Goal: Transaction & Acquisition: Purchase product/service

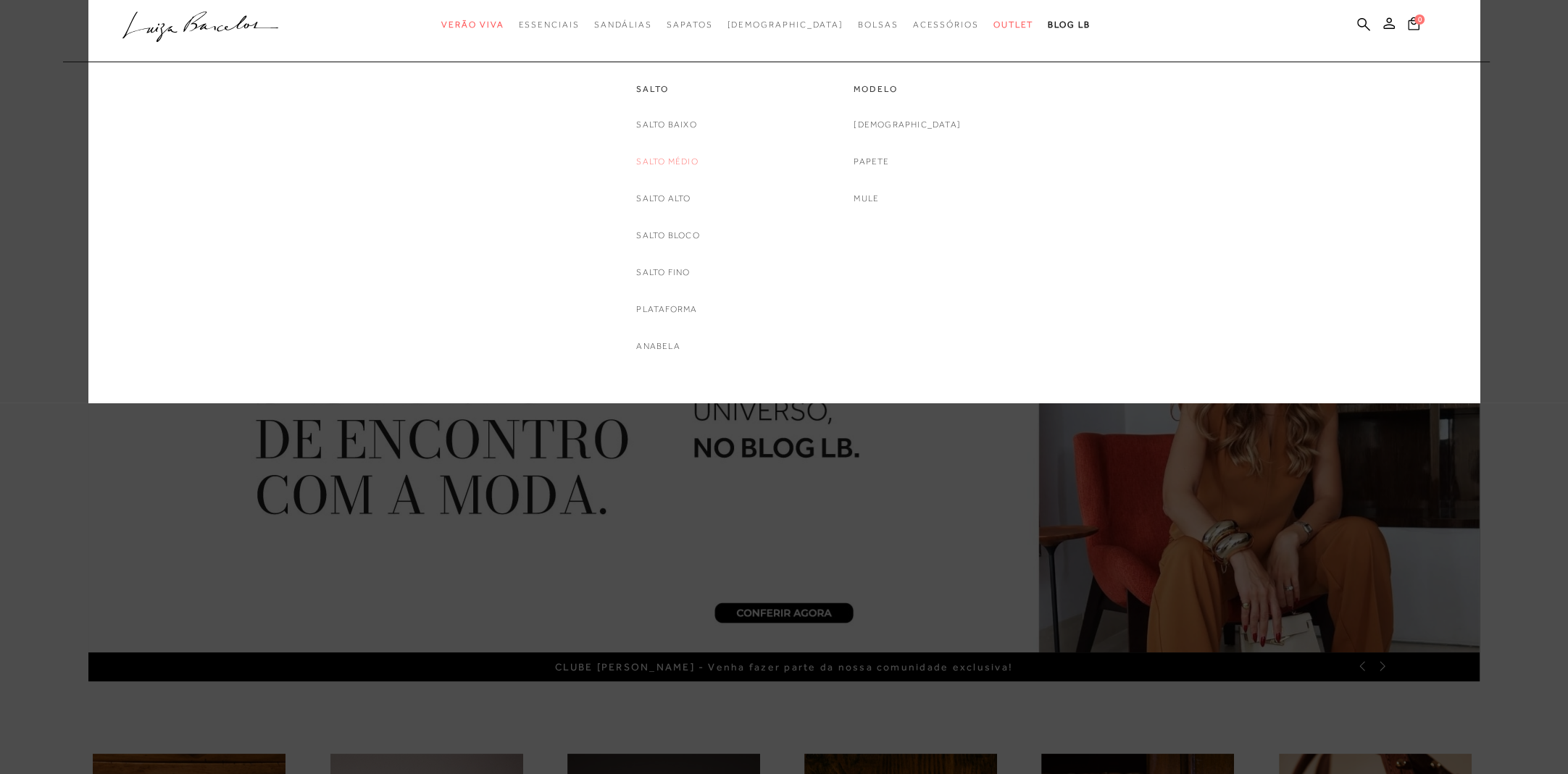
click at [678, 160] on link "Salto Médio" at bounding box center [667, 162] width 62 height 15
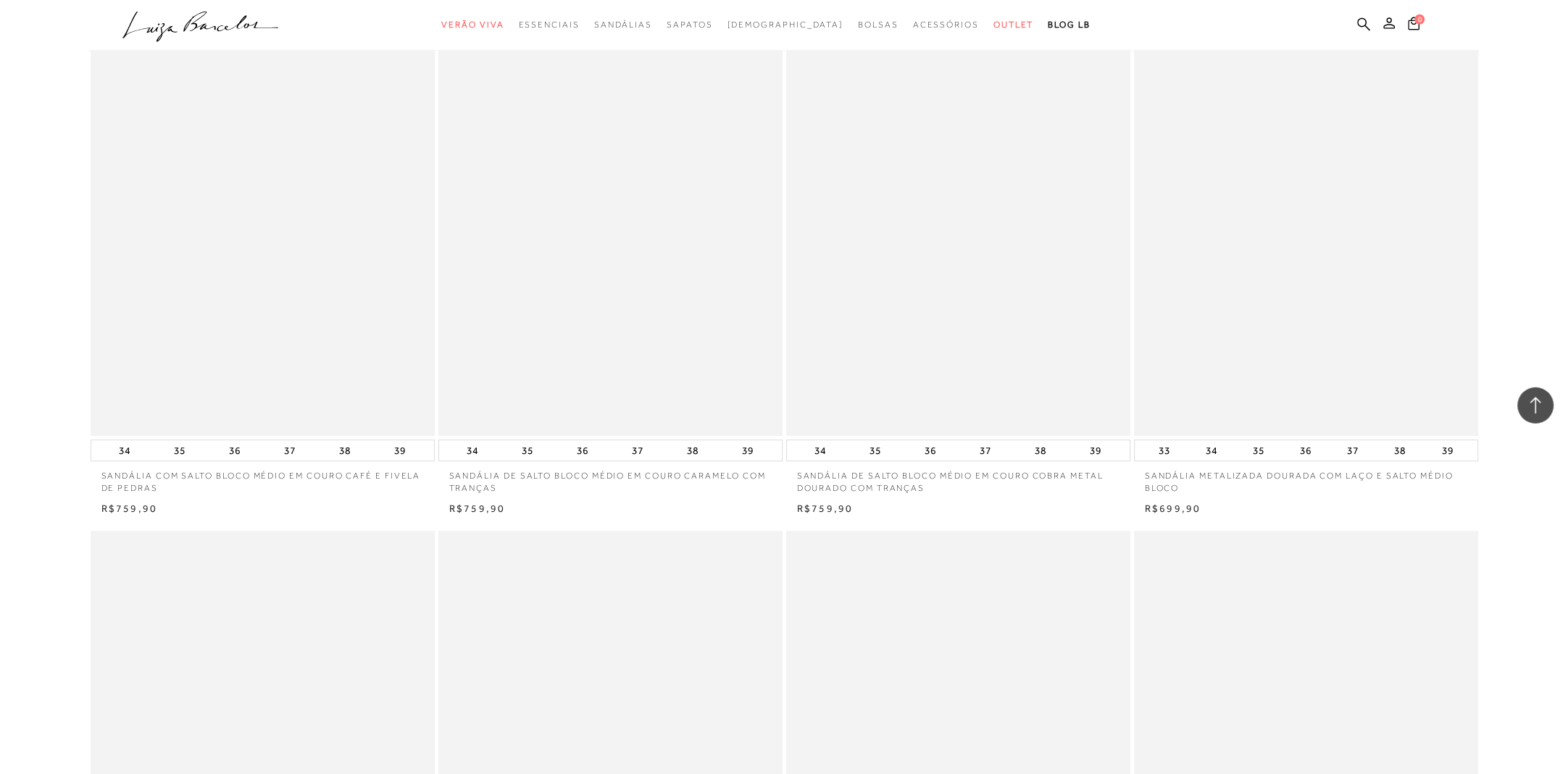
scroll to position [761, 0]
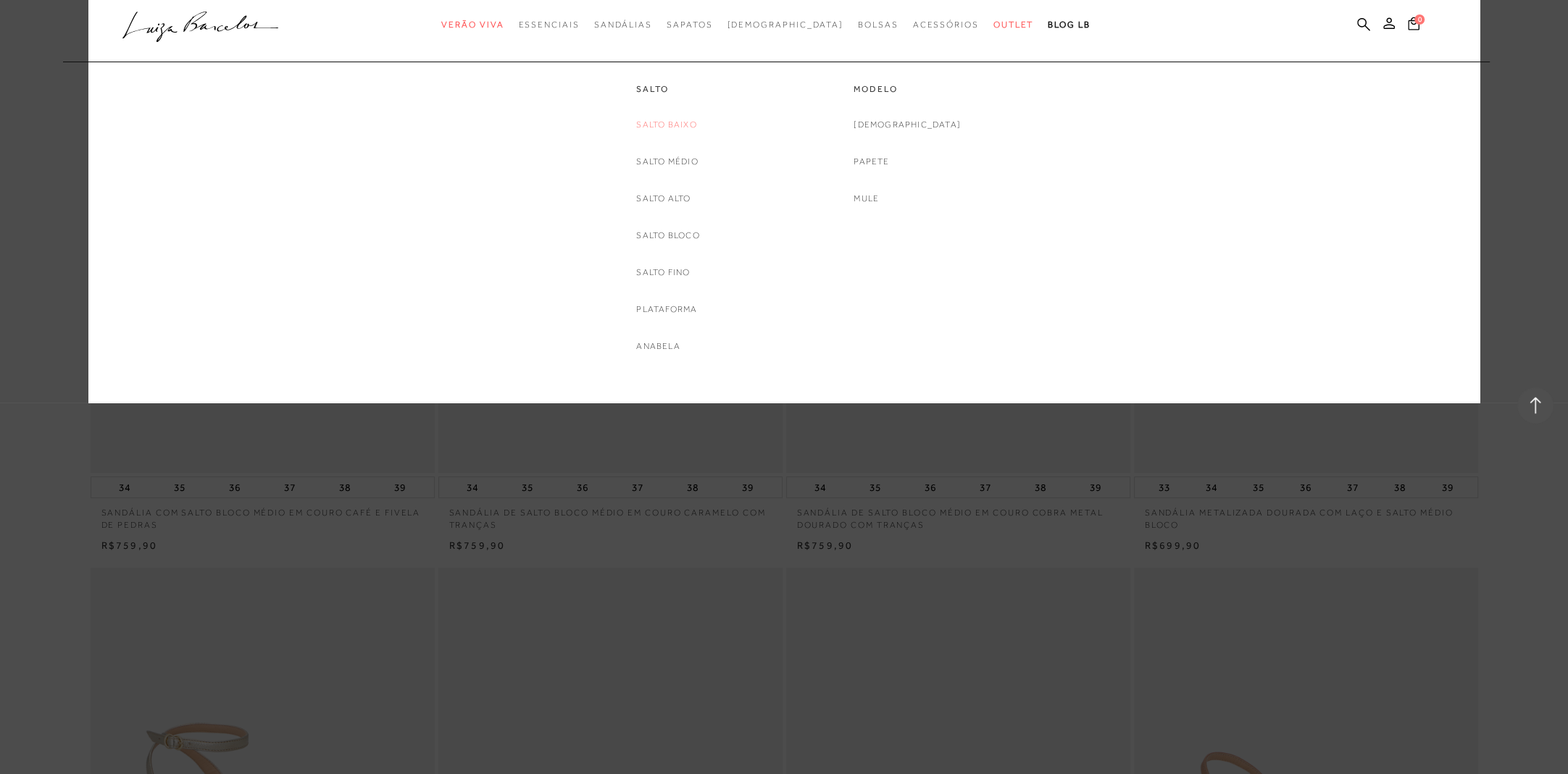
click at [674, 129] on link "Salto Baixo" at bounding box center [666, 124] width 60 height 15
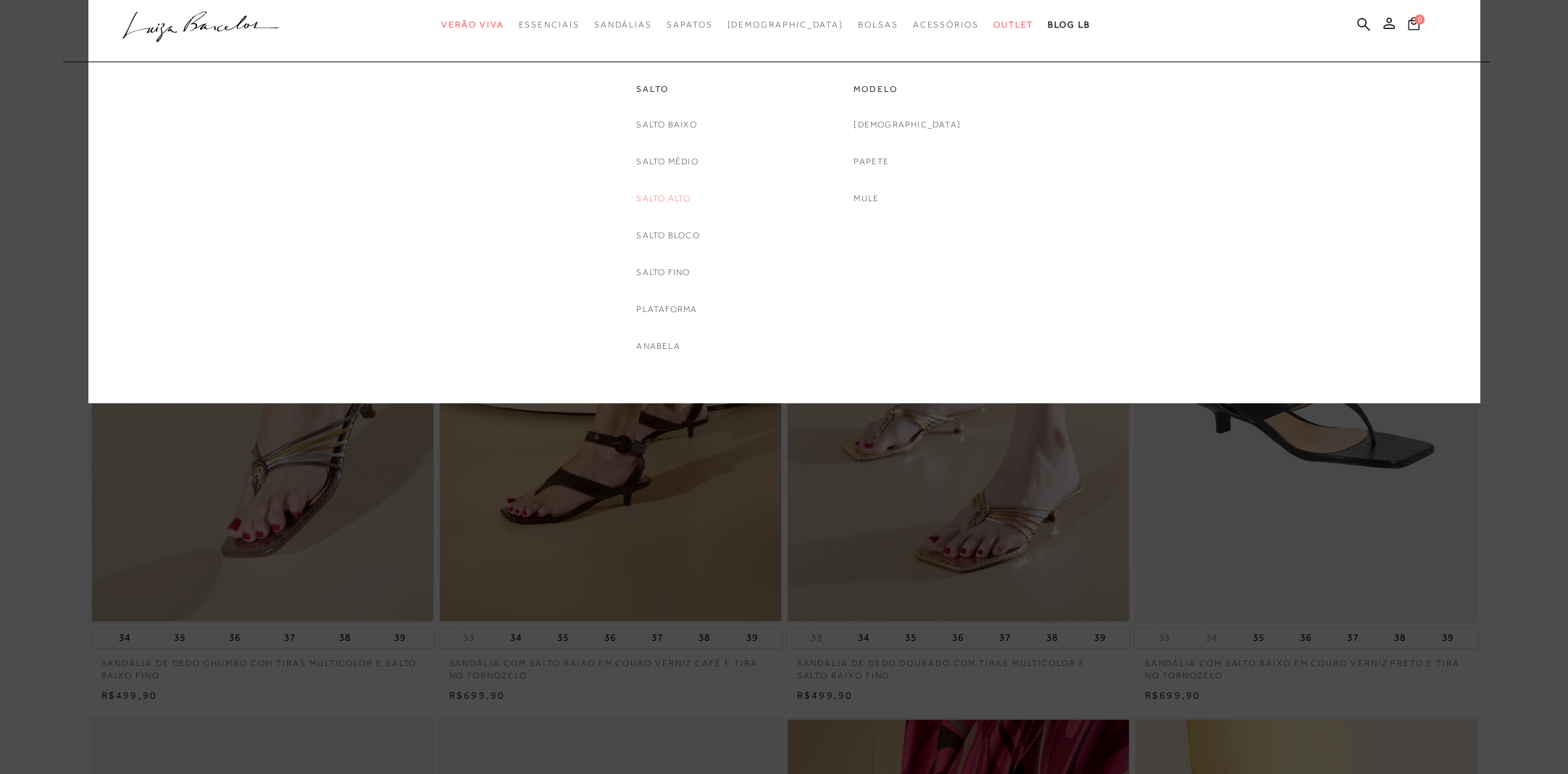
click at [670, 198] on link "Salto Alto" at bounding box center [663, 199] width 54 height 15
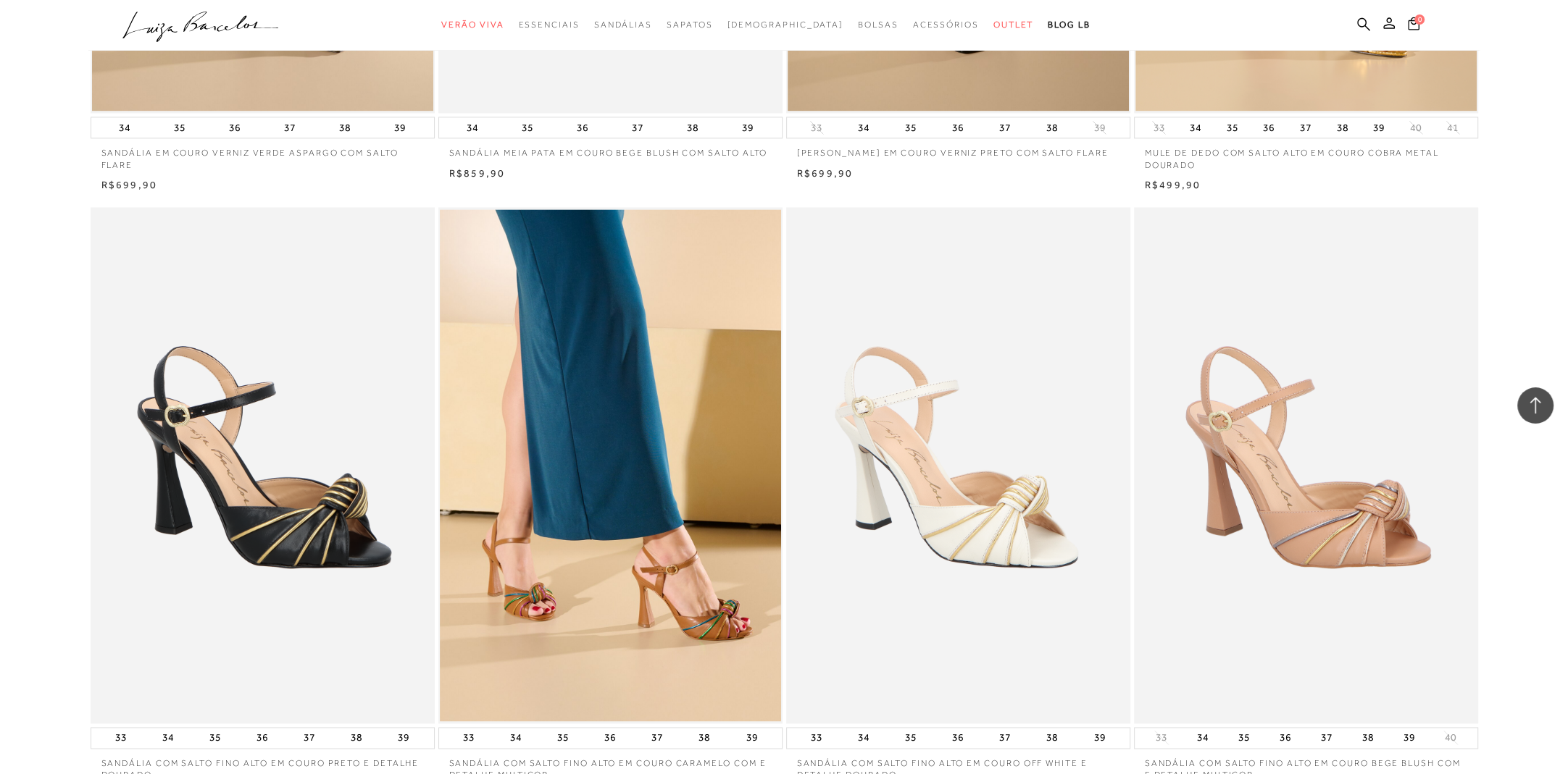
scroll to position [2358, 0]
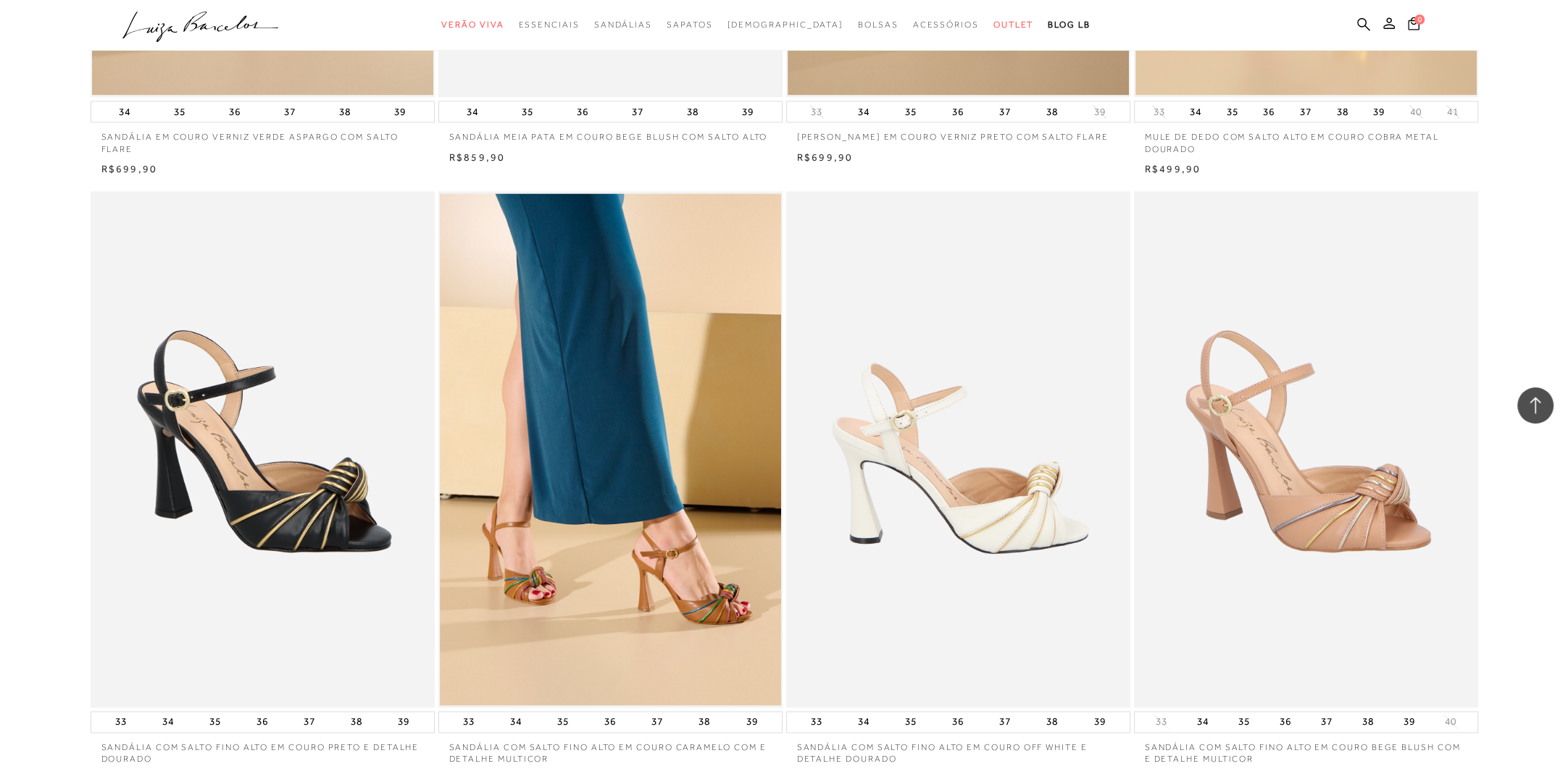
click at [973, 529] on img at bounding box center [959, 450] width 343 height 516
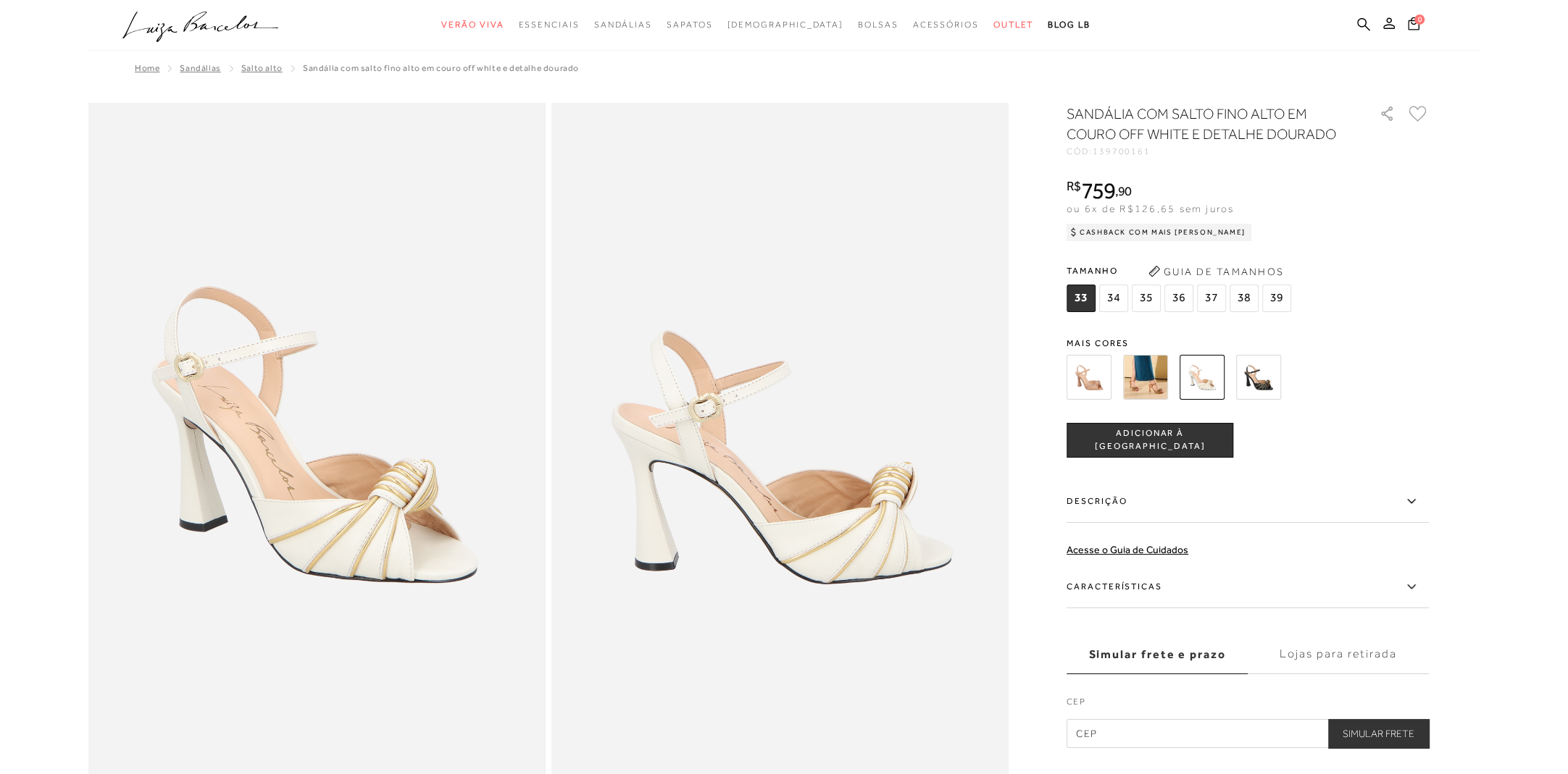
scroll to position [2358, 0]
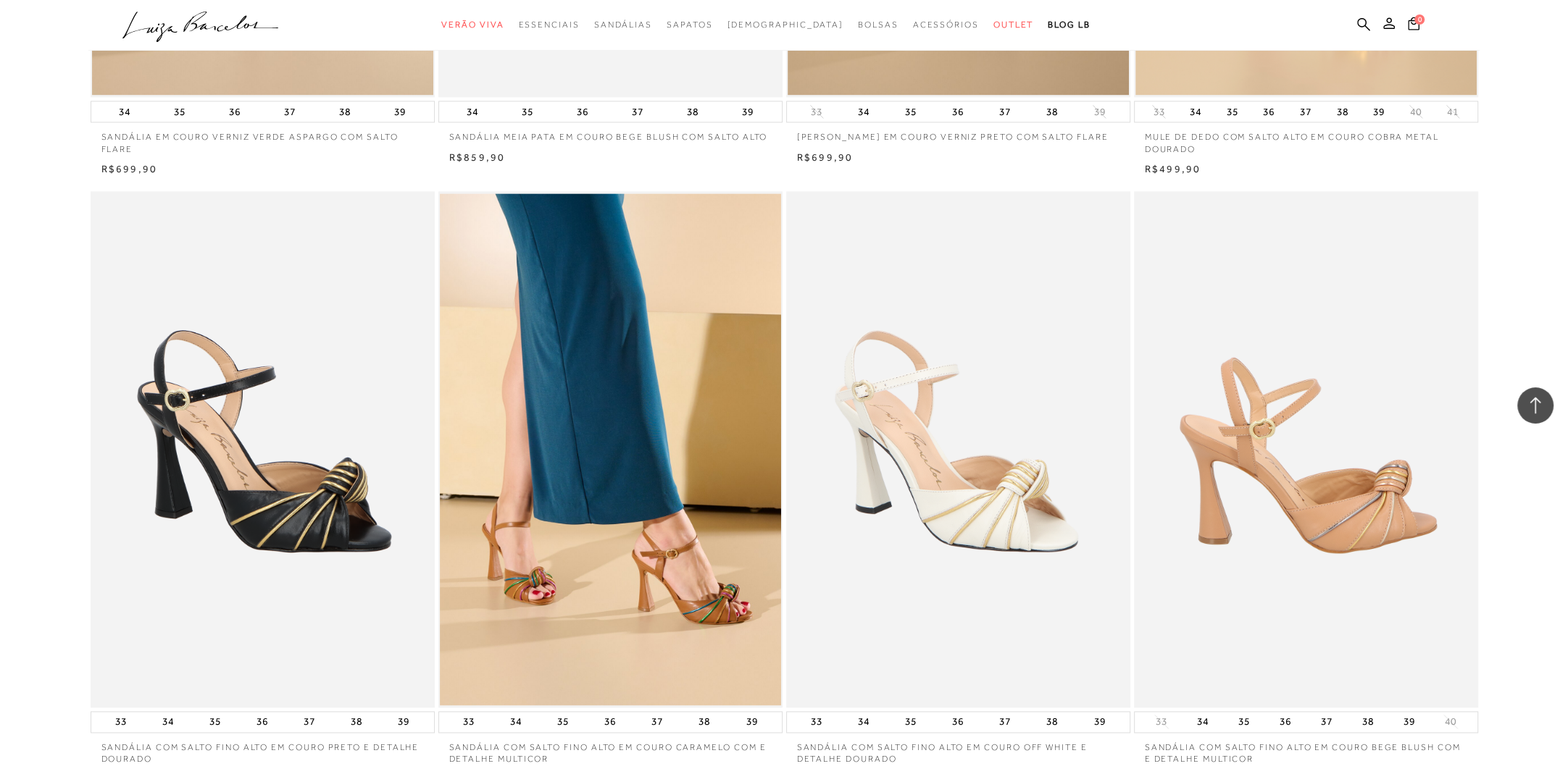
click at [1331, 531] on img at bounding box center [1307, 450] width 343 height 516
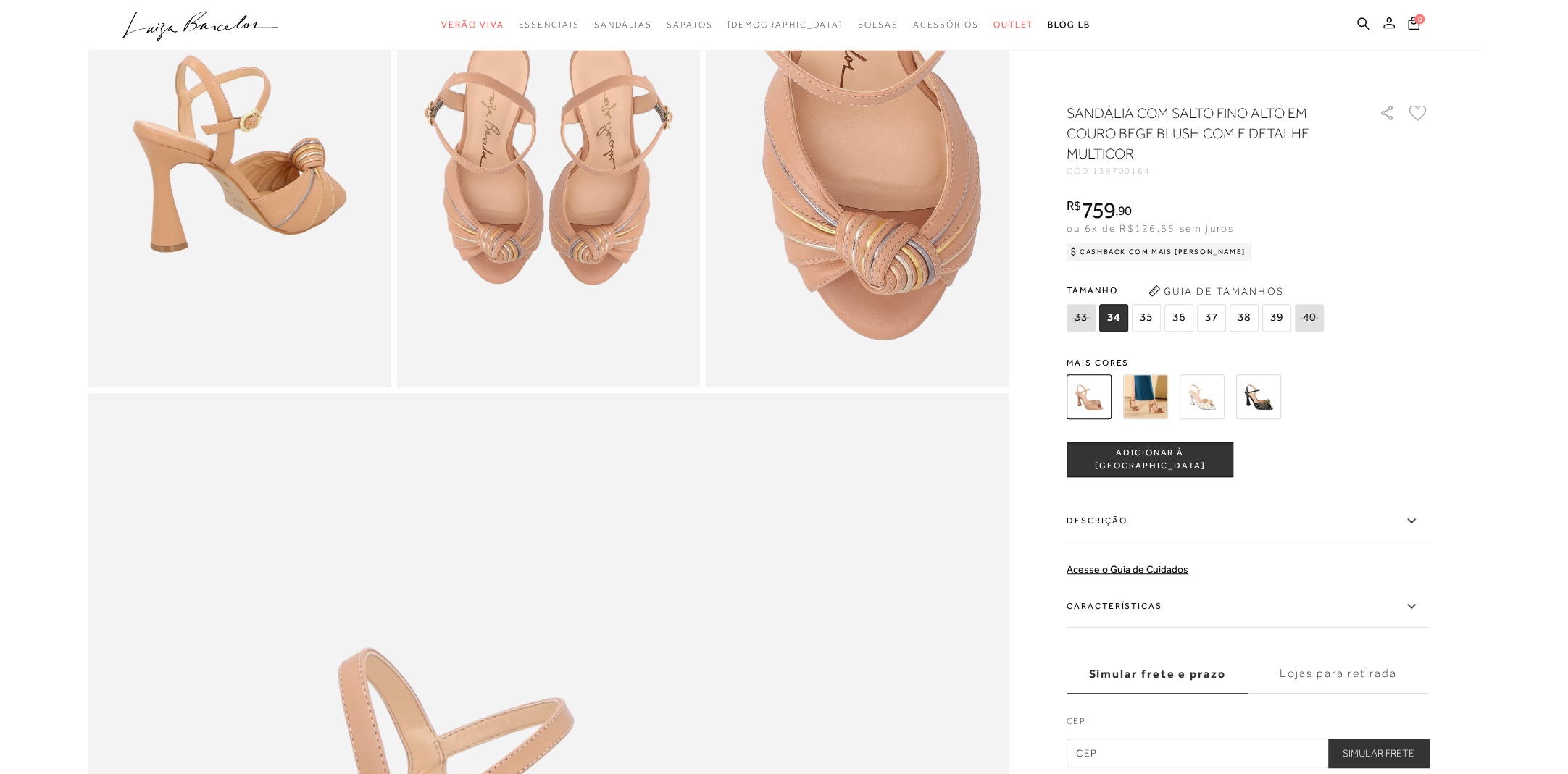
scroll to position [912, 0]
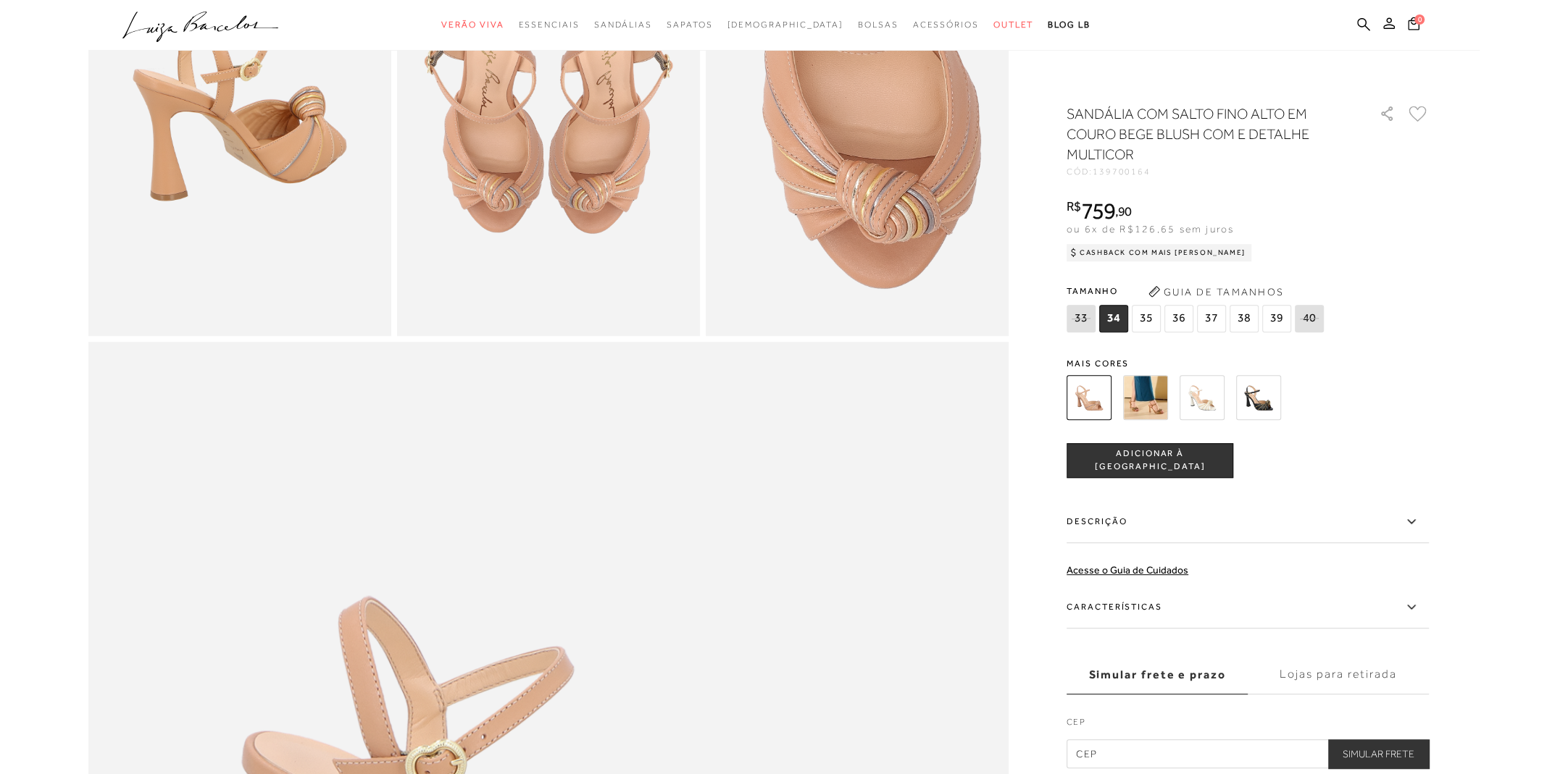
click at [1410, 519] on icon at bounding box center [1412, 522] width 18 height 18
click at [0, 0] on input "Descrição" at bounding box center [0, 0] width 0 height 0
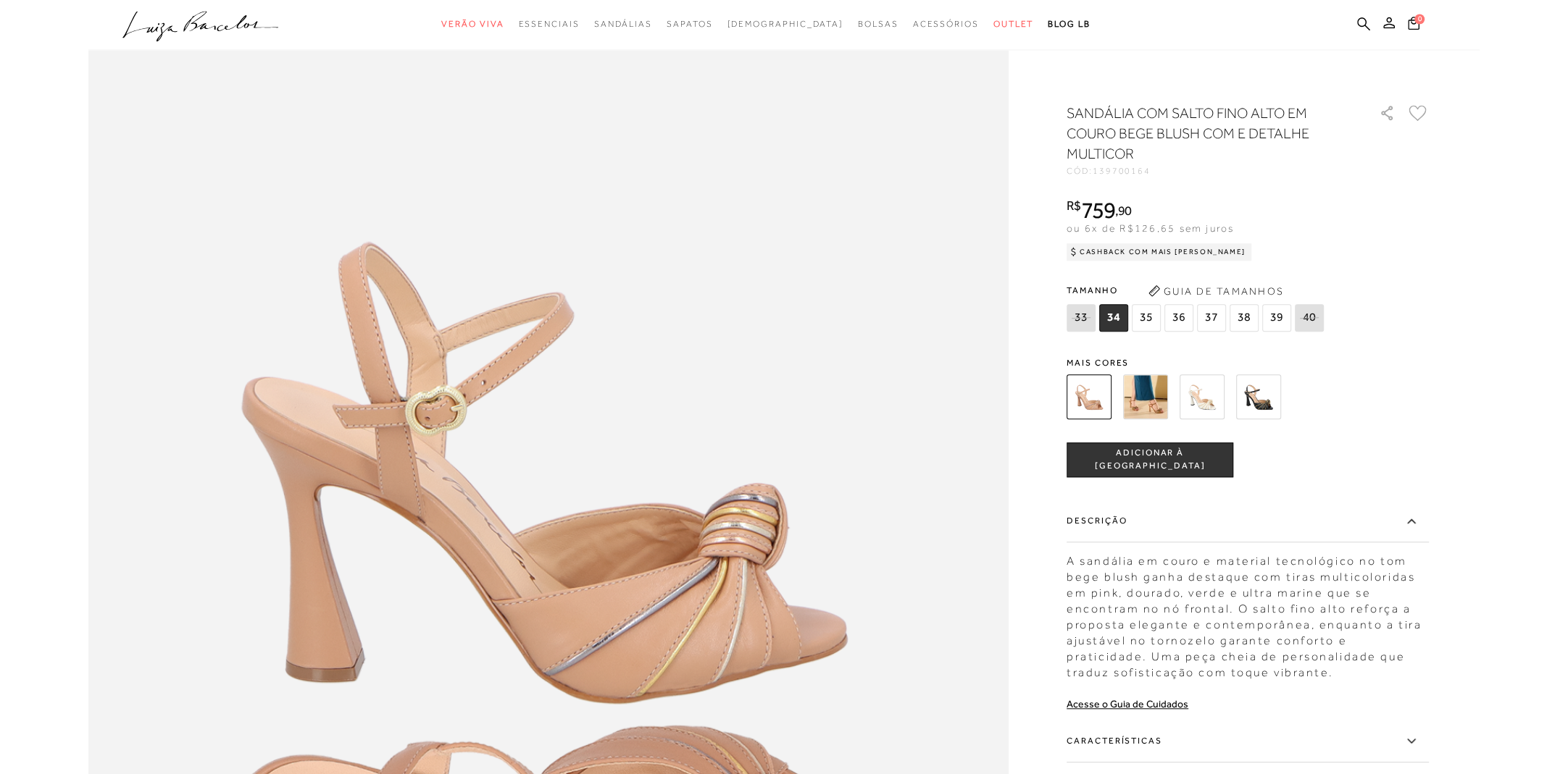
scroll to position [1369, 0]
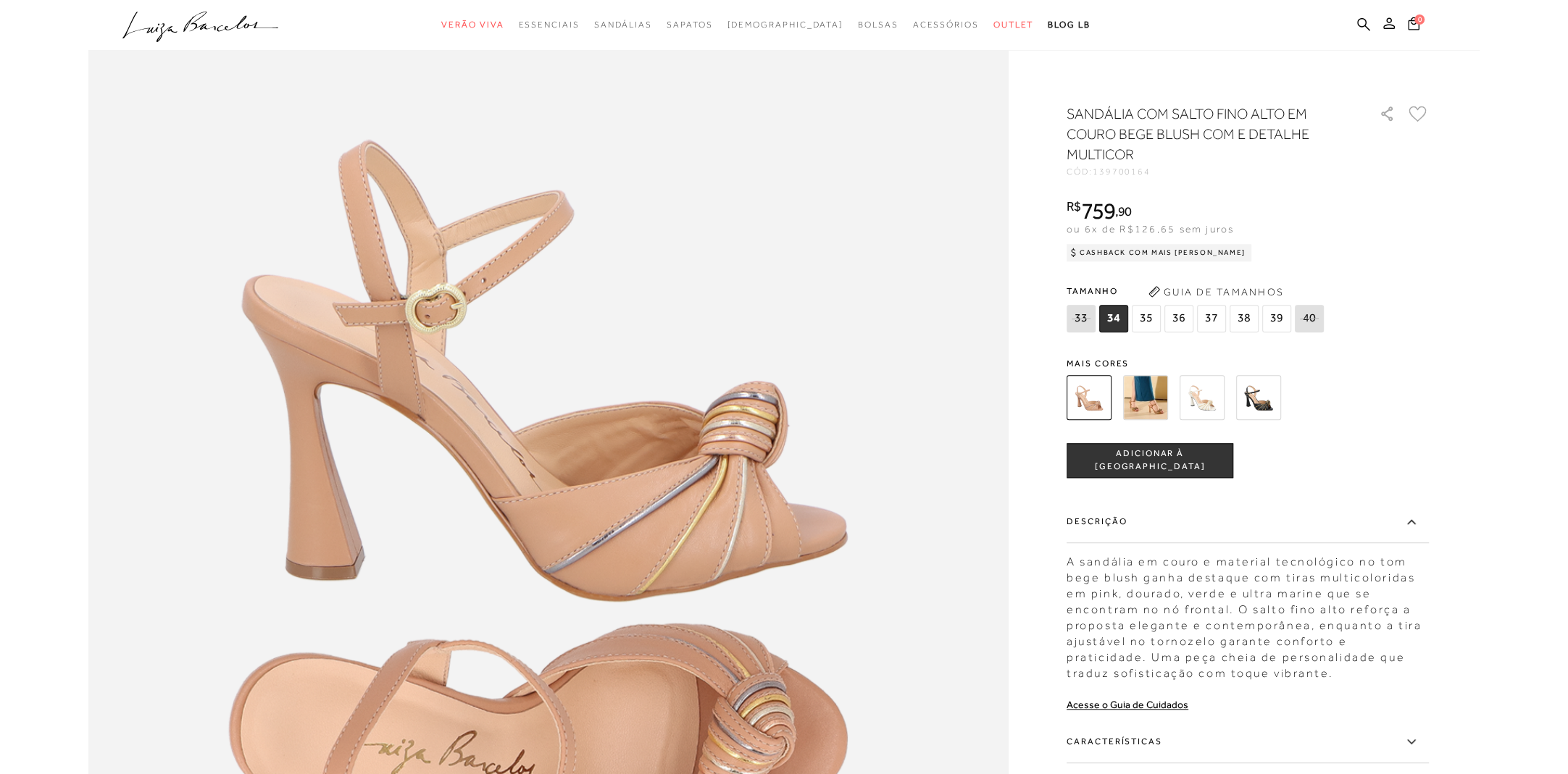
click at [1408, 522] on icon at bounding box center [1412, 522] width 18 height 18
click at [0, 0] on input "Descrição" at bounding box center [0, 0] width 0 height 0
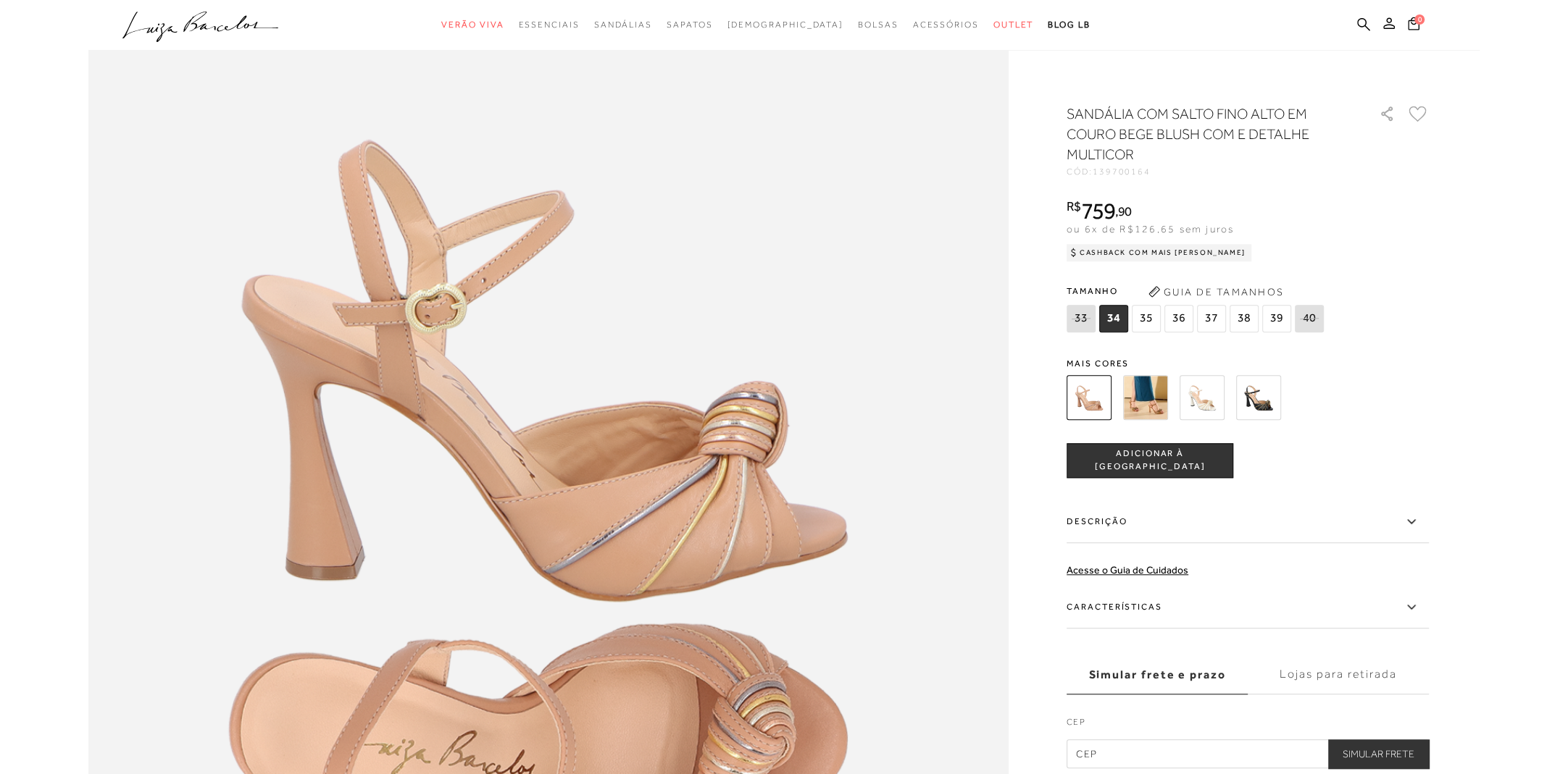
click at [1407, 611] on icon at bounding box center [1412, 607] width 18 height 18
click at [0, 0] on input "Características" at bounding box center [0, 0] width 0 height 0
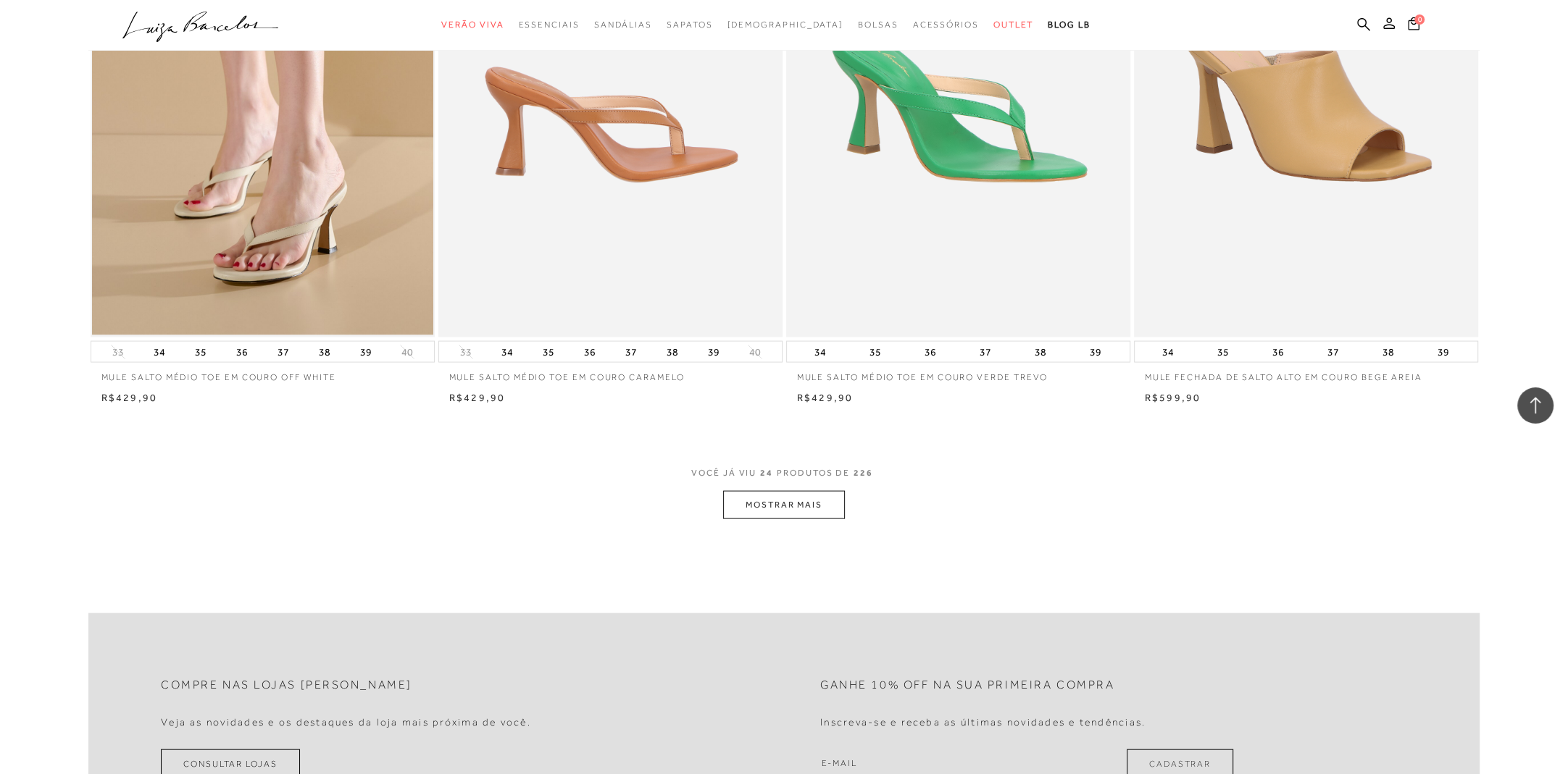
scroll to position [3262, 0]
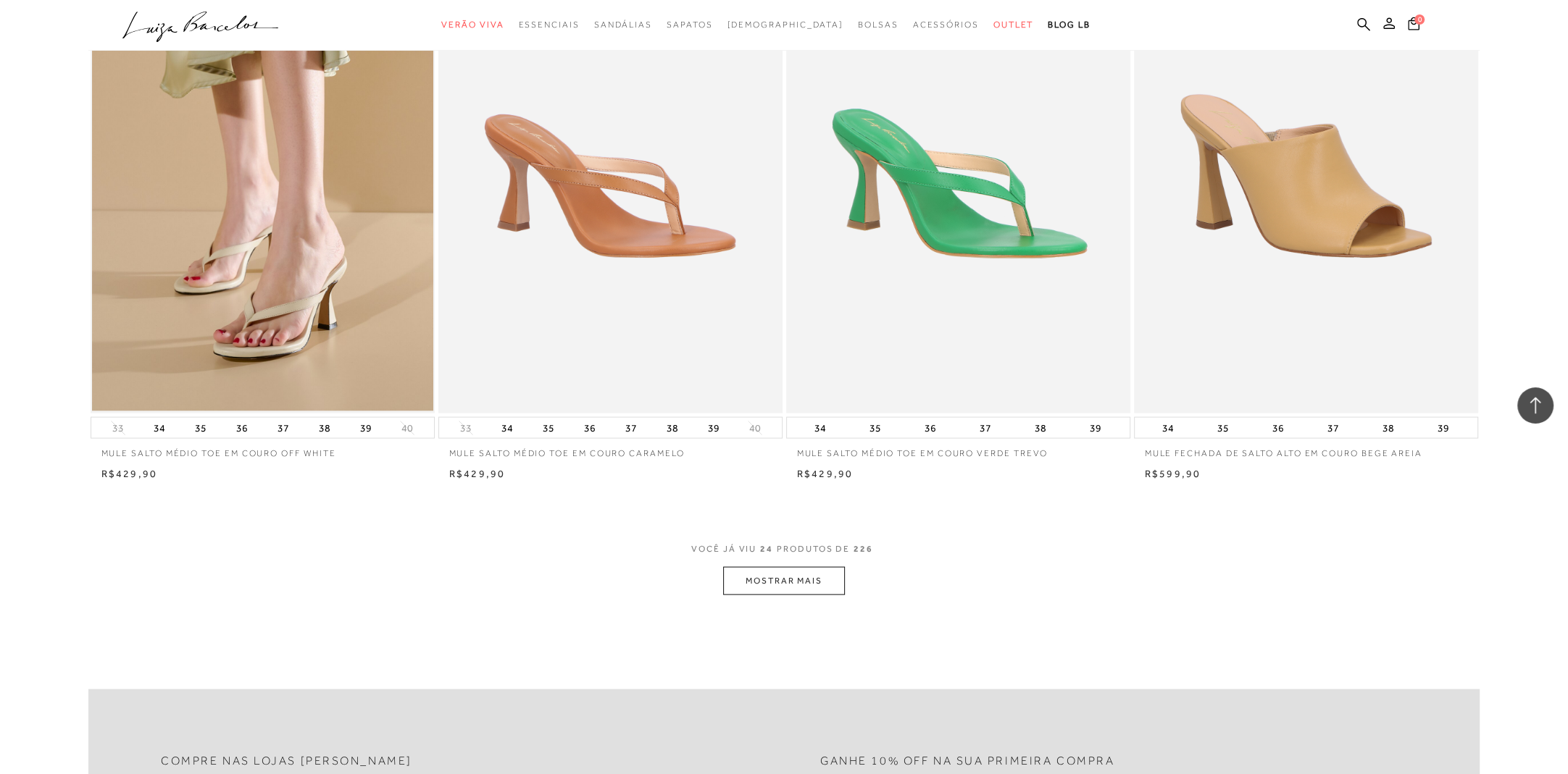
click at [792, 579] on button "MOSTRAR MAIS" at bounding box center [784, 581] width 121 height 28
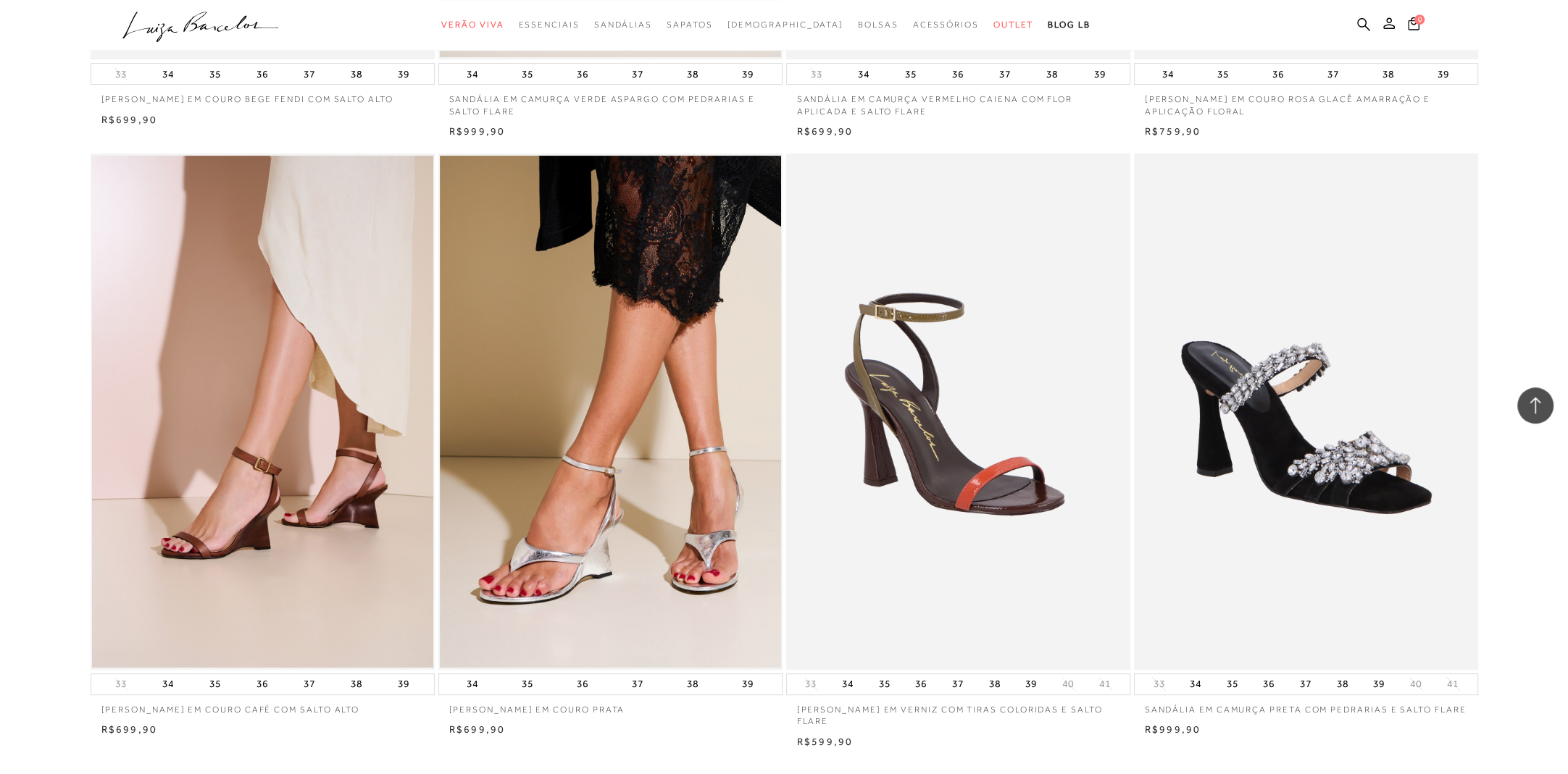
scroll to position [6912, 0]
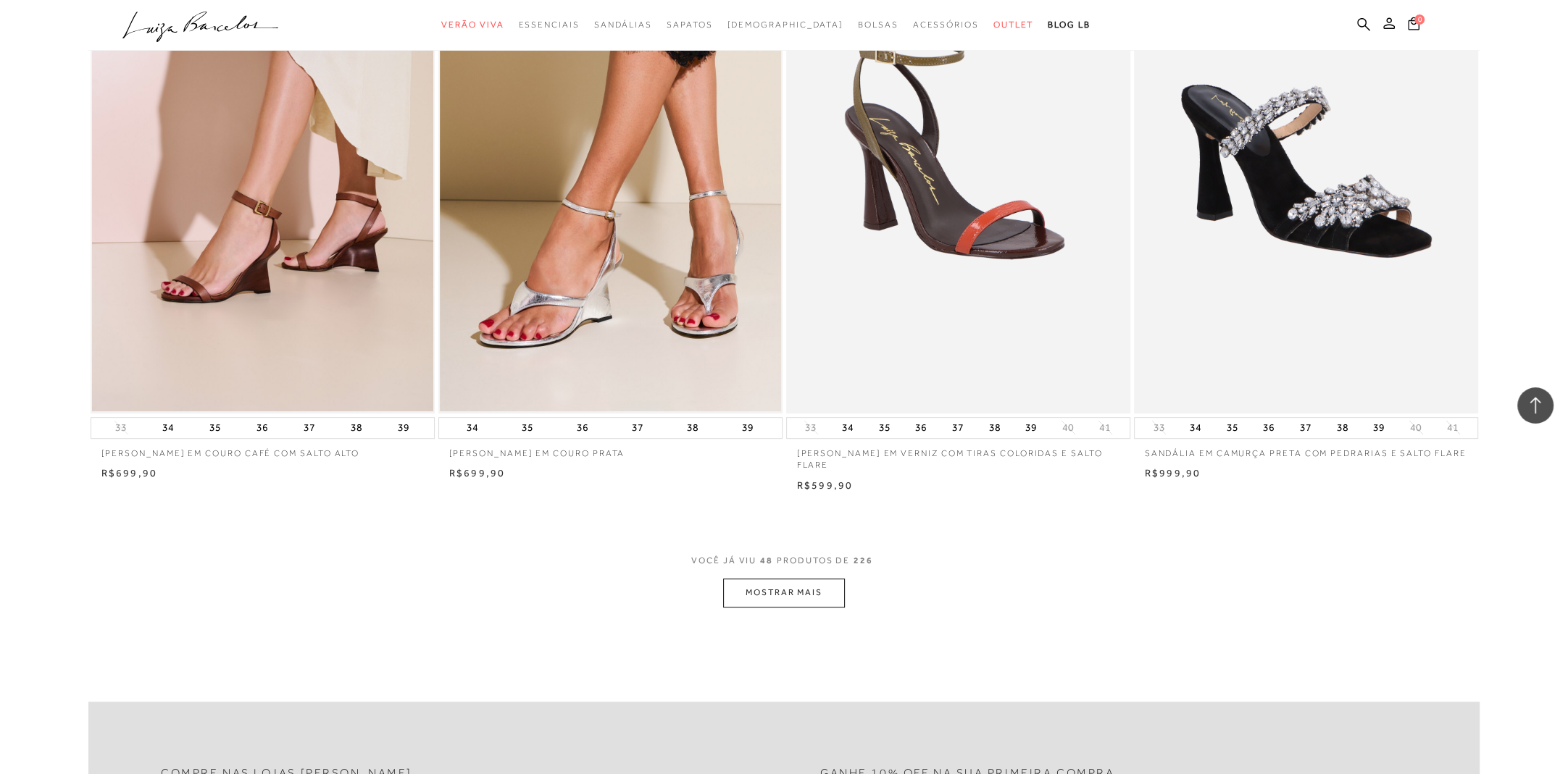
click at [805, 586] on button "MOSTRAR MAIS" at bounding box center [784, 593] width 121 height 28
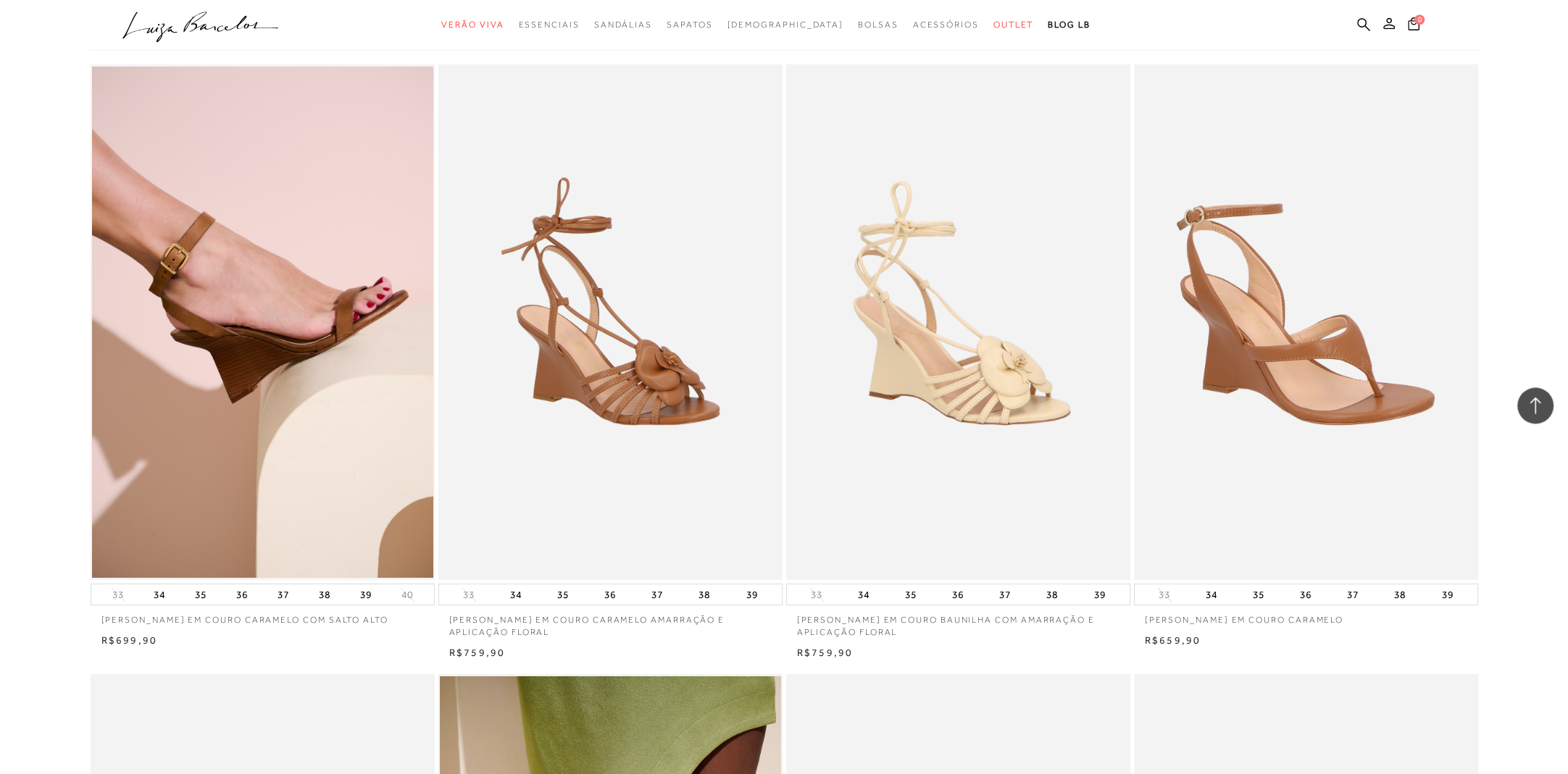
scroll to position [0, 0]
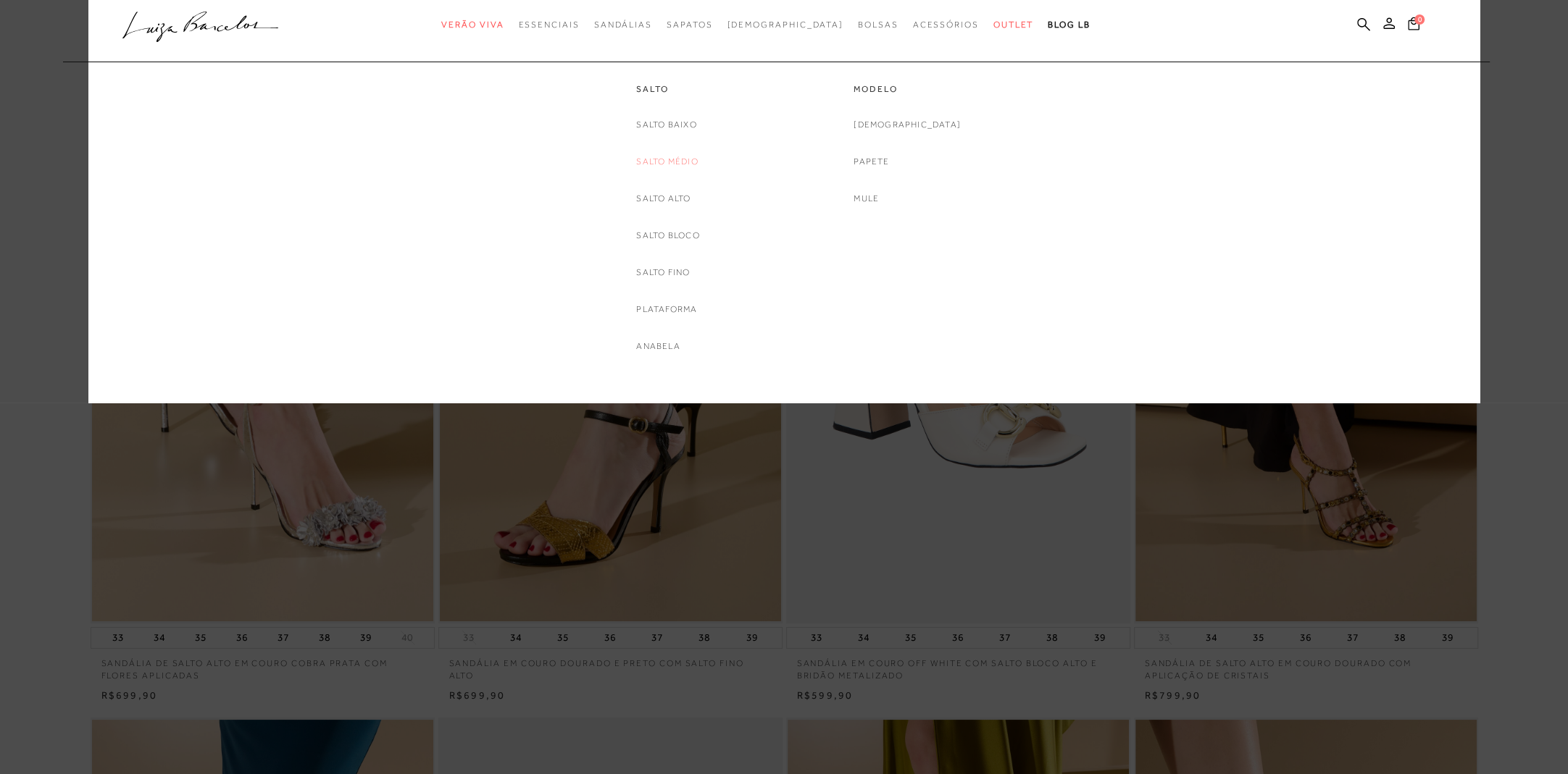
click at [671, 160] on link "Salto Médio" at bounding box center [667, 162] width 62 height 15
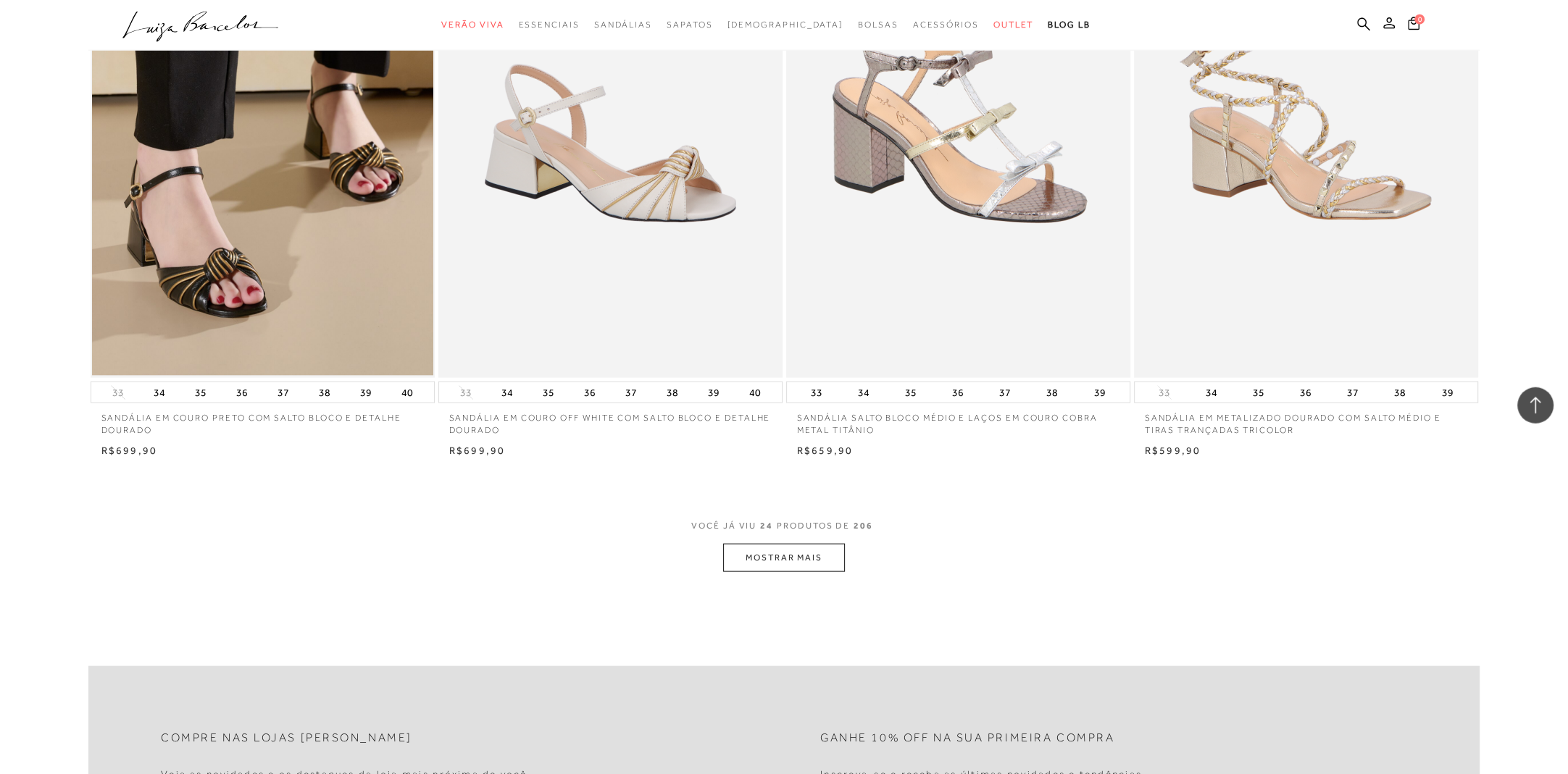
scroll to position [3423, 0]
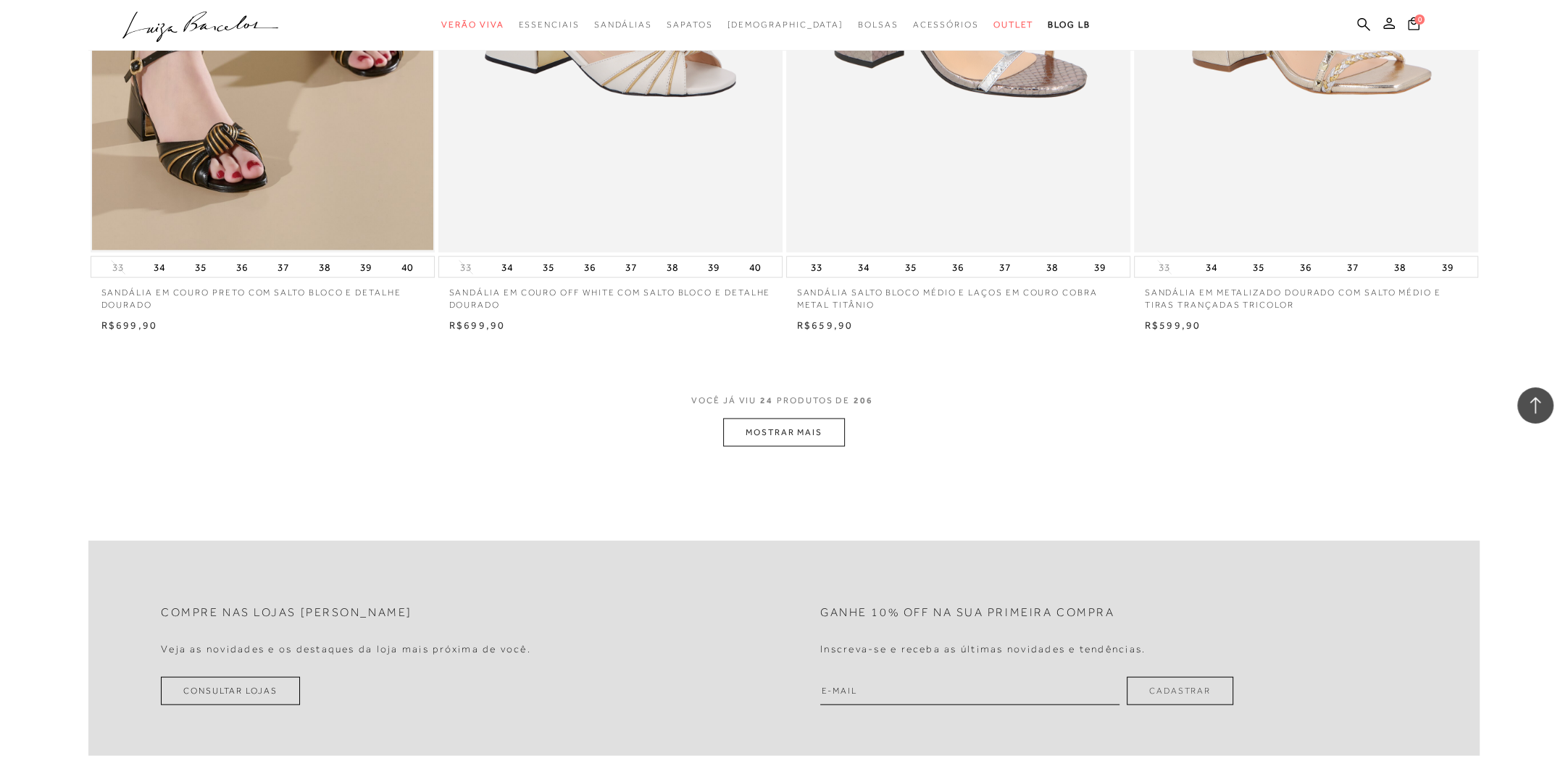
click at [783, 432] on button "MOSTRAR MAIS" at bounding box center [784, 433] width 121 height 28
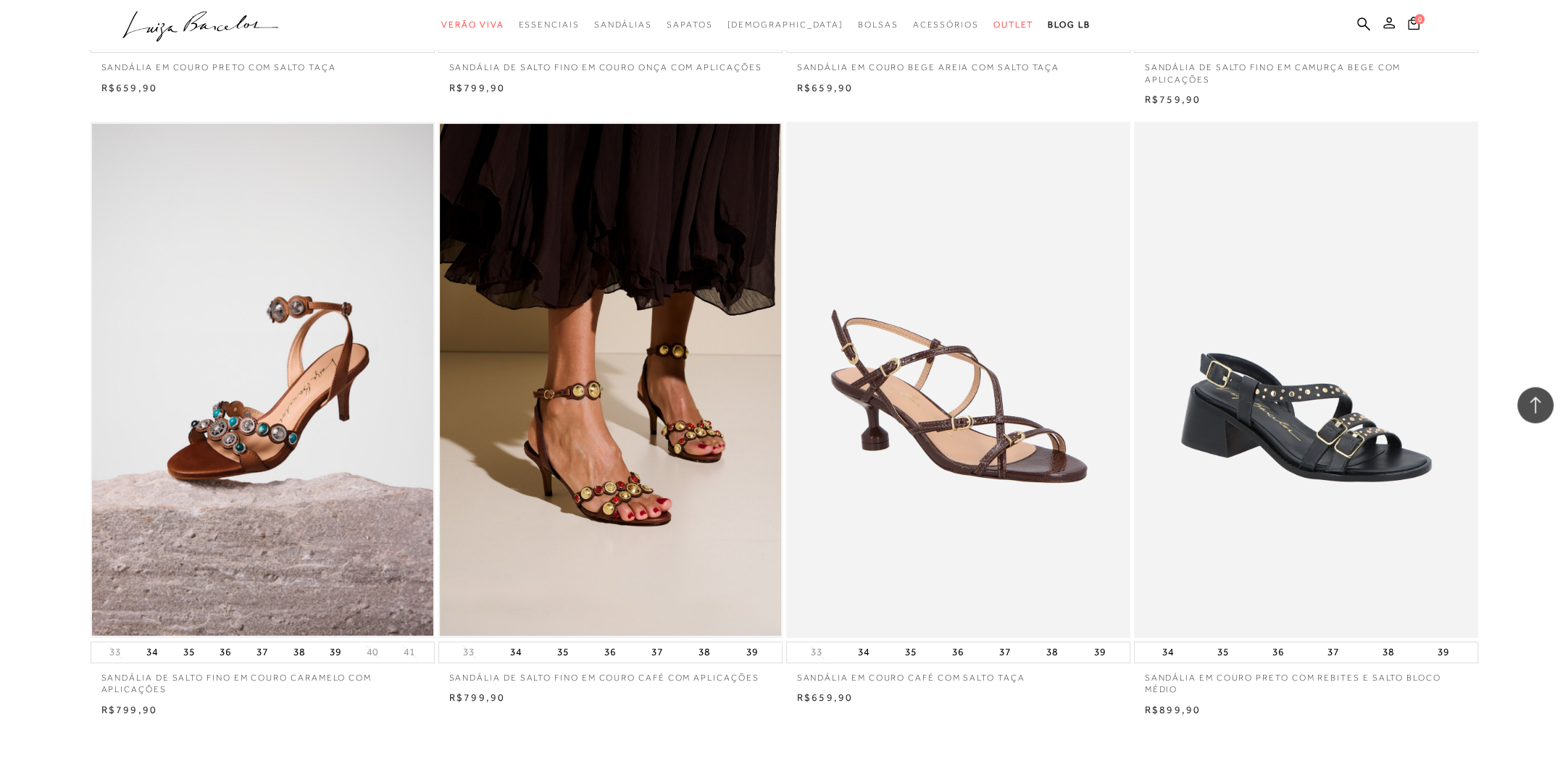
scroll to position [7073, 0]
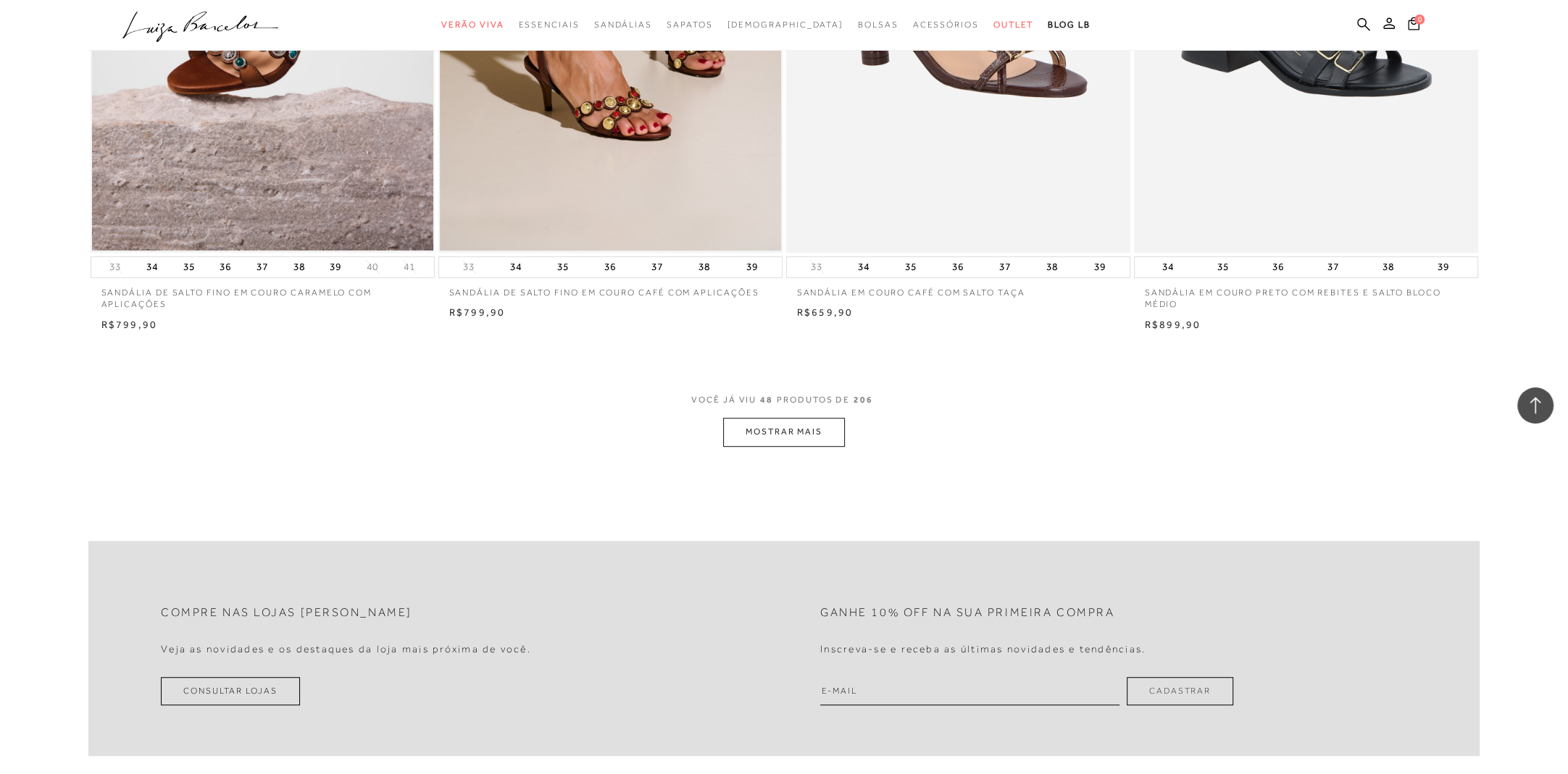
click at [764, 430] on button "MOSTRAR MAIS" at bounding box center [784, 432] width 121 height 28
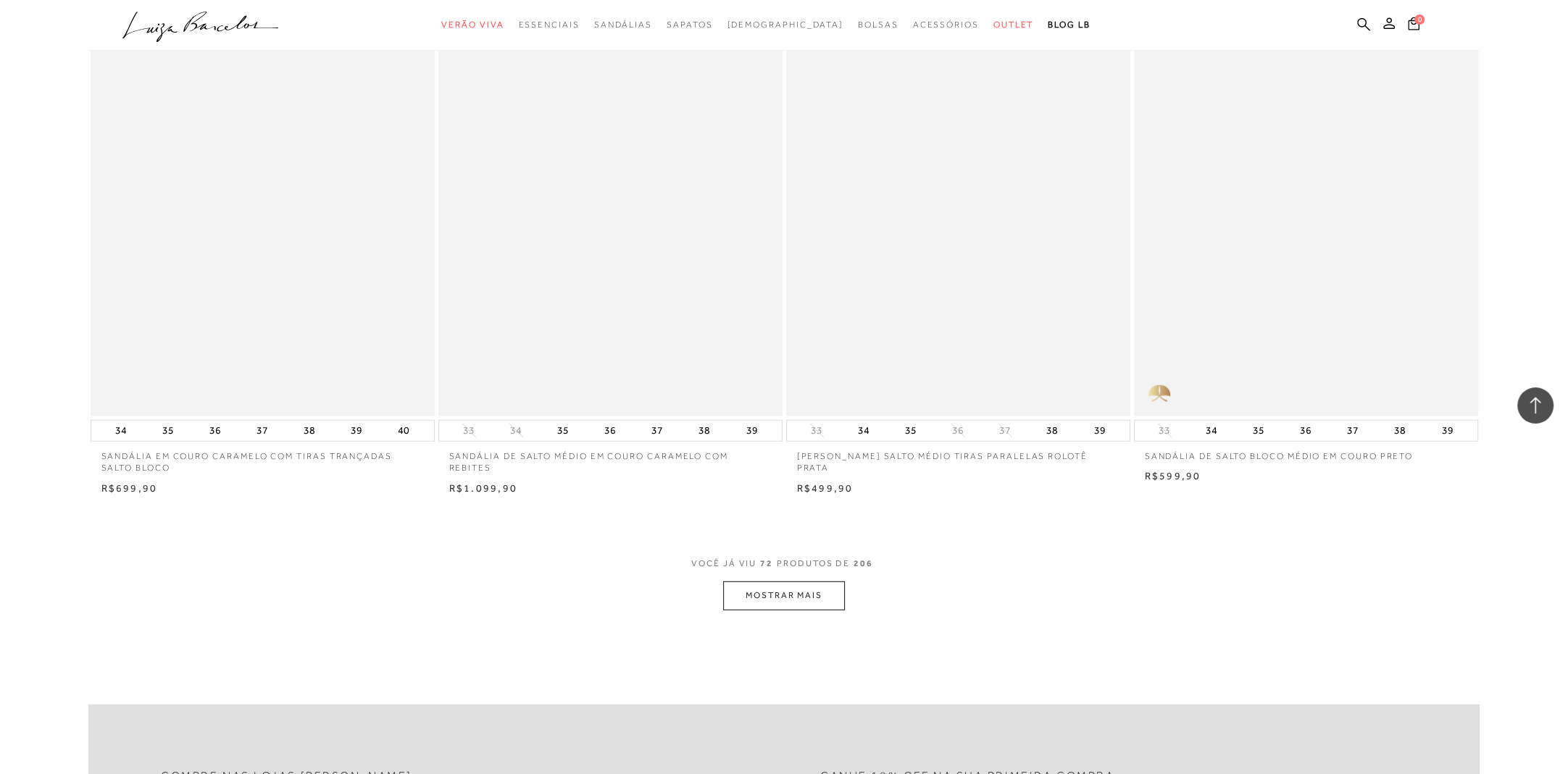
scroll to position [10724, 0]
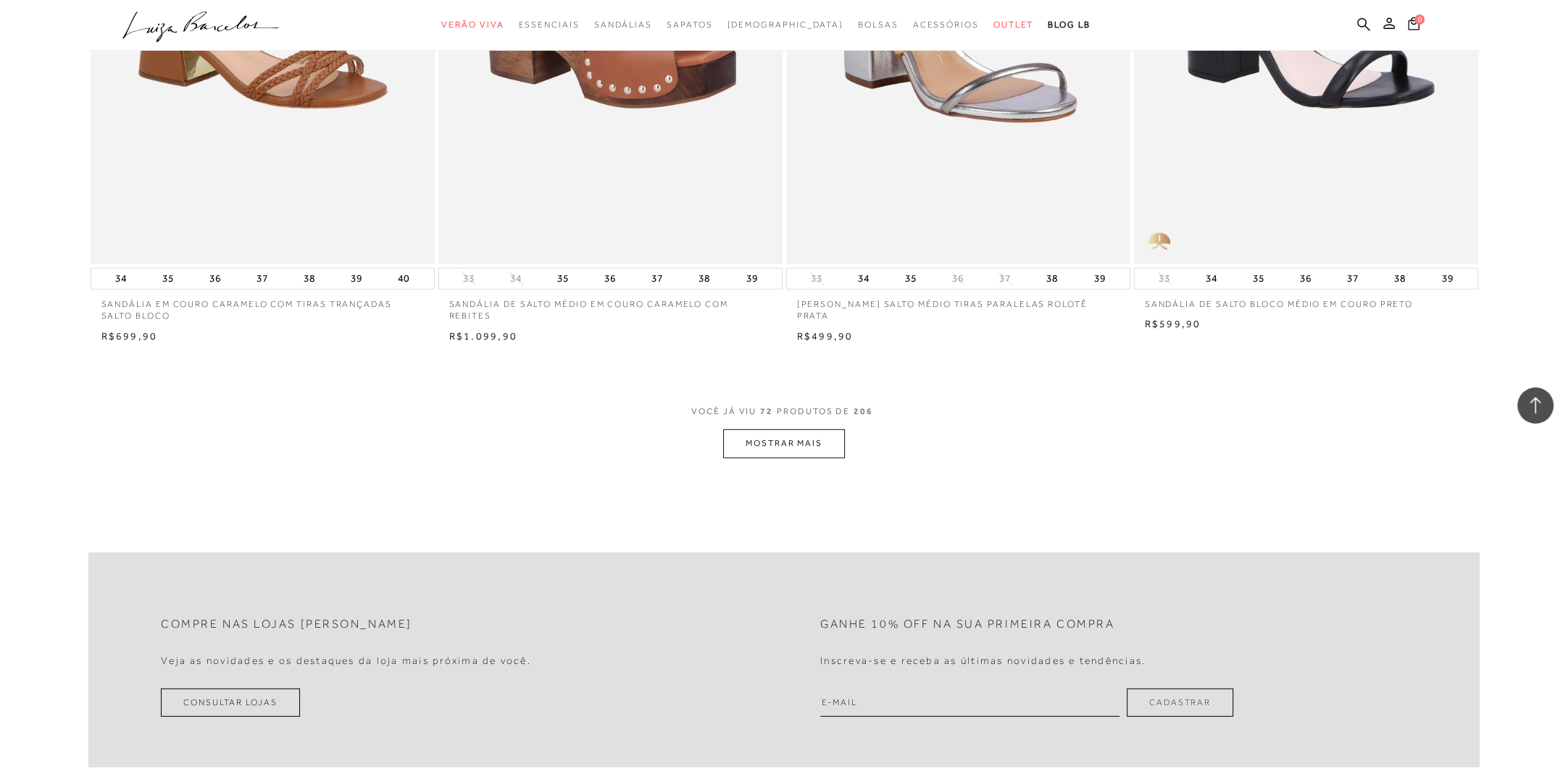
click at [774, 442] on button "MOSTRAR MAIS" at bounding box center [784, 444] width 121 height 28
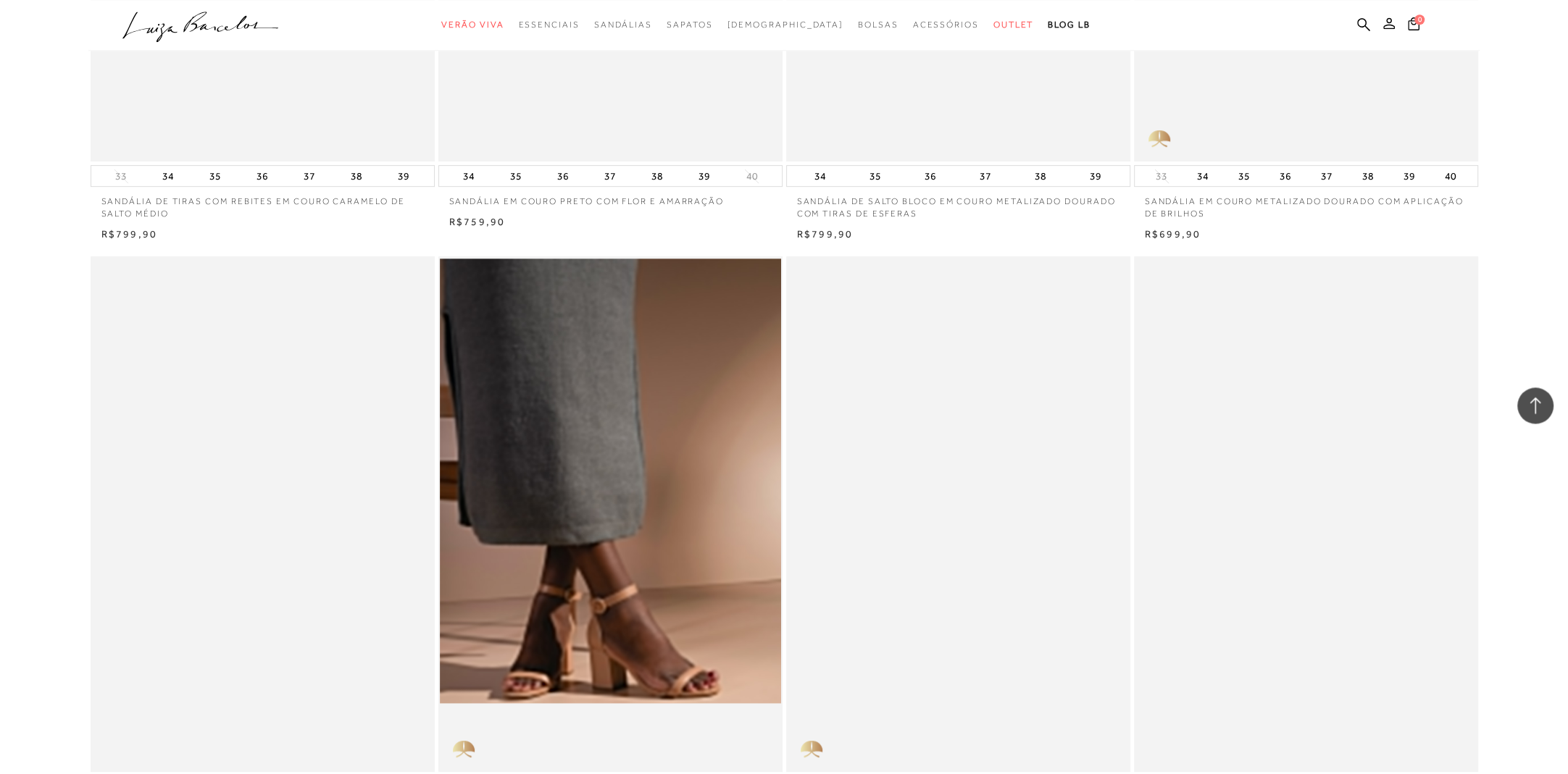
scroll to position [13462, 0]
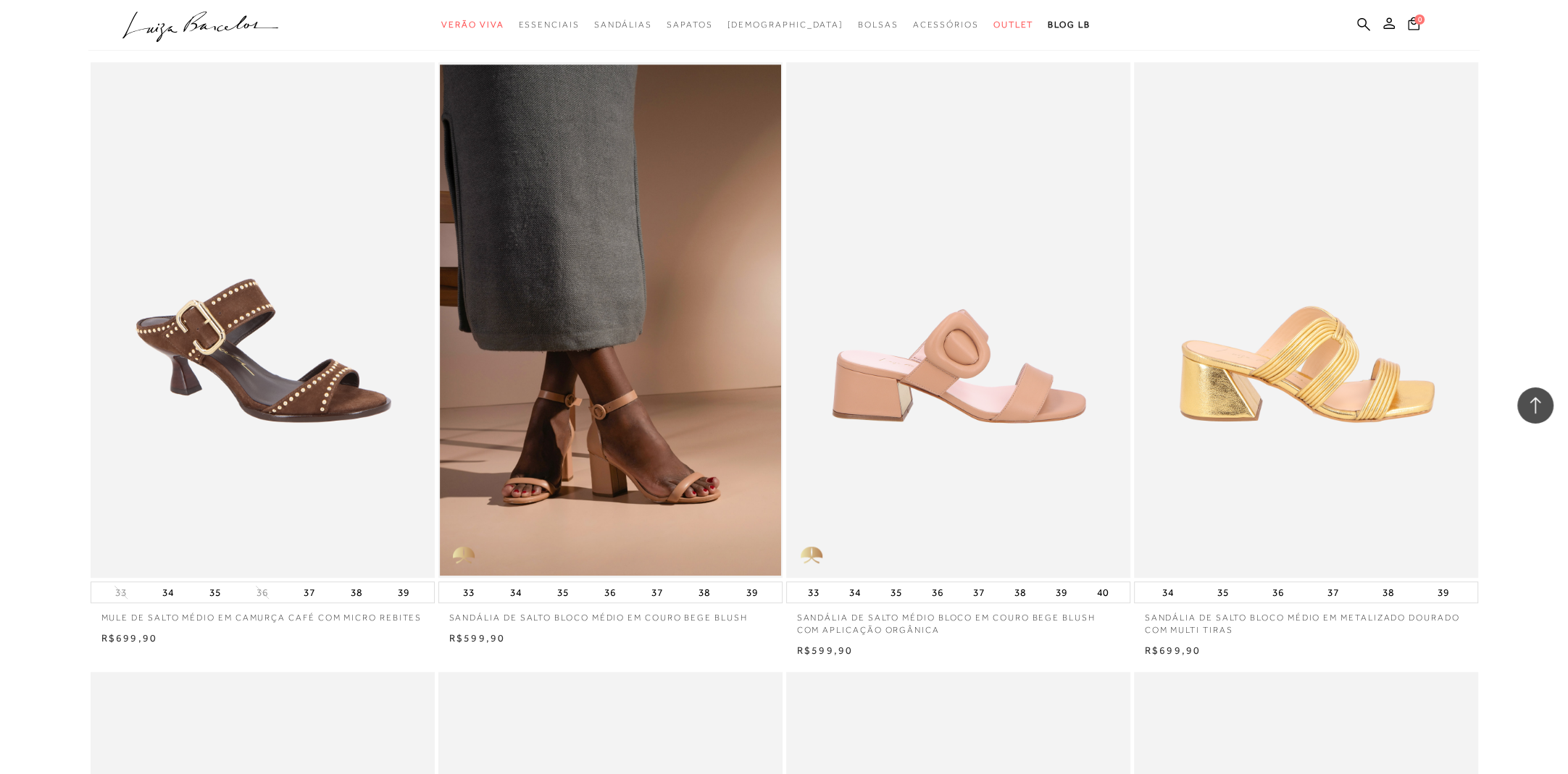
click at [978, 405] on img at bounding box center [959, 321] width 343 height 516
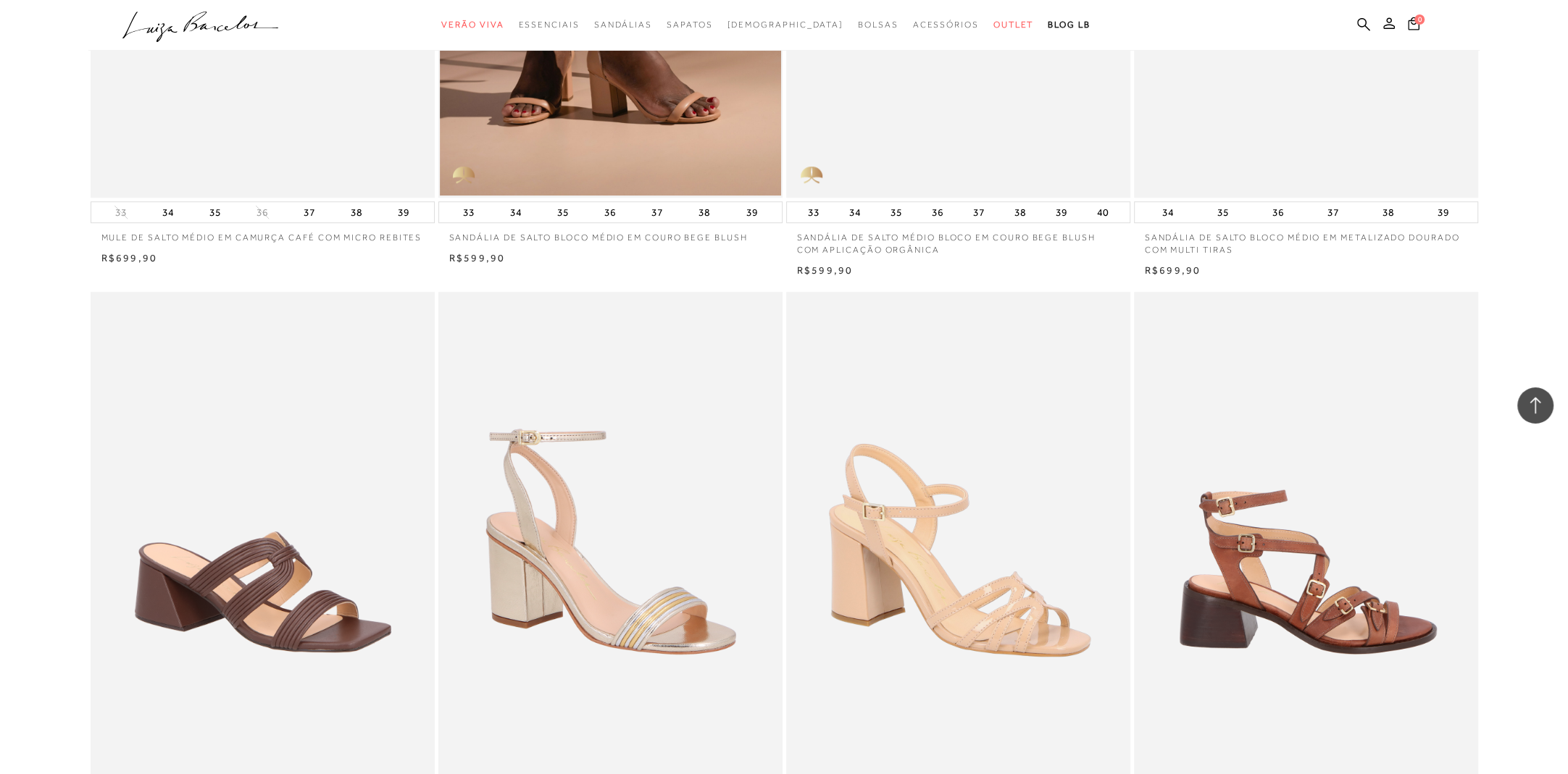
scroll to position [14147, 0]
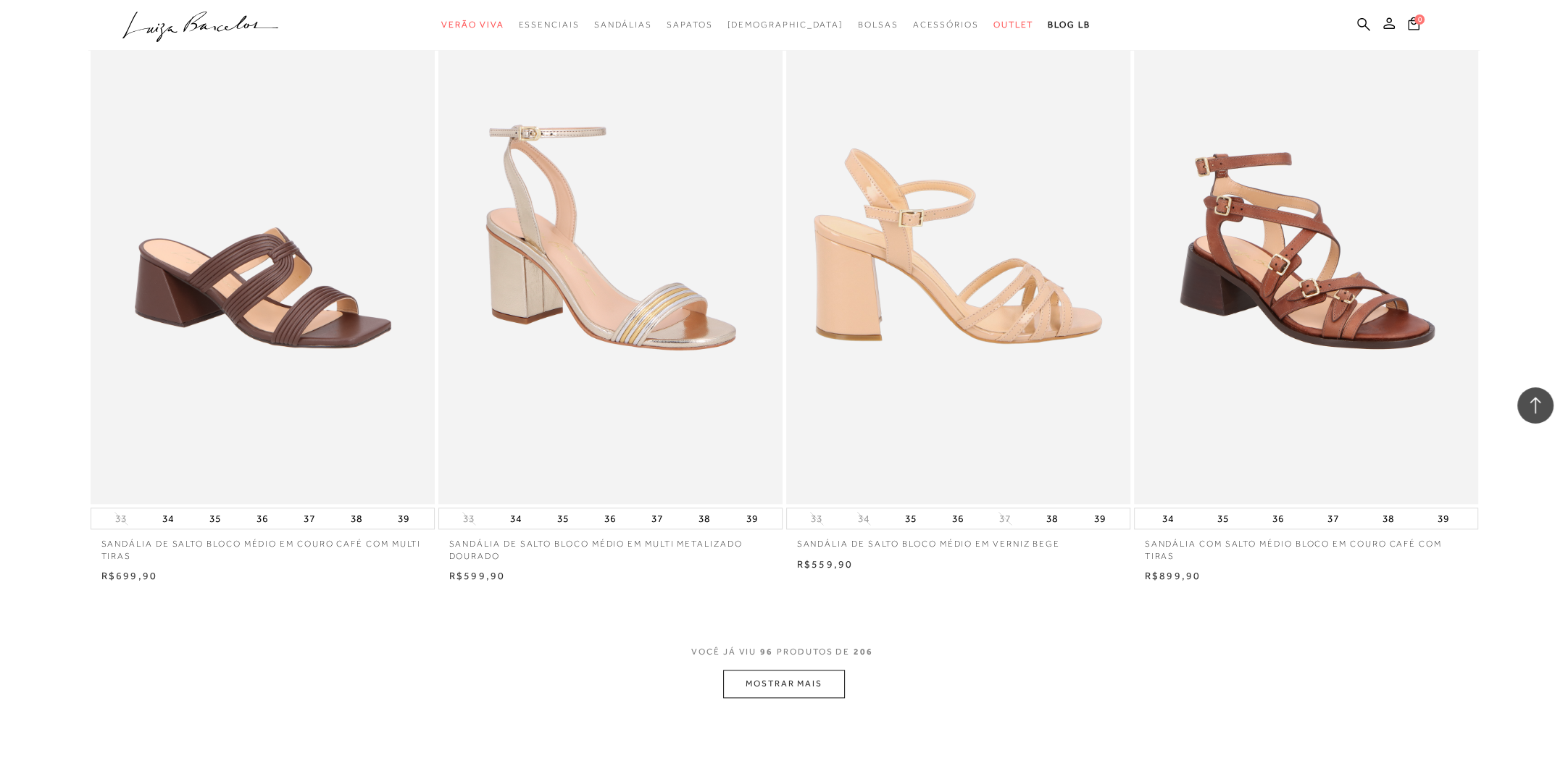
click at [961, 344] on img at bounding box center [959, 246] width 343 height 516
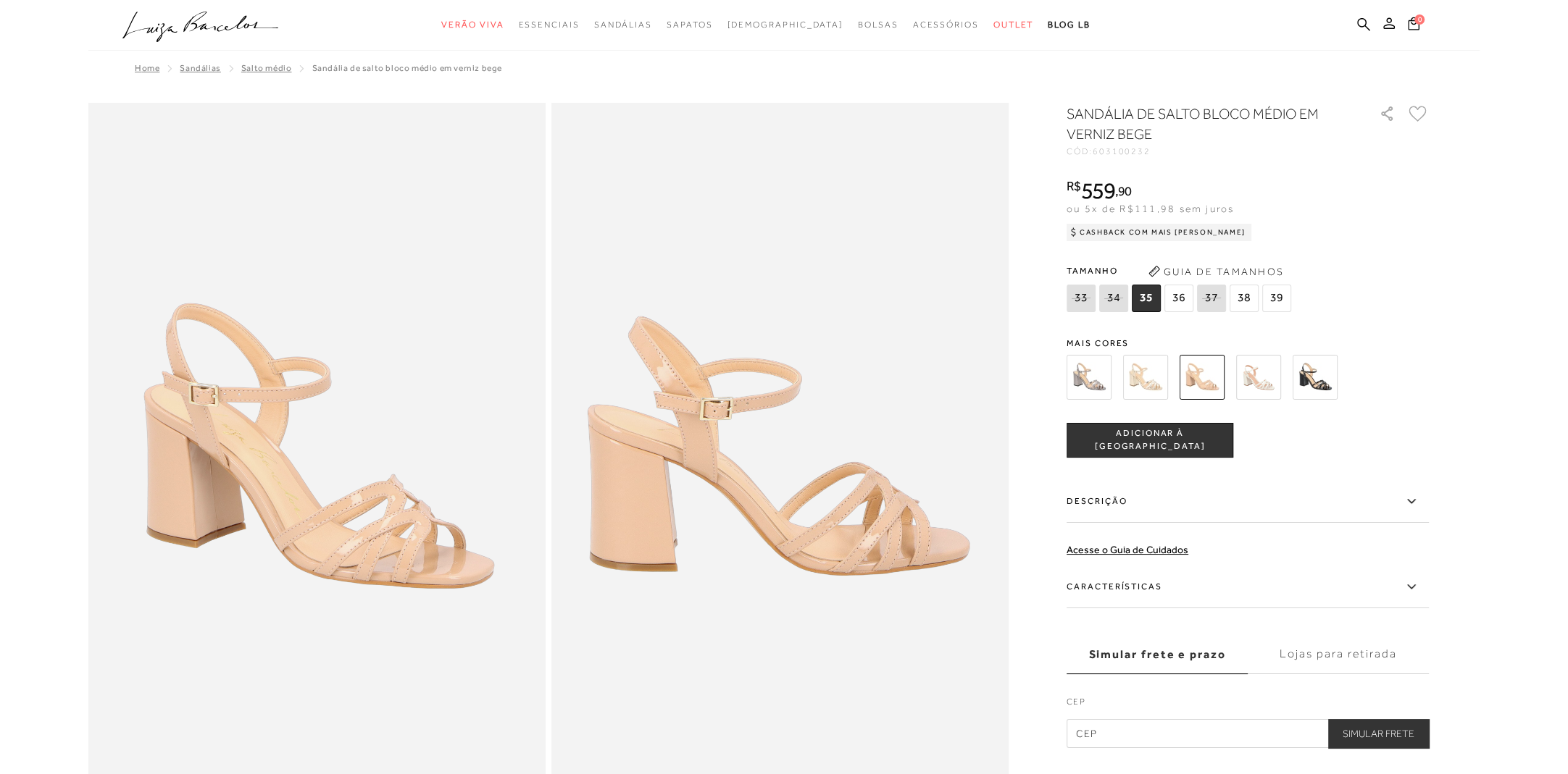
scroll to position [76, 0]
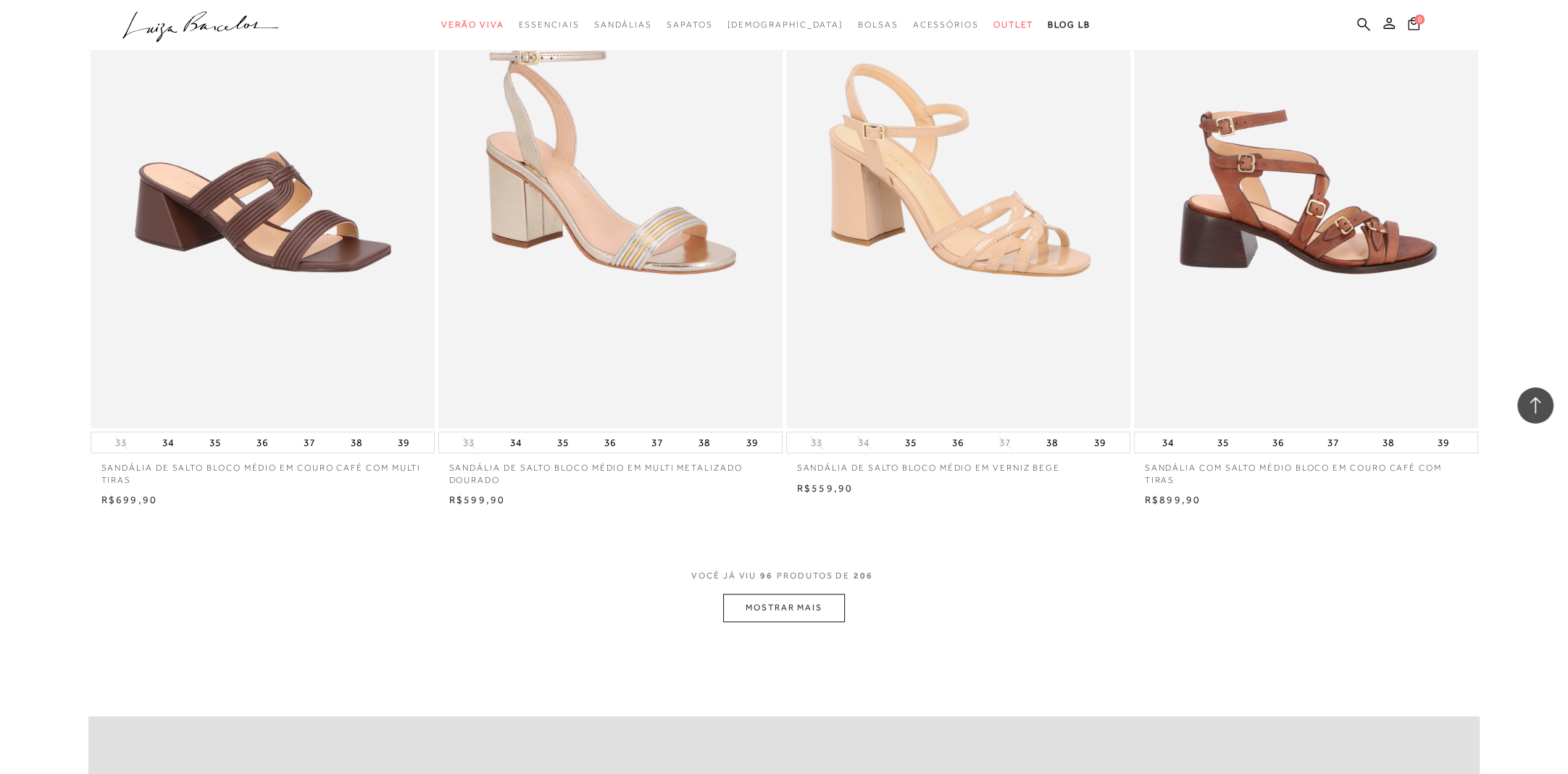
scroll to position [14375, 0]
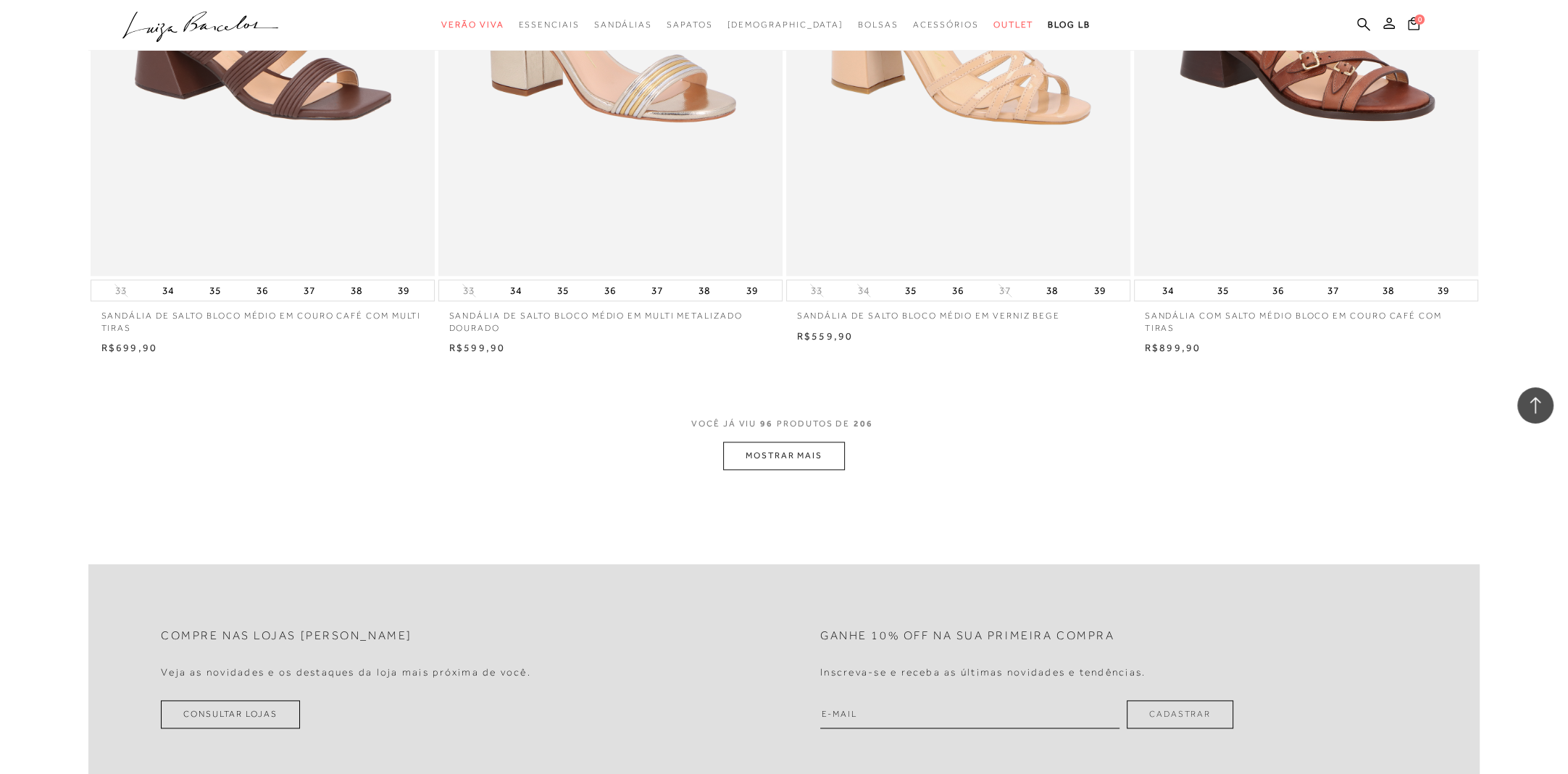
click at [781, 460] on button "MOSTRAR MAIS" at bounding box center [784, 456] width 121 height 28
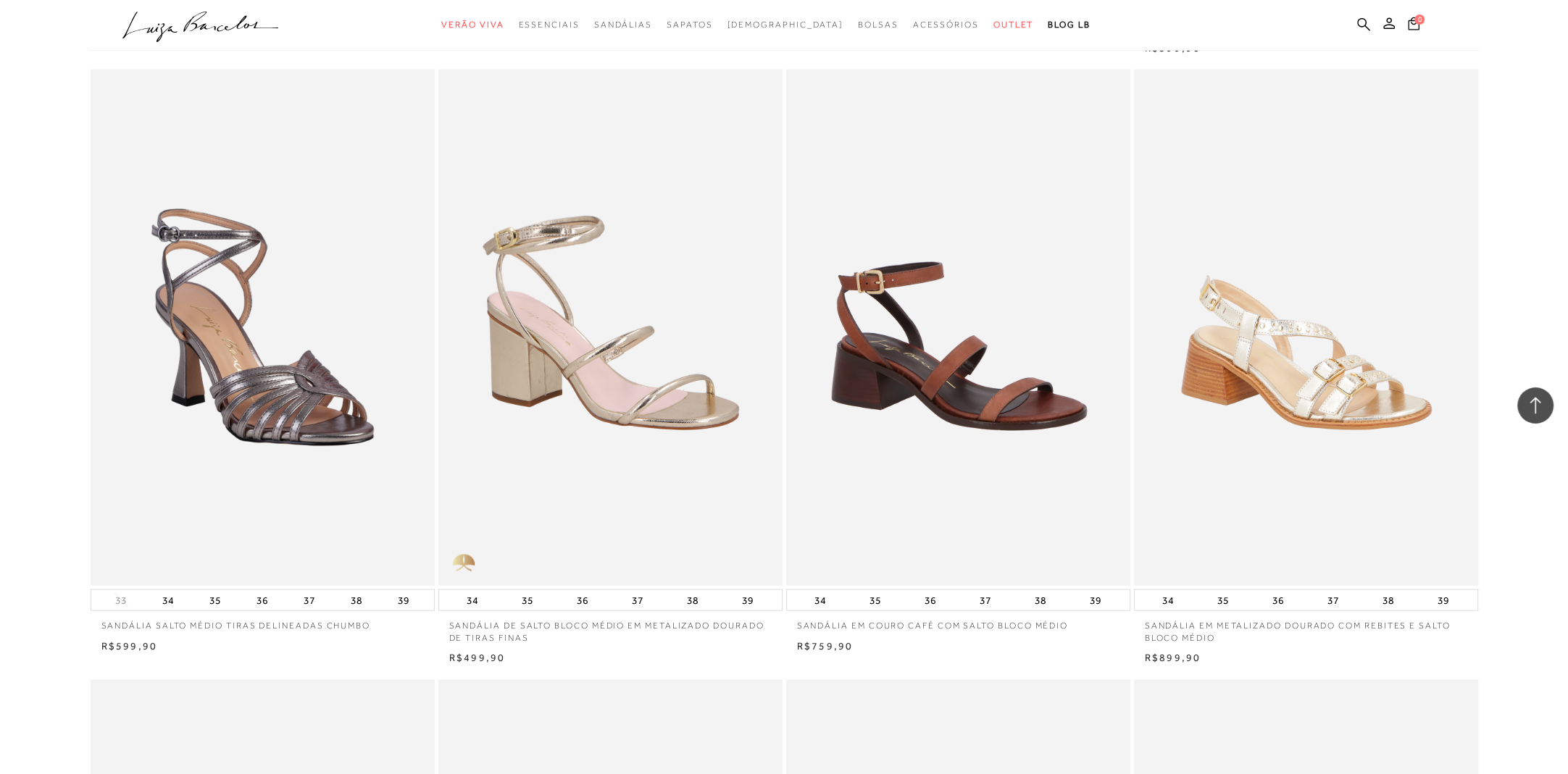
scroll to position [15972, 0]
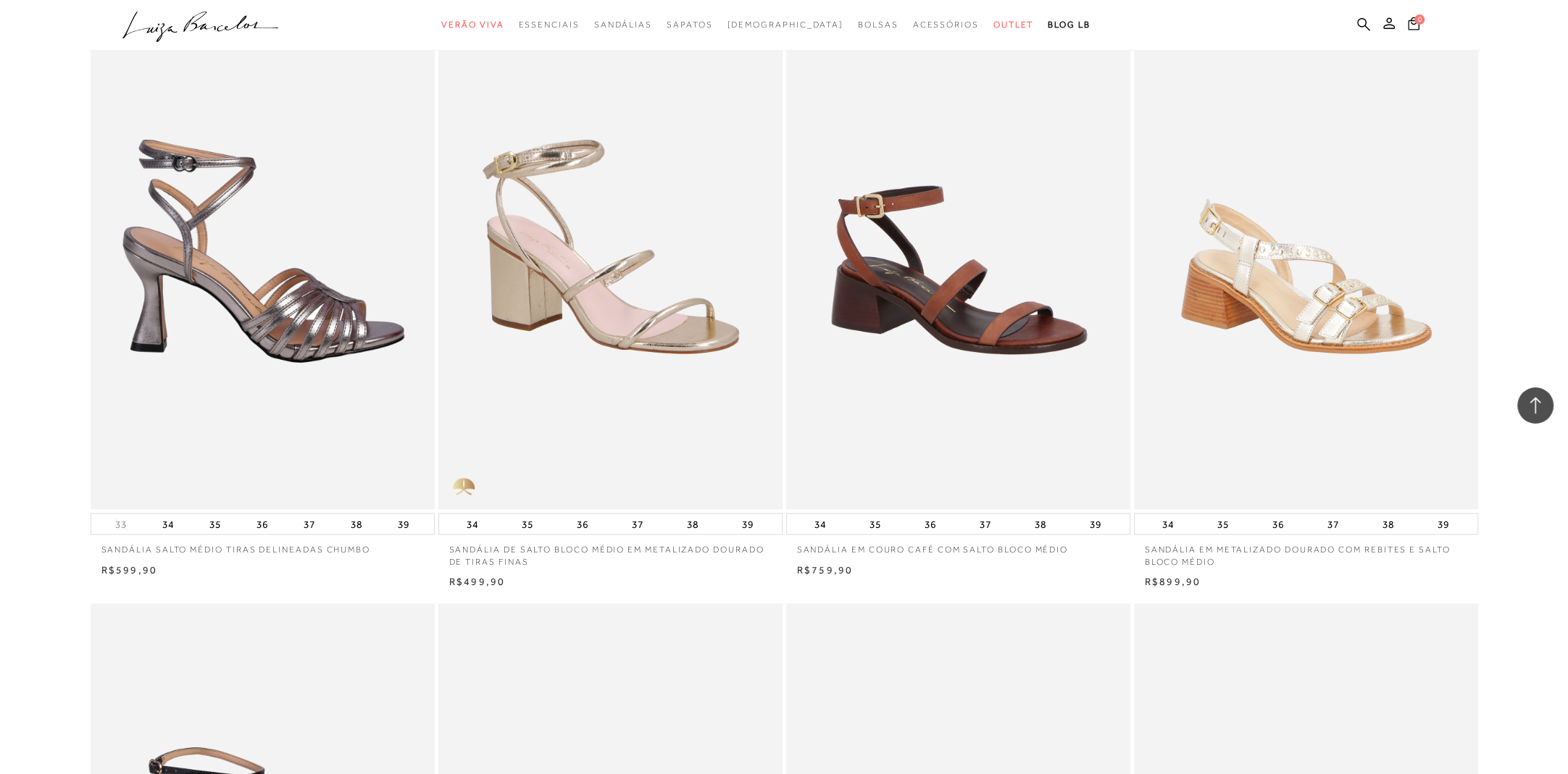
click at [243, 326] on img at bounding box center [264, 252] width 343 height 516
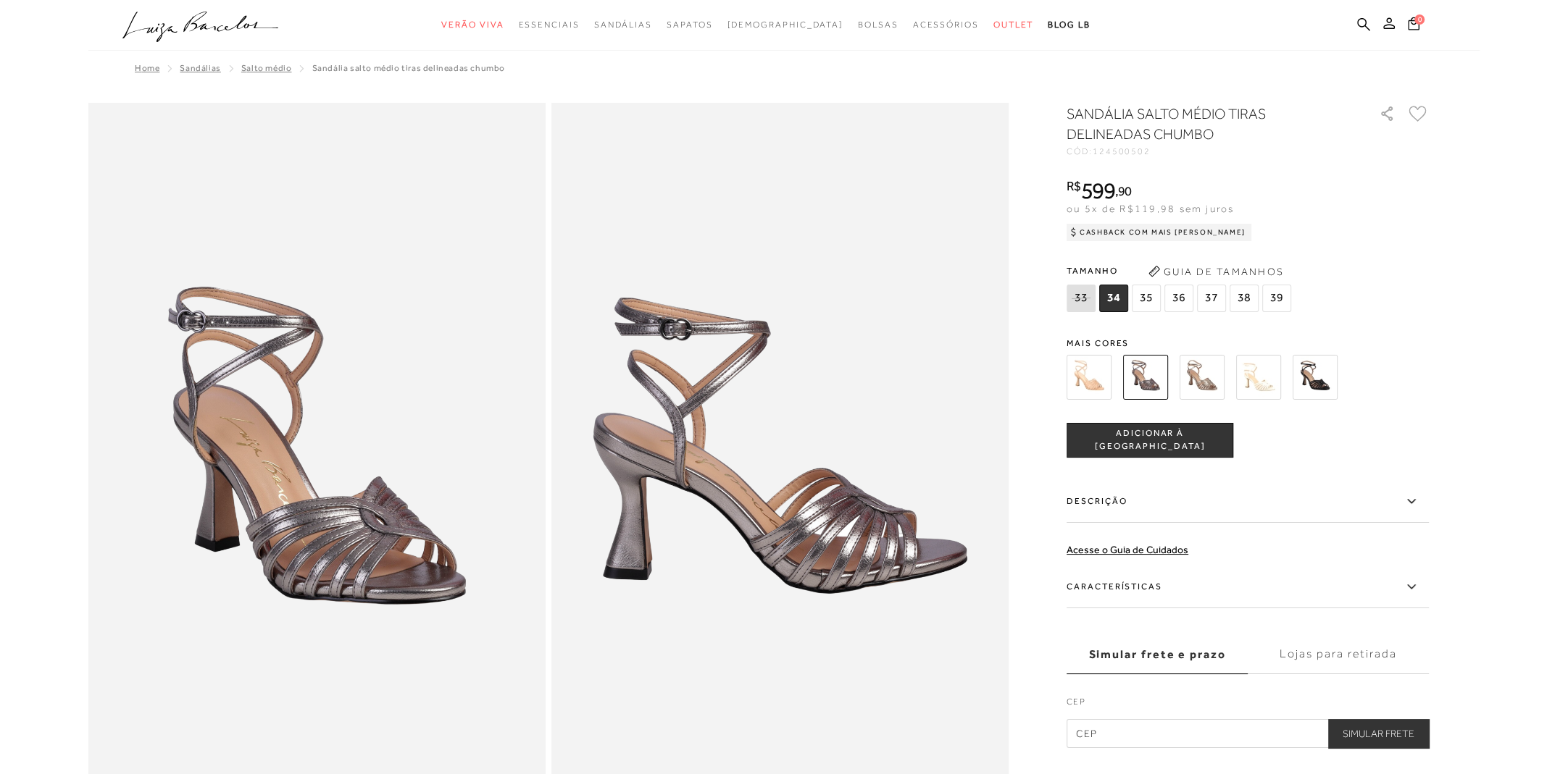
click at [1088, 381] on img at bounding box center [1089, 377] width 45 height 45
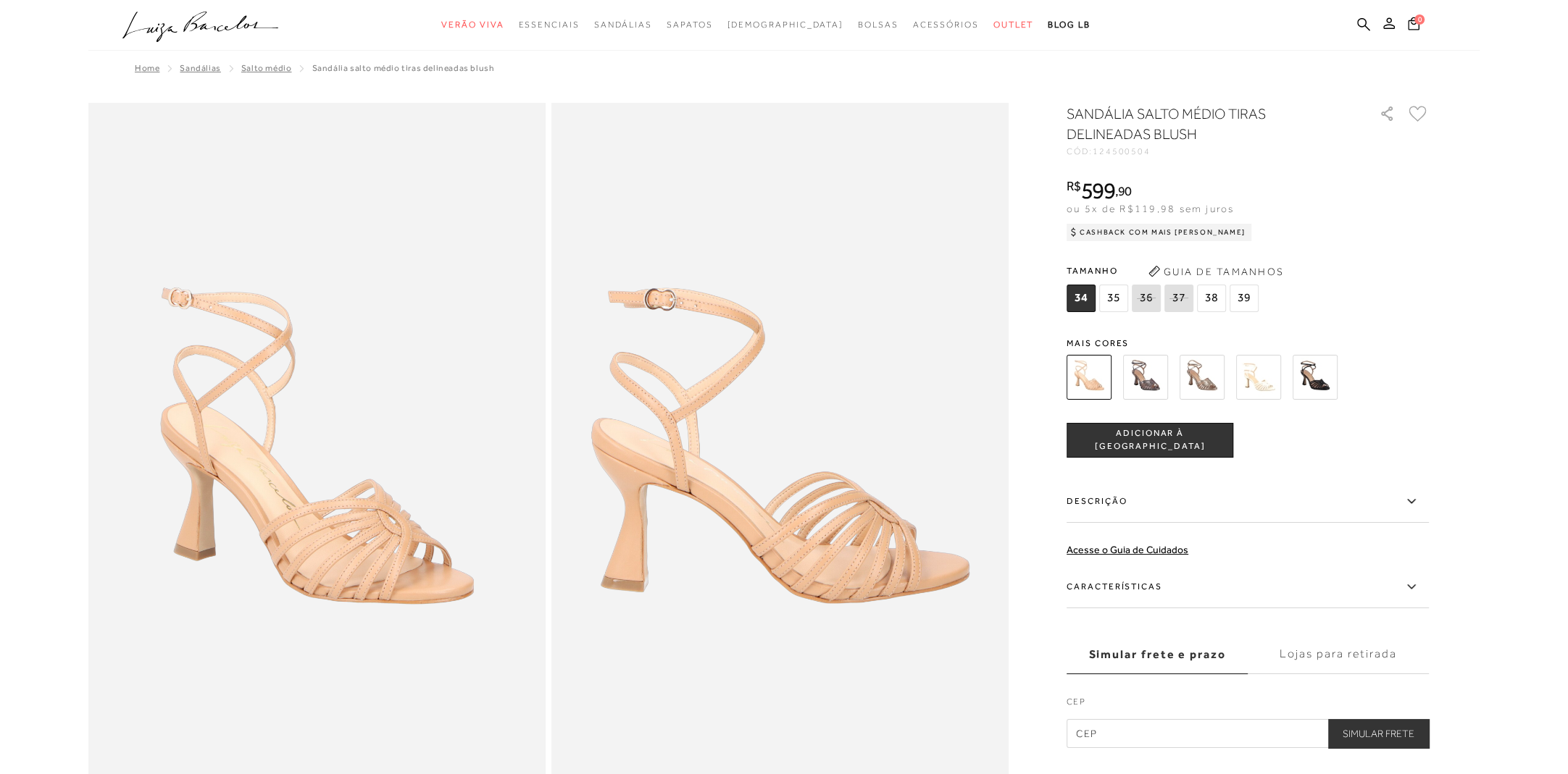
click at [1258, 376] on img at bounding box center [1259, 377] width 45 height 45
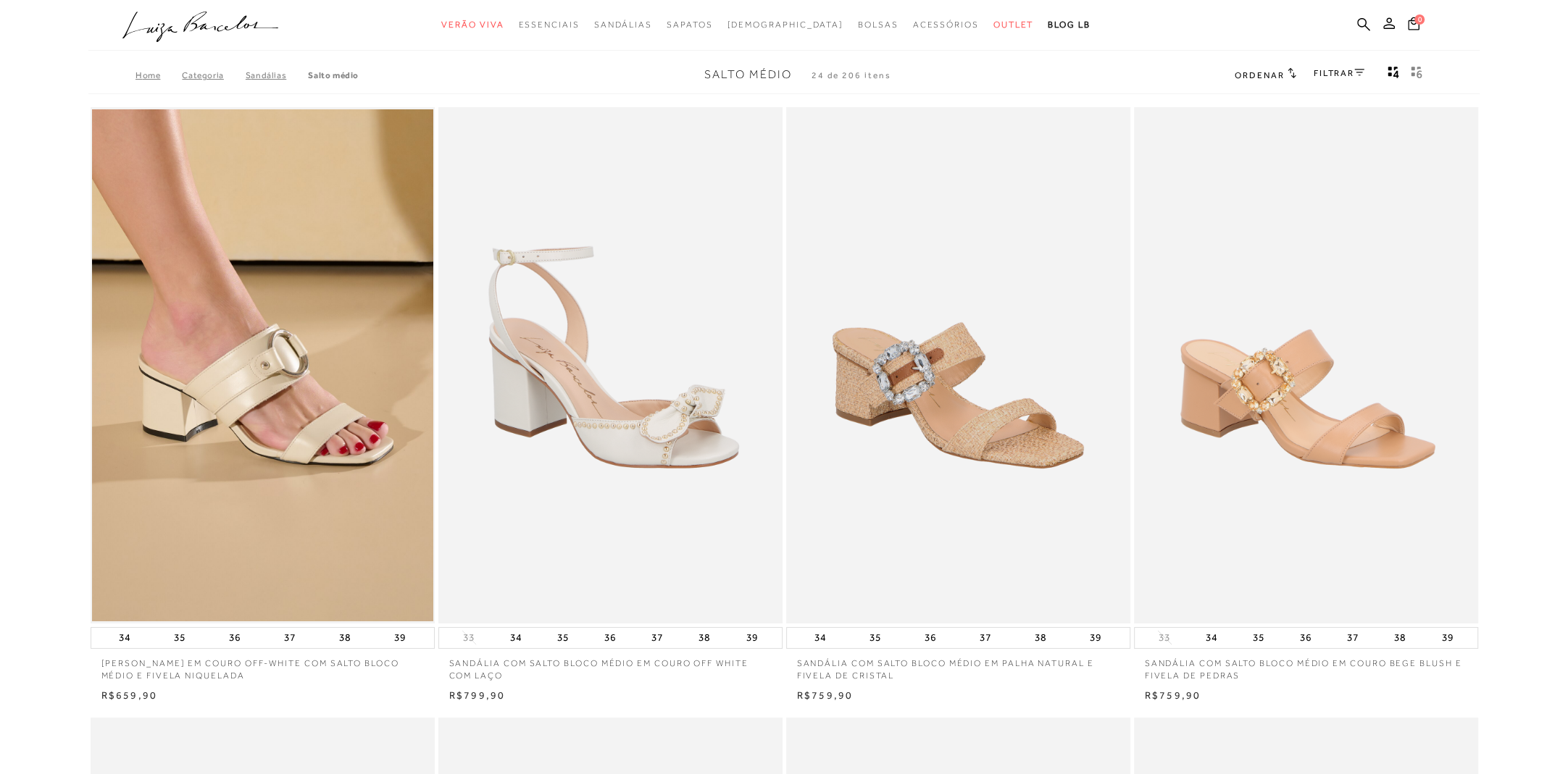
click at [1324, 79] on div "FILTRAR" at bounding box center [1339, 75] width 51 height 19
click at [1323, 74] on link "FILTRAR" at bounding box center [1339, 74] width 51 height 10
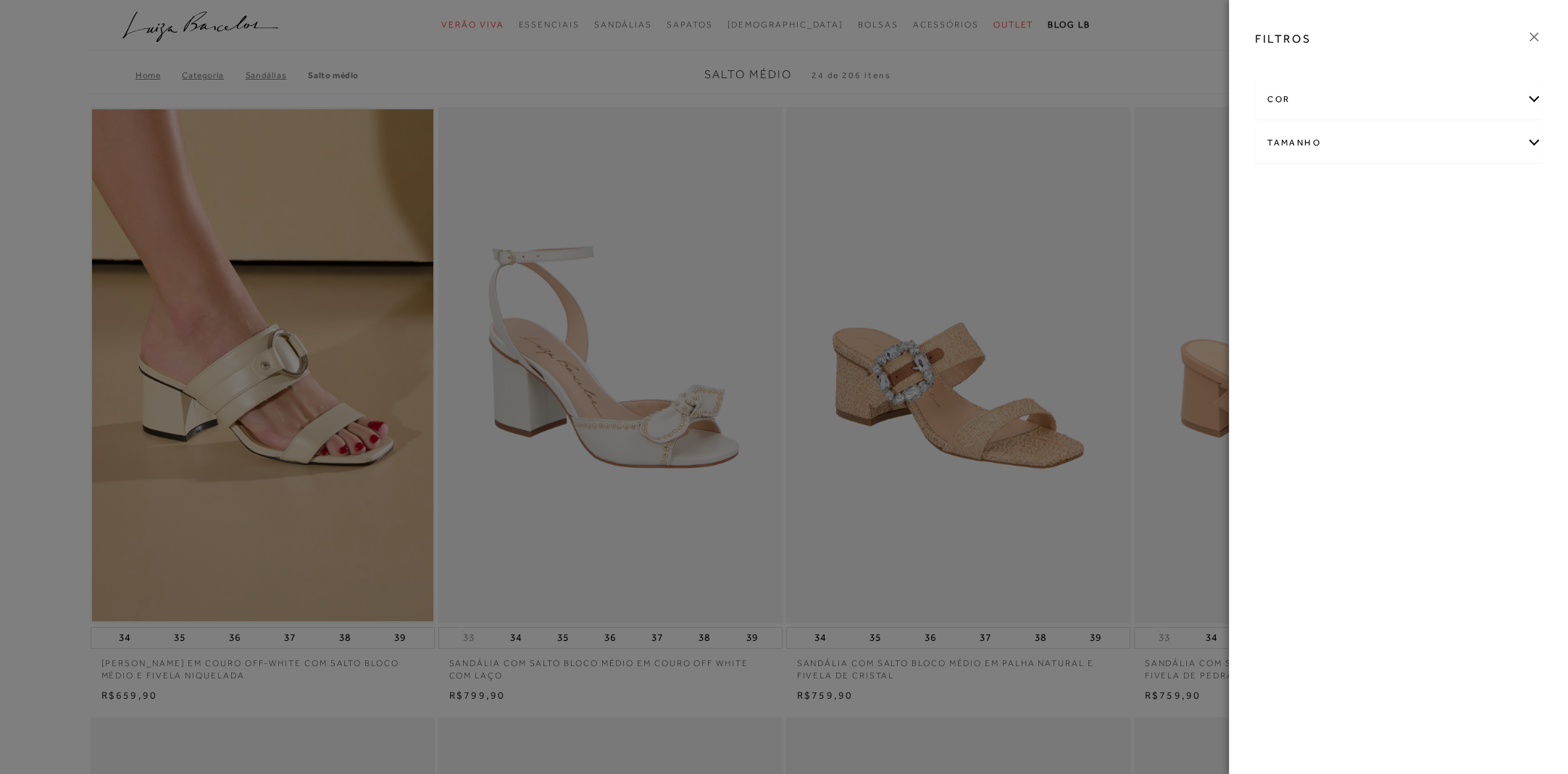
click at [1530, 145] on div "Tamanho" at bounding box center [1399, 143] width 286 height 38
click at [1449, 188] on span "37" at bounding box center [1441, 189] width 21 height 11
click at [1441, 188] on input "37" at bounding box center [1435, 192] width 15 height 15
checkbox input "true"
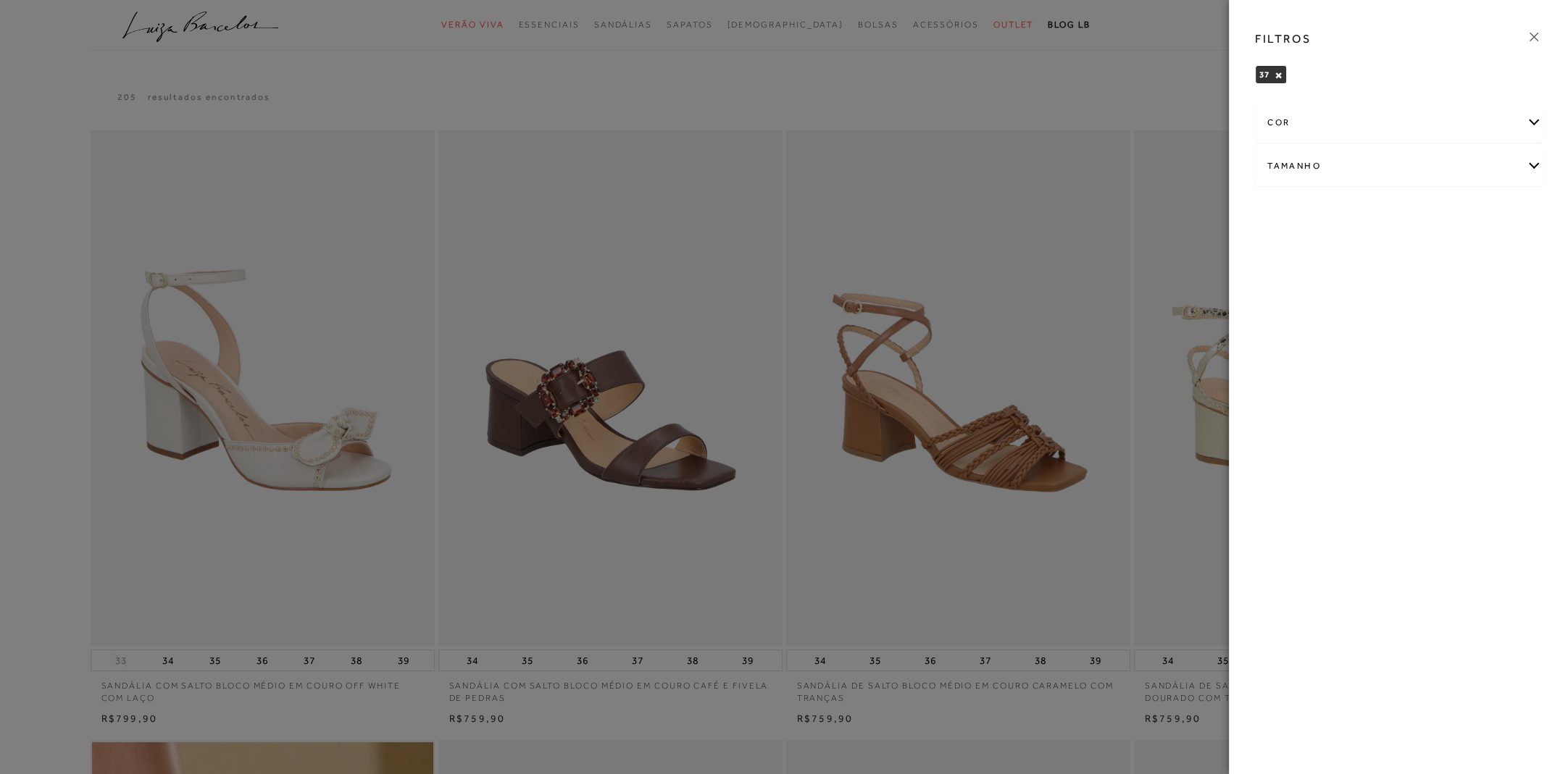
click at [1351, 404] on div "FILTROS 37 × Limpar todos os refinamentos cor" at bounding box center [1399, 387] width 339 height 774
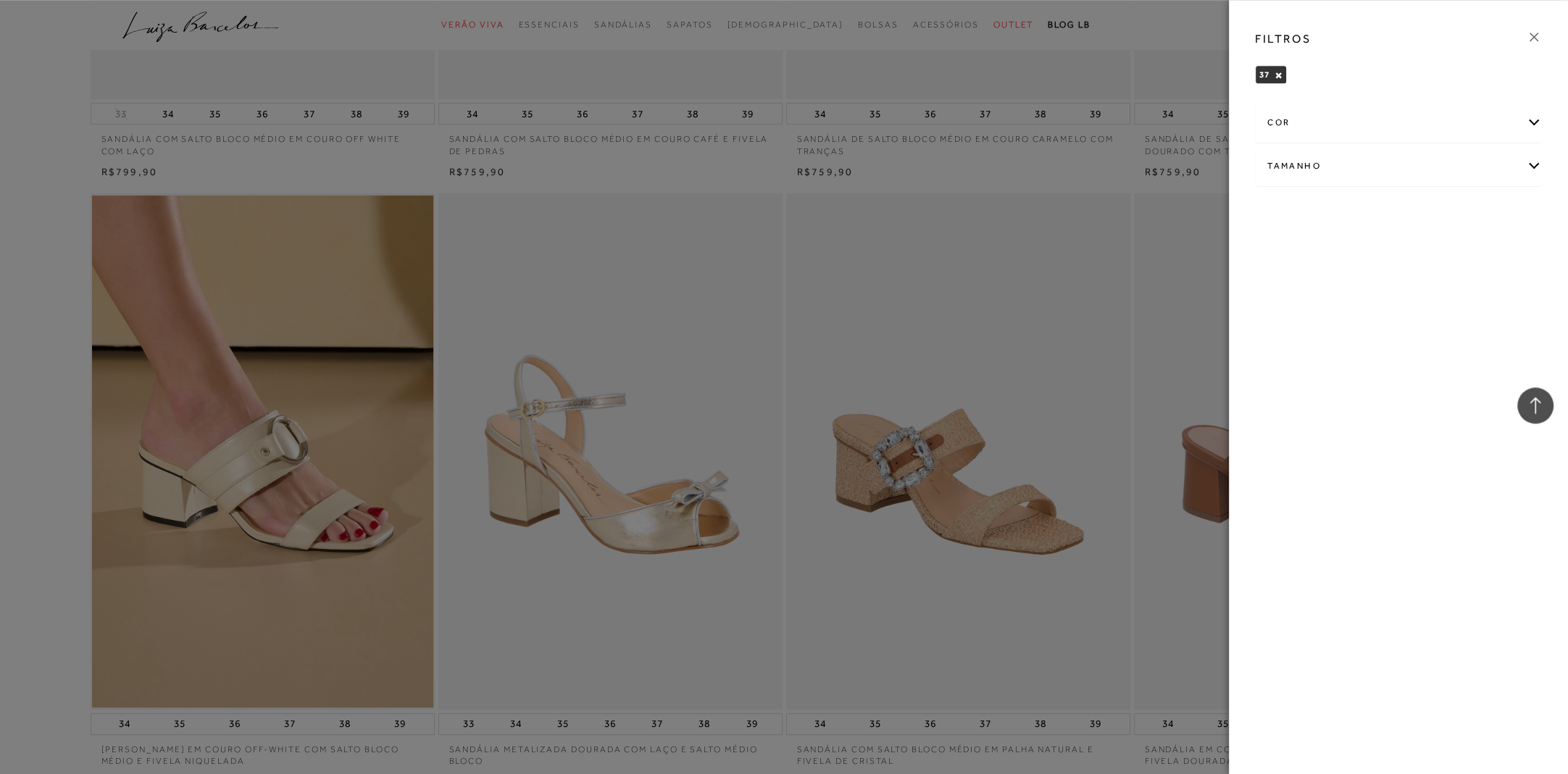
scroll to position [608, 0]
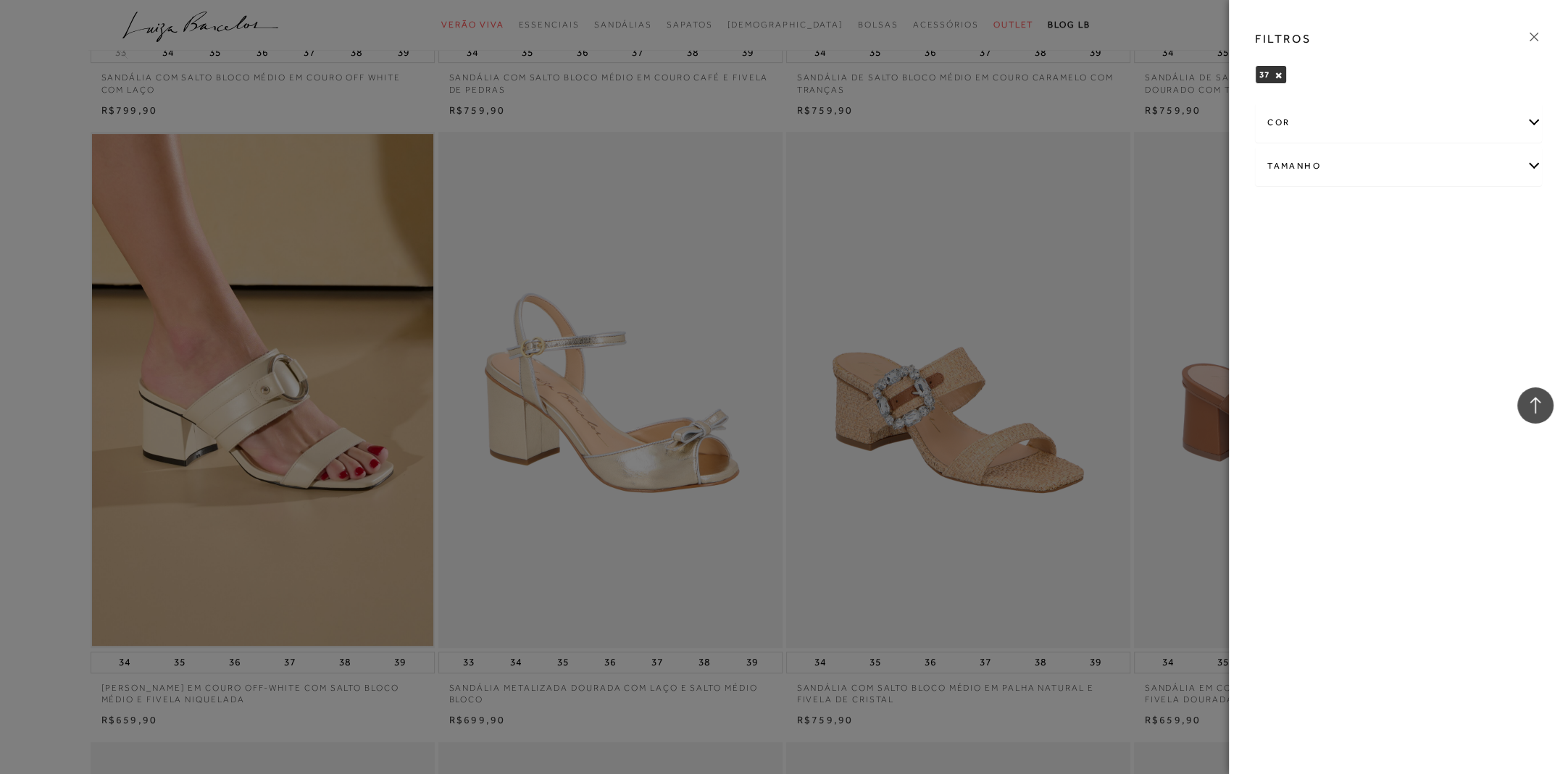
click at [1409, 162] on div "Tamanho" at bounding box center [1399, 166] width 286 height 38
drag, startPoint x: 1406, startPoint y: 433, endPoint x: 1414, endPoint y: 340, distance: 93.3
click at [1405, 430] on div "FILTROS 37 × Limpar todos os refinamentos cor" at bounding box center [1399, 387] width 339 height 774
click at [1275, 33] on h3 "FILTROS" at bounding box center [1283, 38] width 56 height 17
click at [341, 127] on div at bounding box center [784, 387] width 1568 height 774
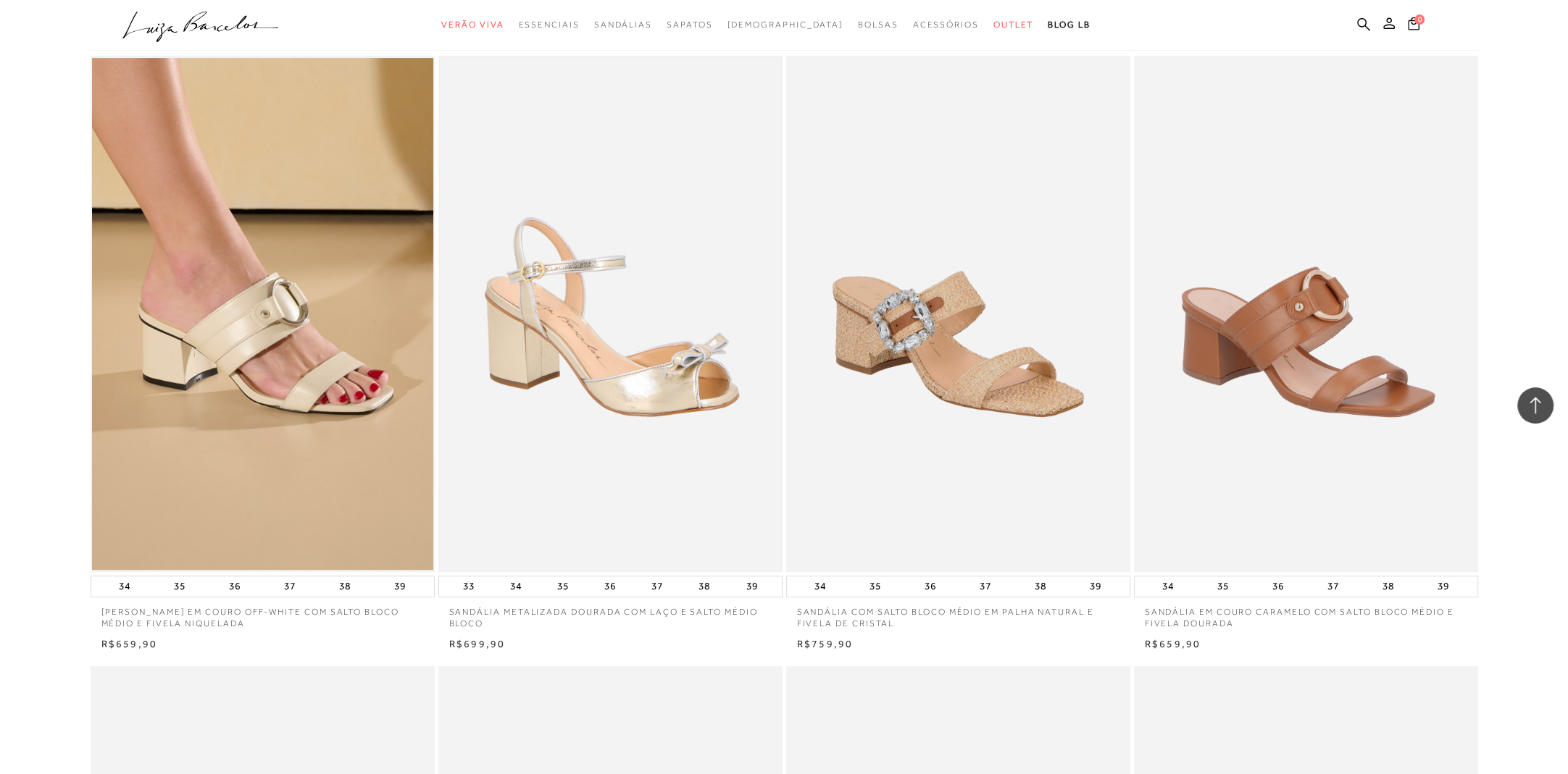
scroll to position [761, 0]
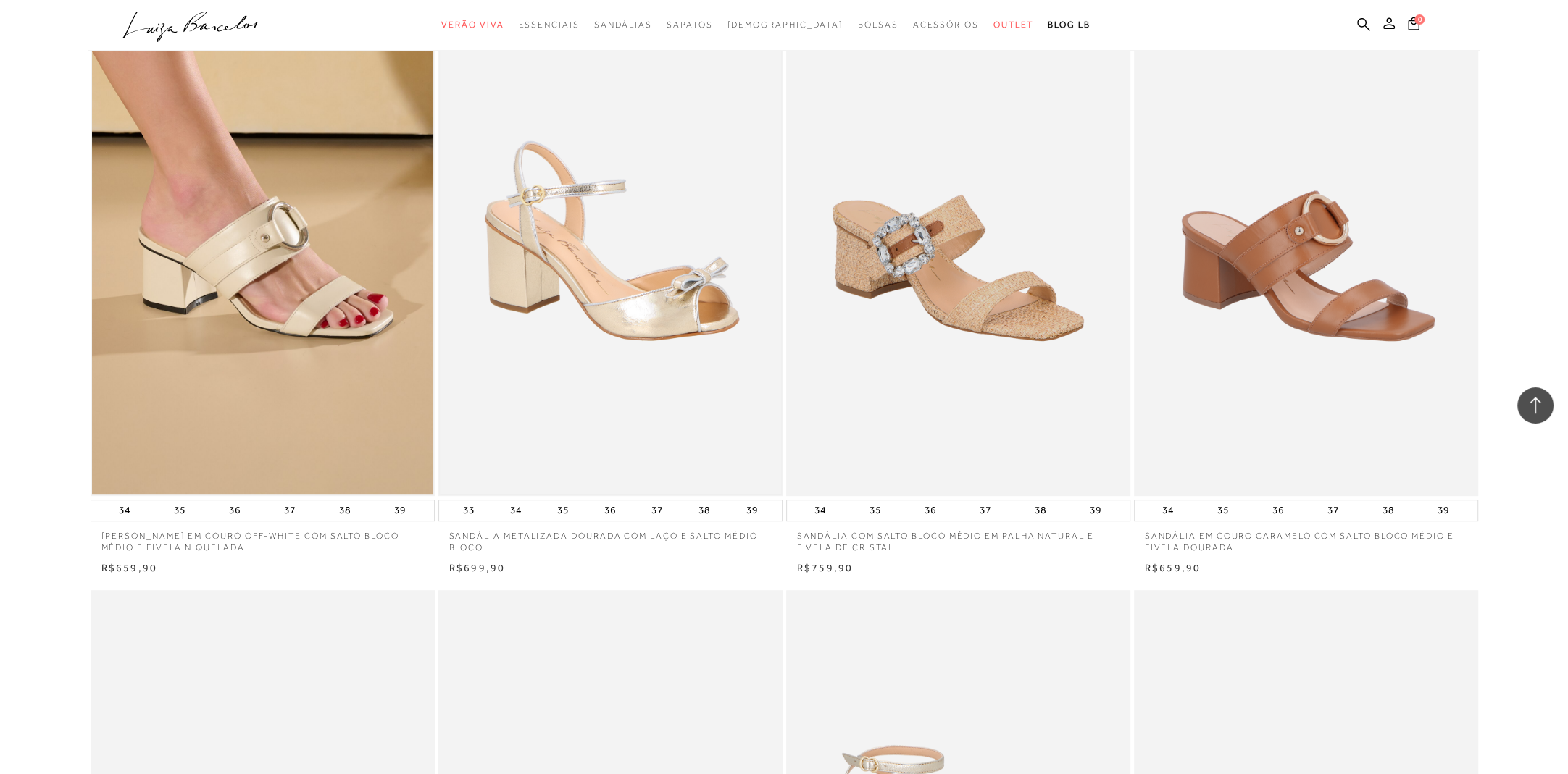
click at [663, 347] on img at bounding box center [611, 238] width 342 height 512
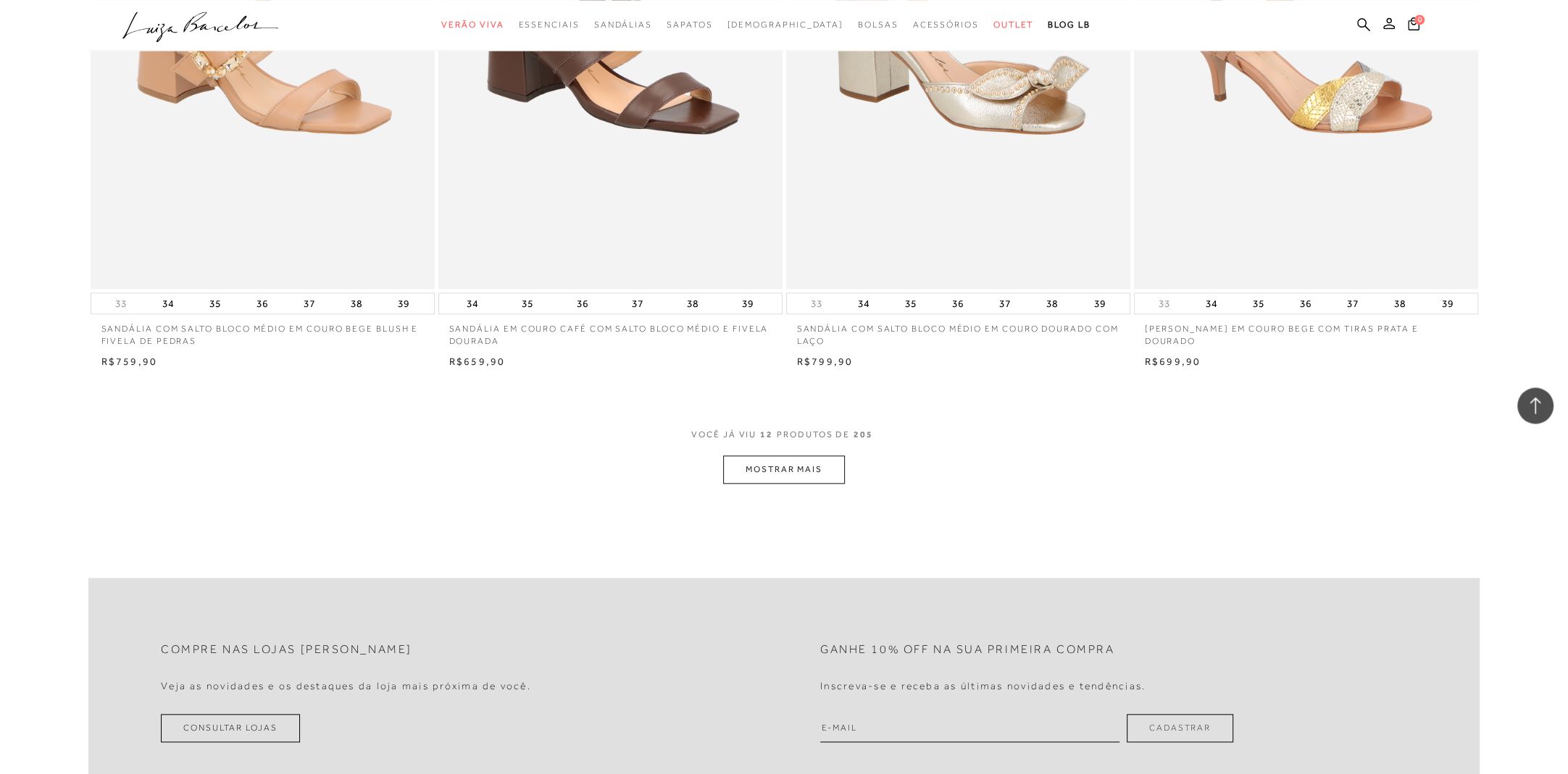
scroll to position [1673, 0]
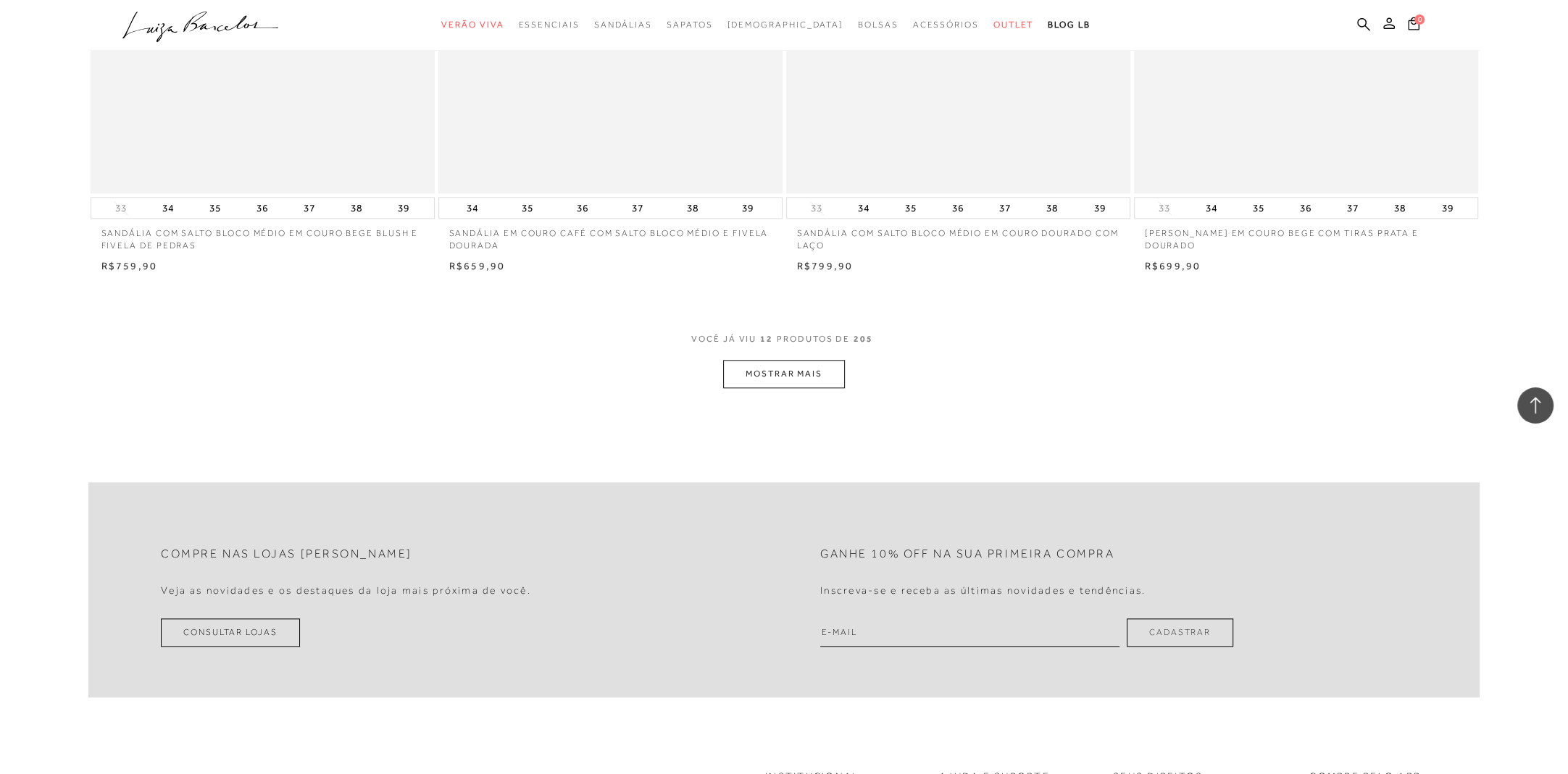
click at [786, 377] on button "MOSTRAR MAIS" at bounding box center [784, 374] width 121 height 28
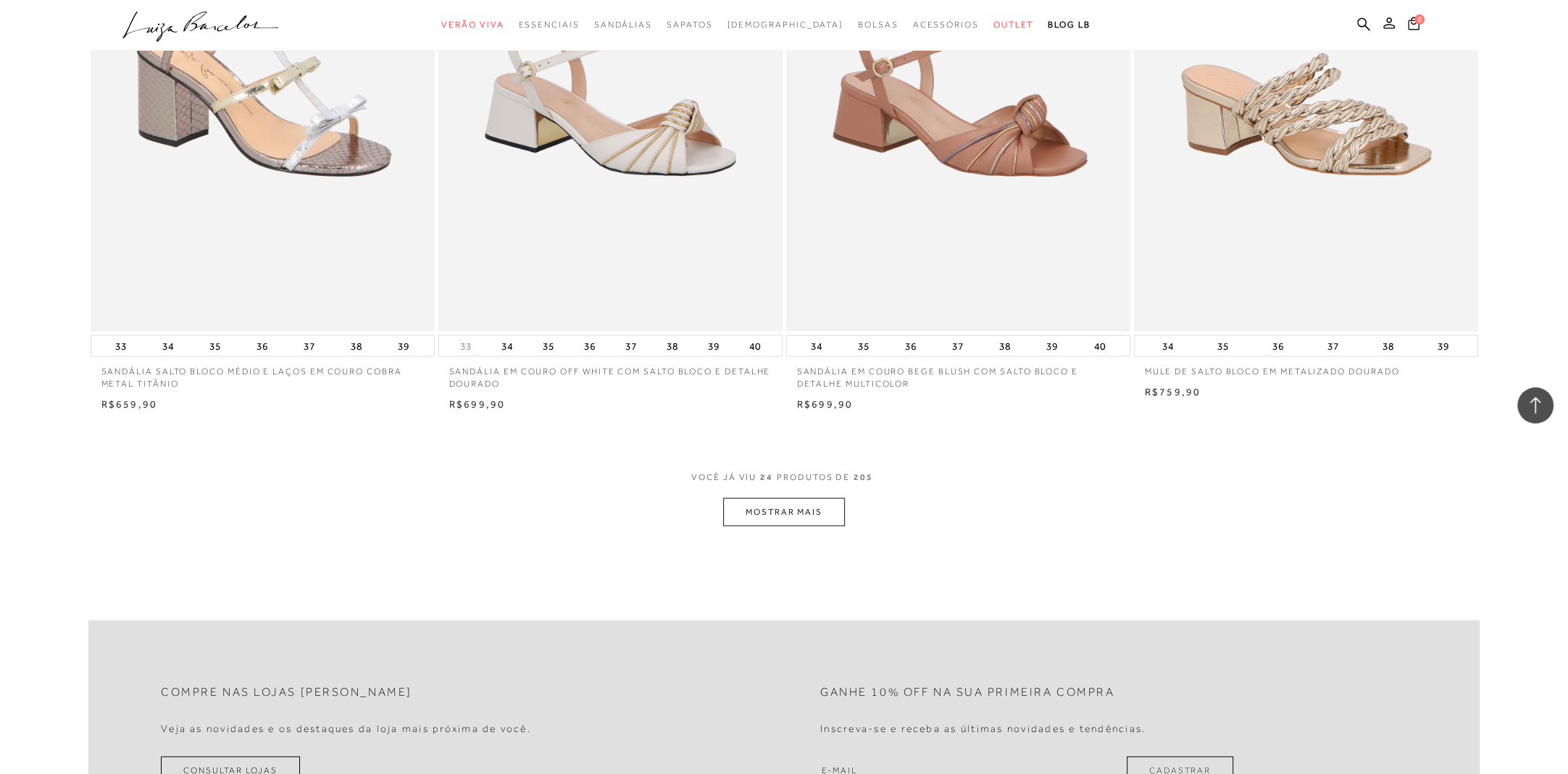
scroll to position [3498, 0]
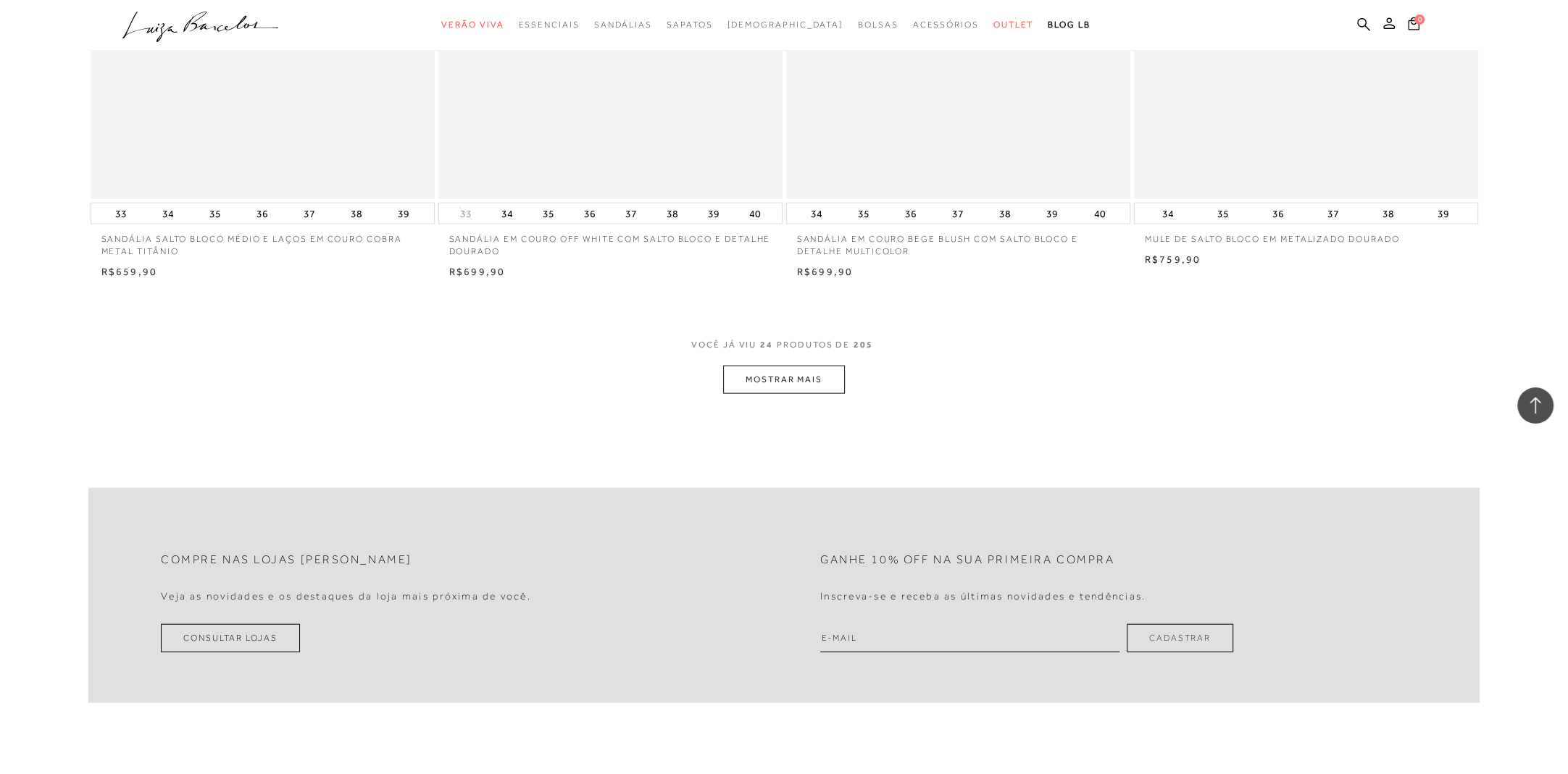
click at [787, 383] on button "MOSTRAR MAIS" at bounding box center [784, 380] width 121 height 28
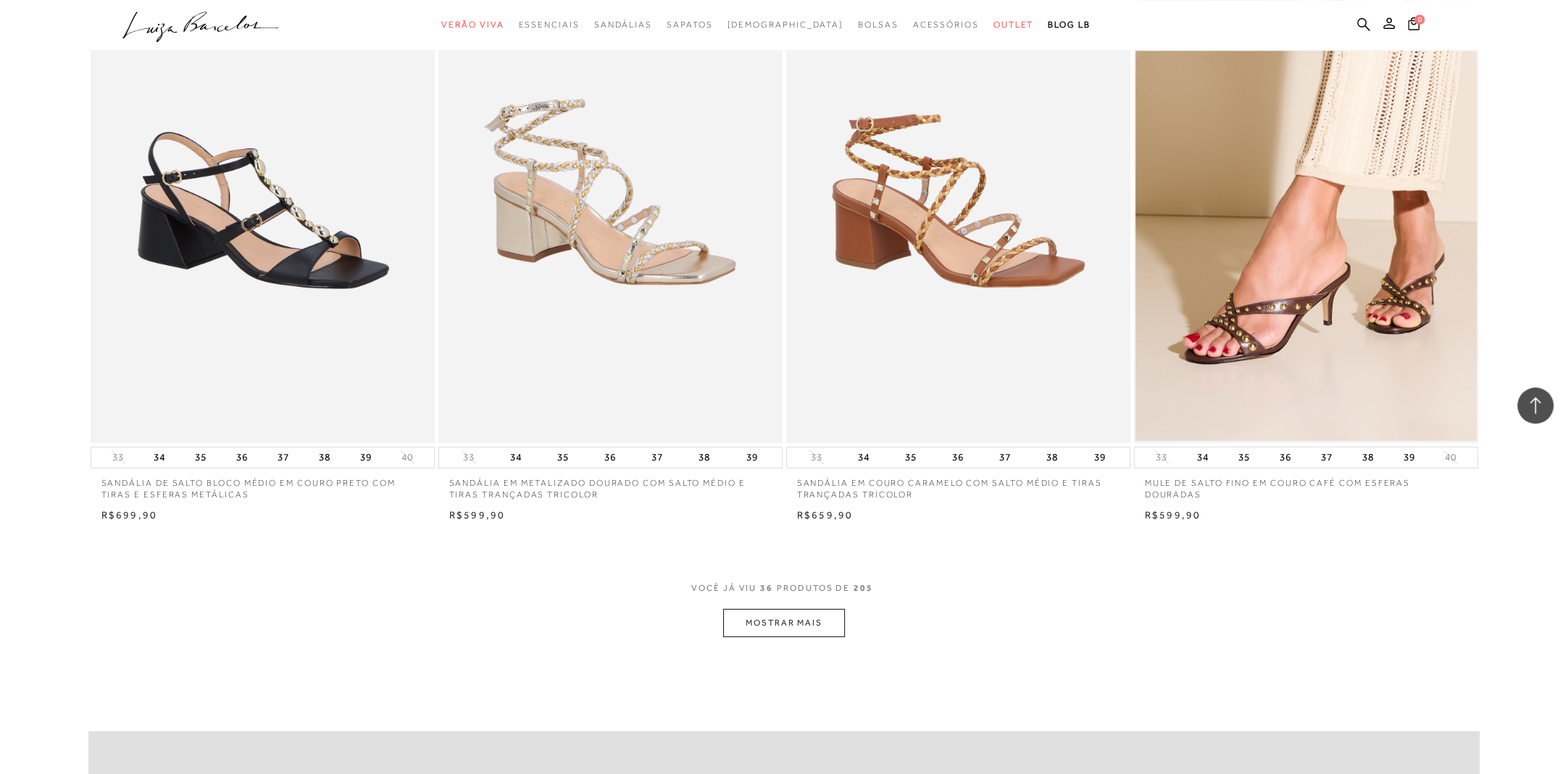
scroll to position [5096, 0]
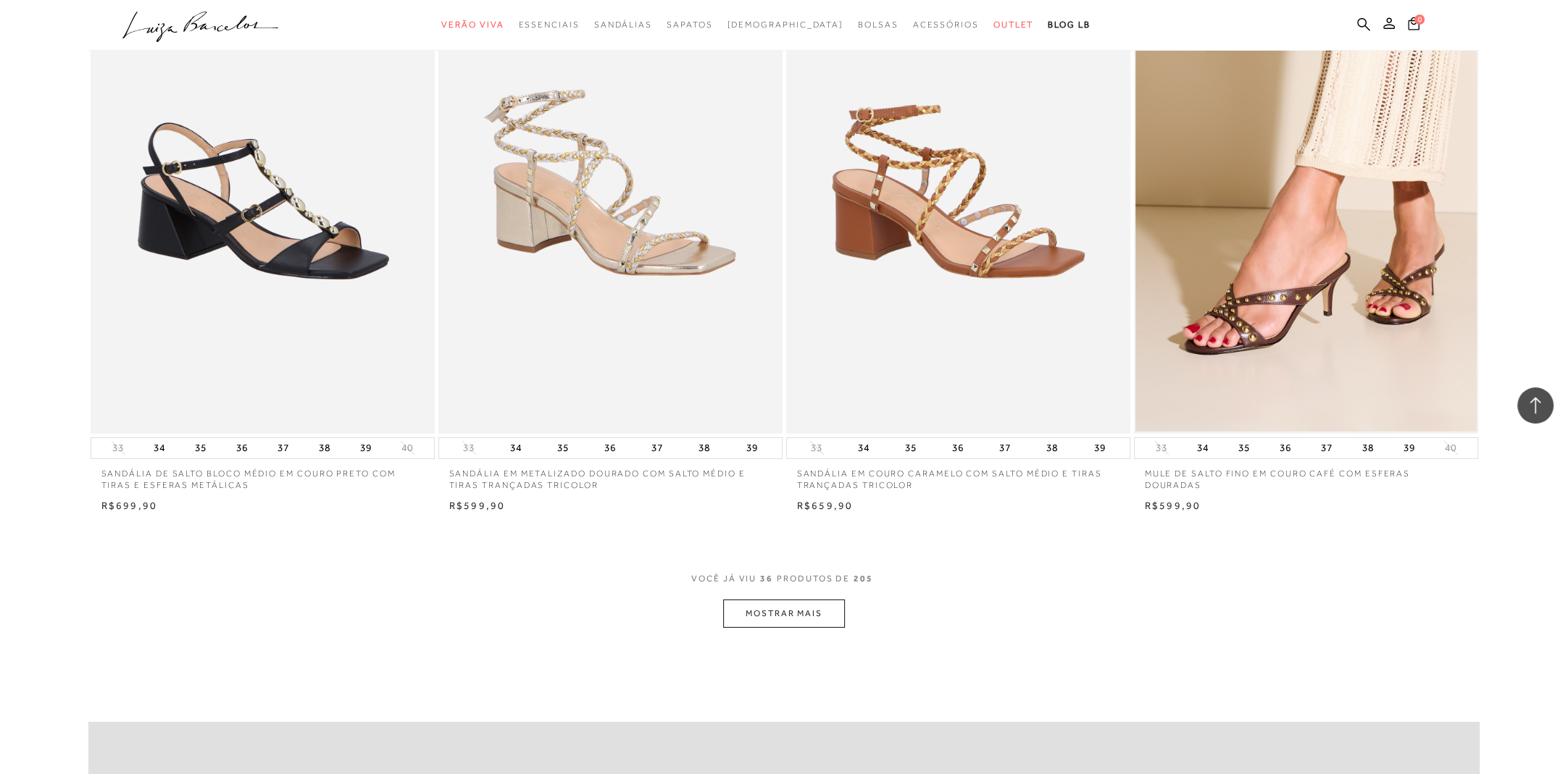
click at [782, 604] on button "MOSTRAR MAIS" at bounding box center [784, 614] width 121 height 28
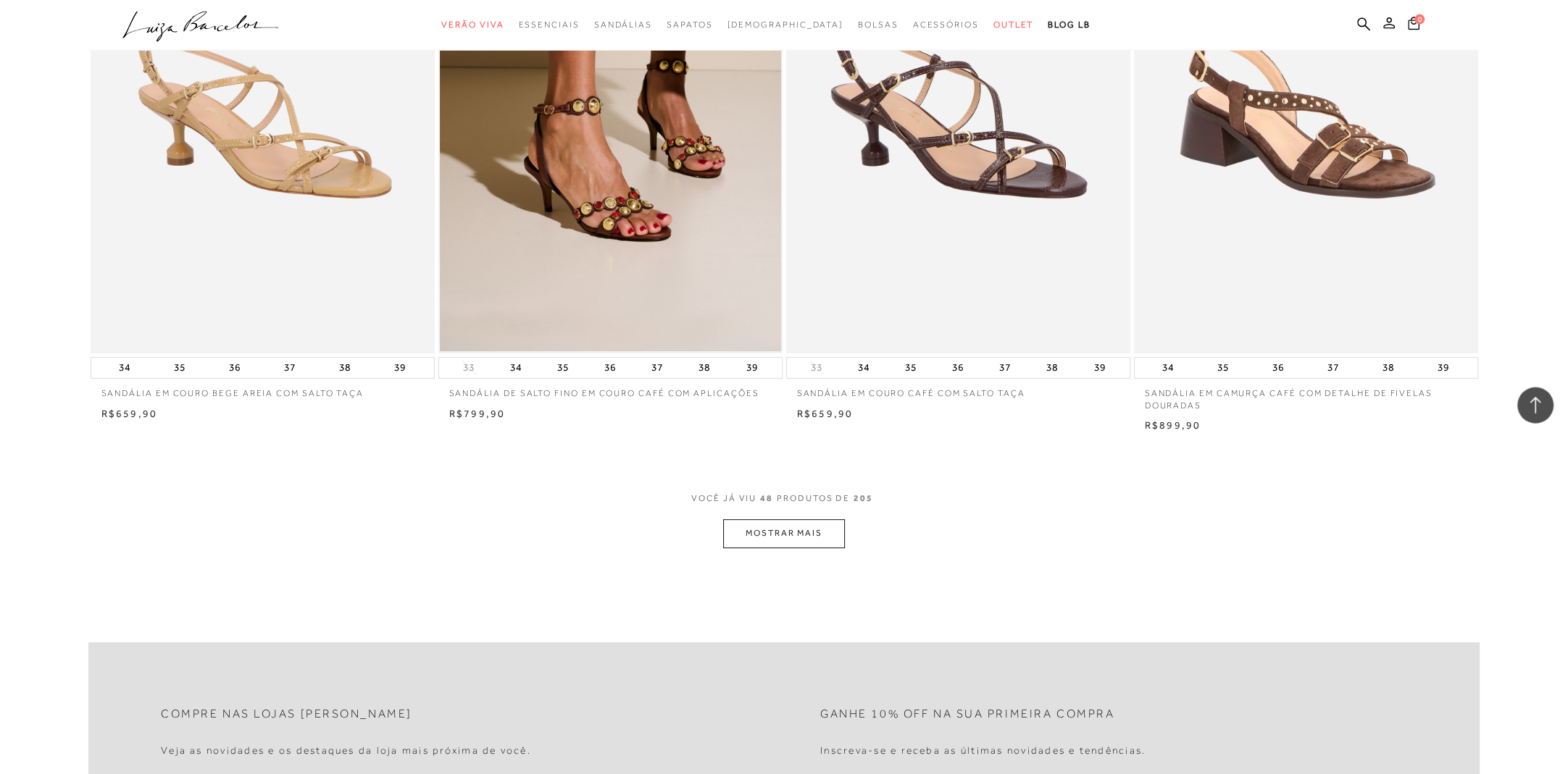
scroll to position [6997, 0]
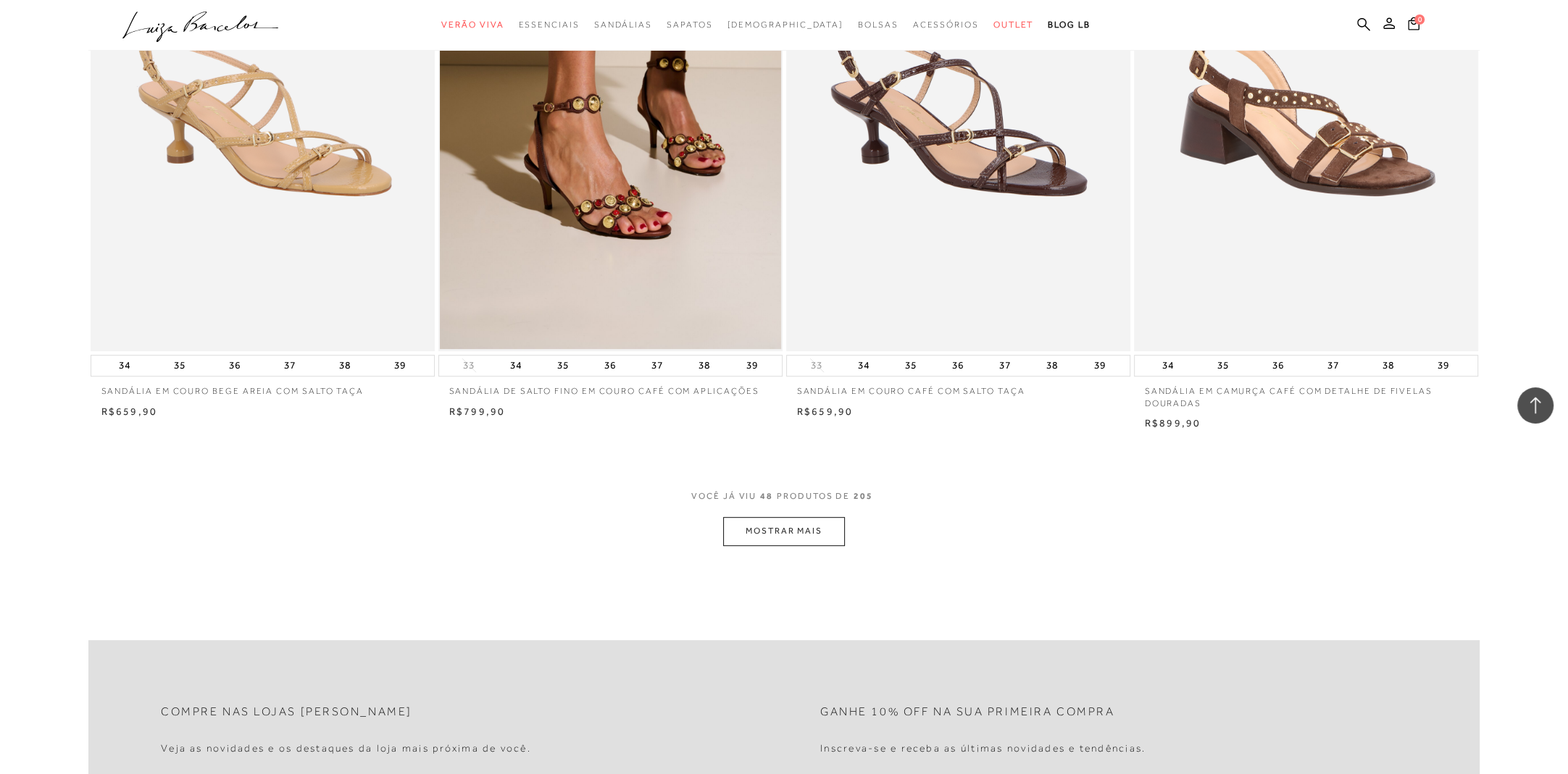
click at [765, 528] on button "MOSTRAR MAIS" at bounding box center [784, 531] width 121 height 28
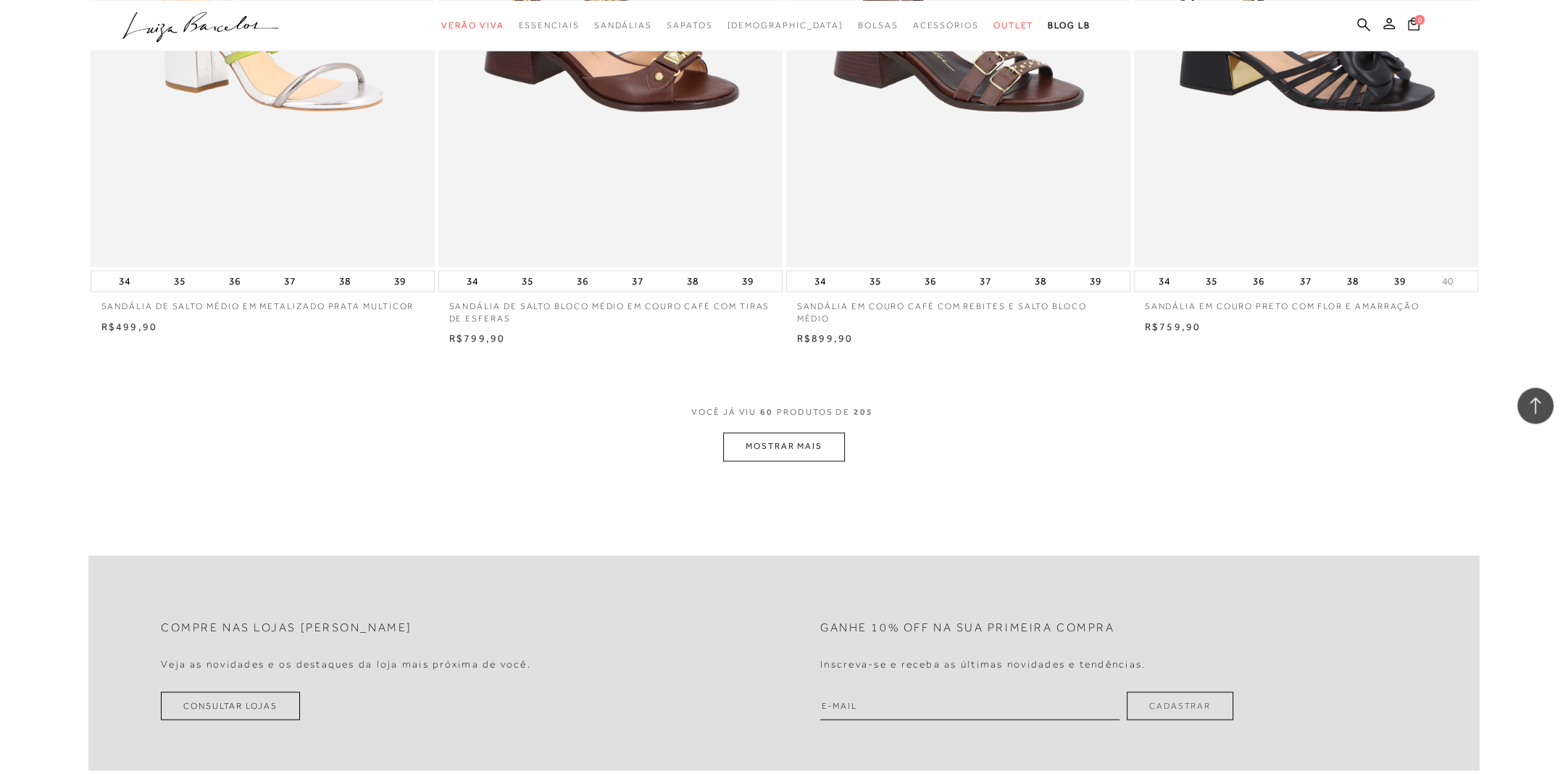
scroll to position [8975, 0]
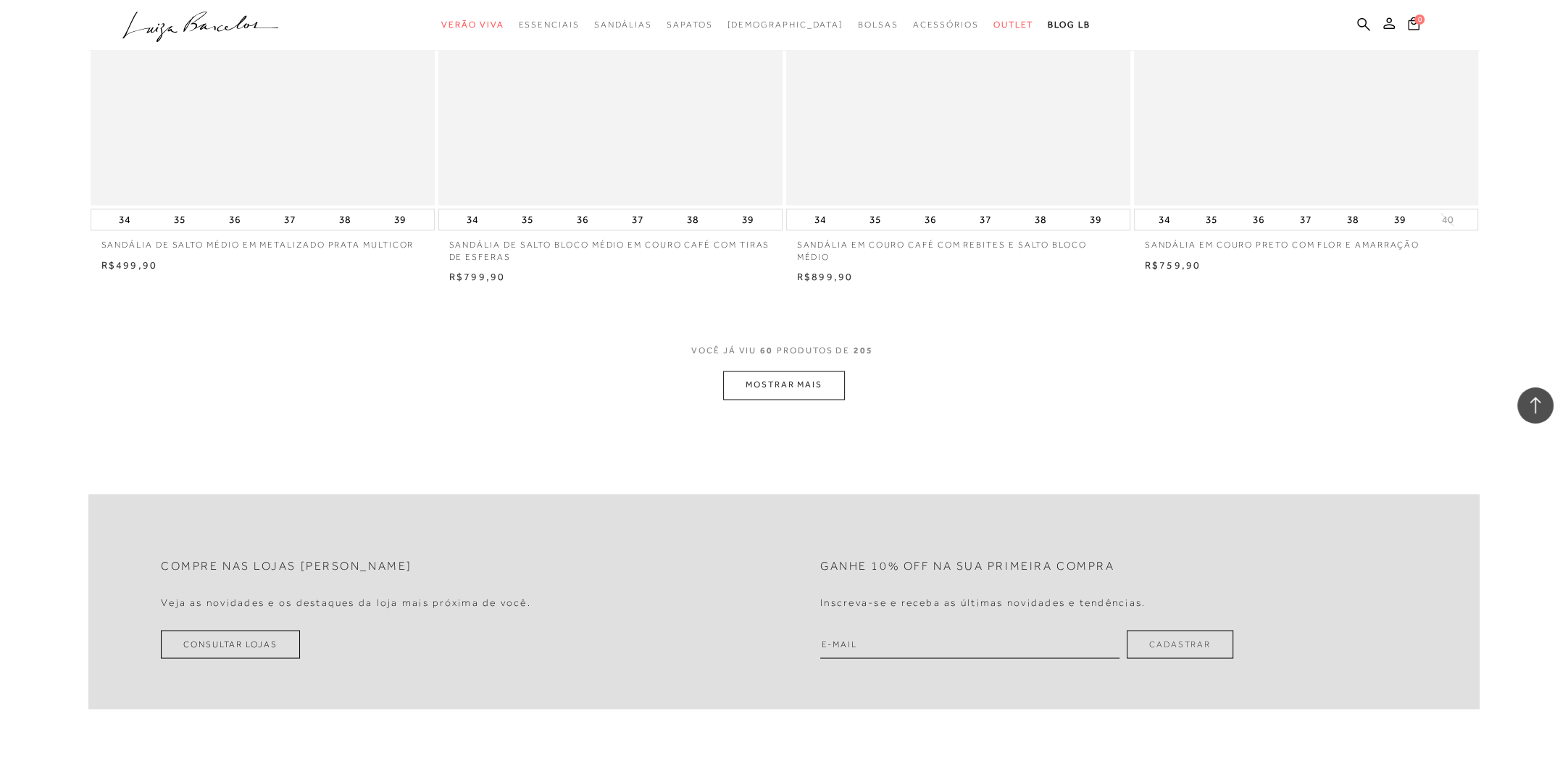
click at [776, 387] on button "MOSTRAR MAIS" at bounding box center [784, 385] width 121 height 28
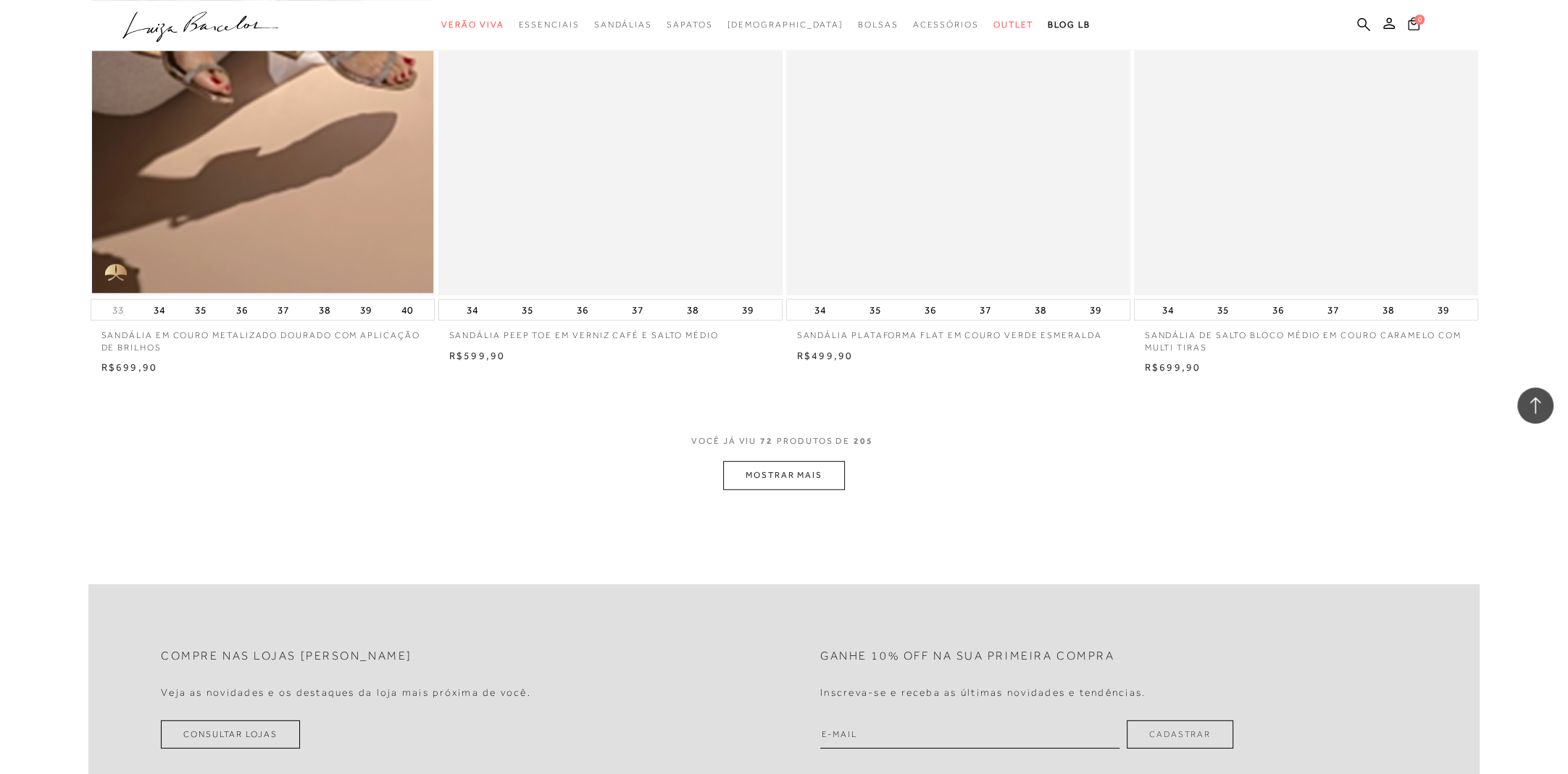
scroll to position [10724, 0]
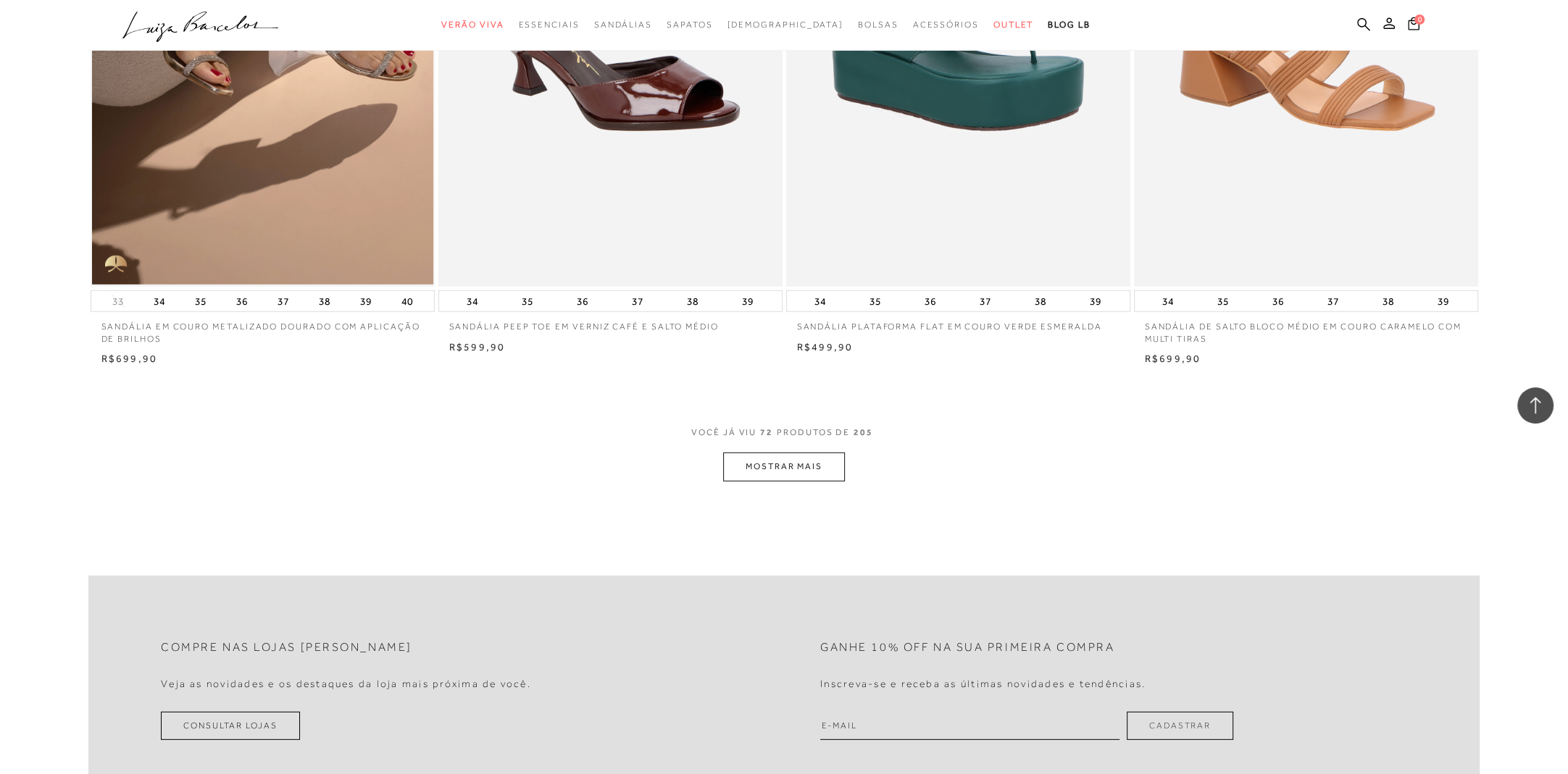
click at [765, 460] on button "MOSTRAR MAIS" at bounding box center [784, 466] width 121 height 28
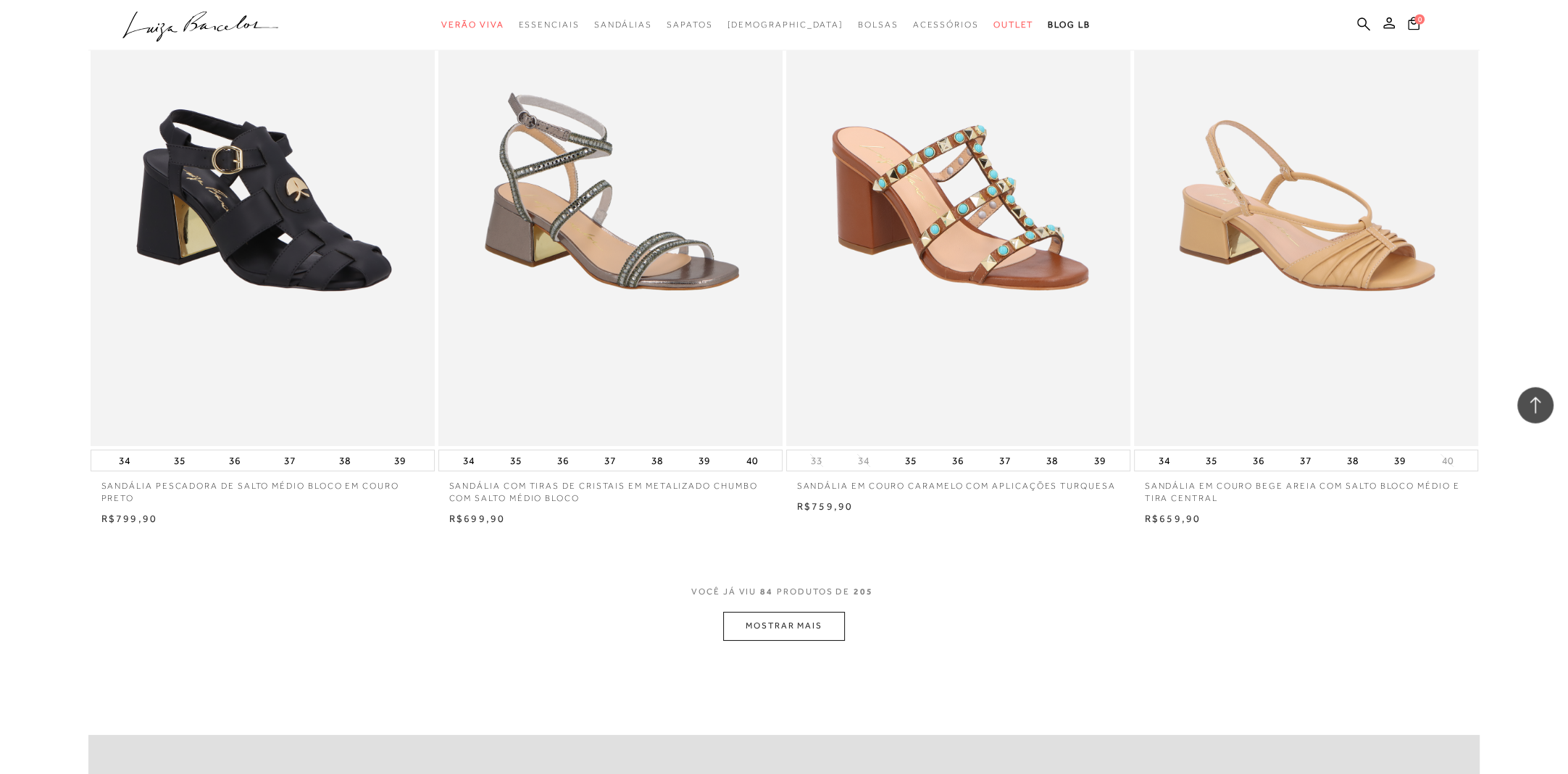
scroll to position [12397, 0]
click at [774, 619] on button "MOSTRAR MAIS" at bounding box center [784, 625] width 121 height 28
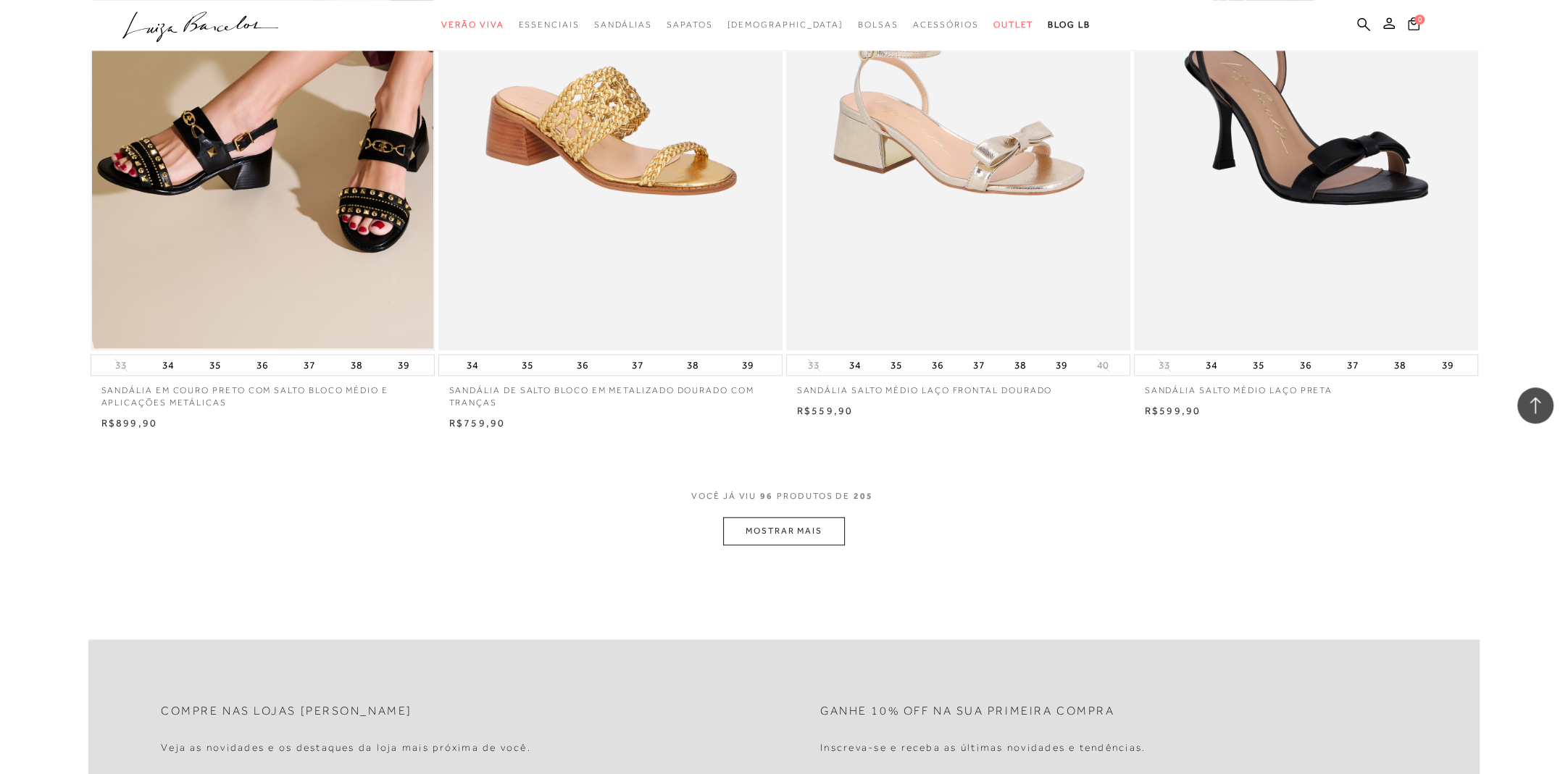
scroll to position [14375, 0]
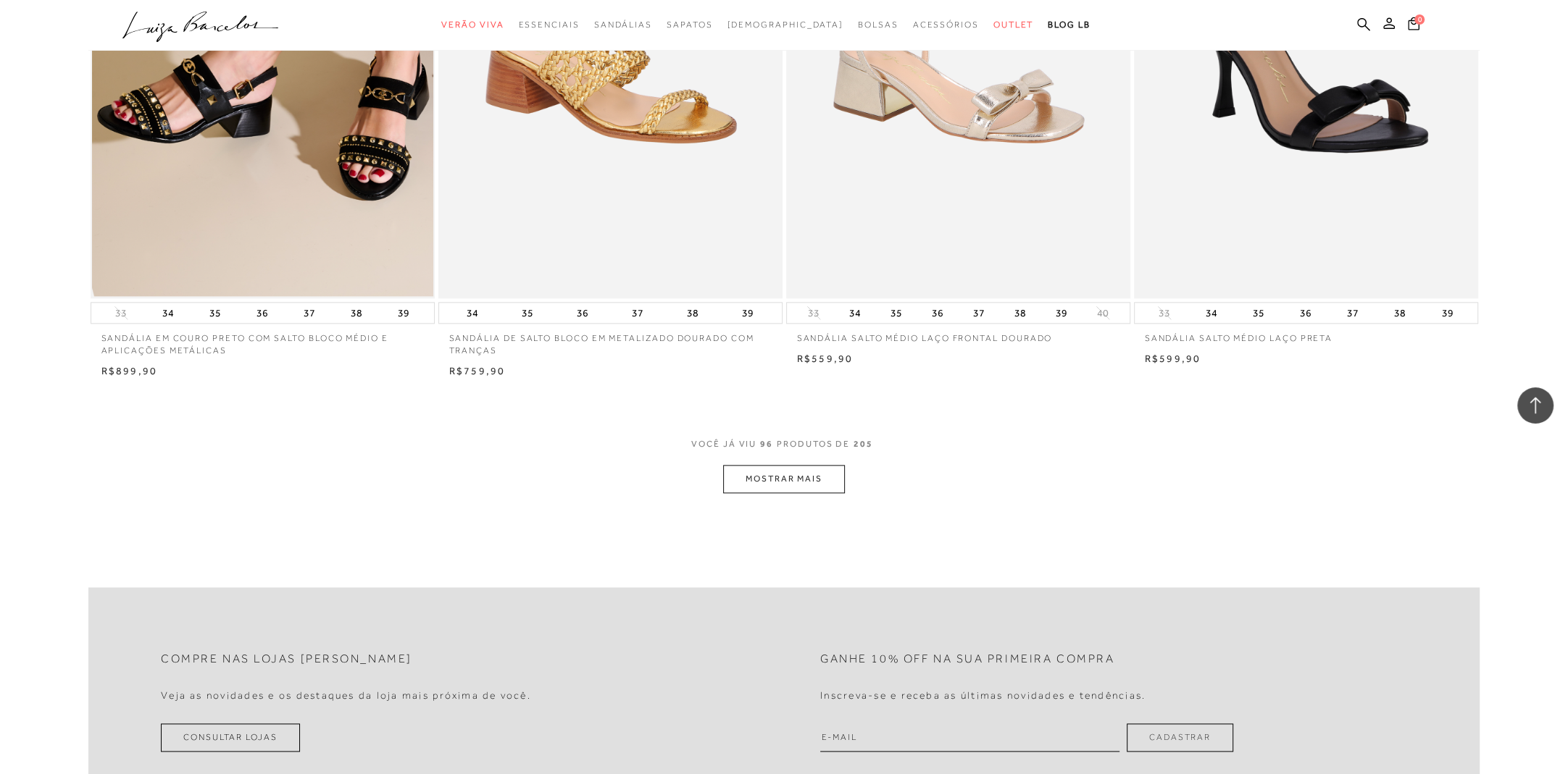
click at [805, 479] on button "MOSTRAR MAIS" at bounding box center [784, 479] width 121 height 28
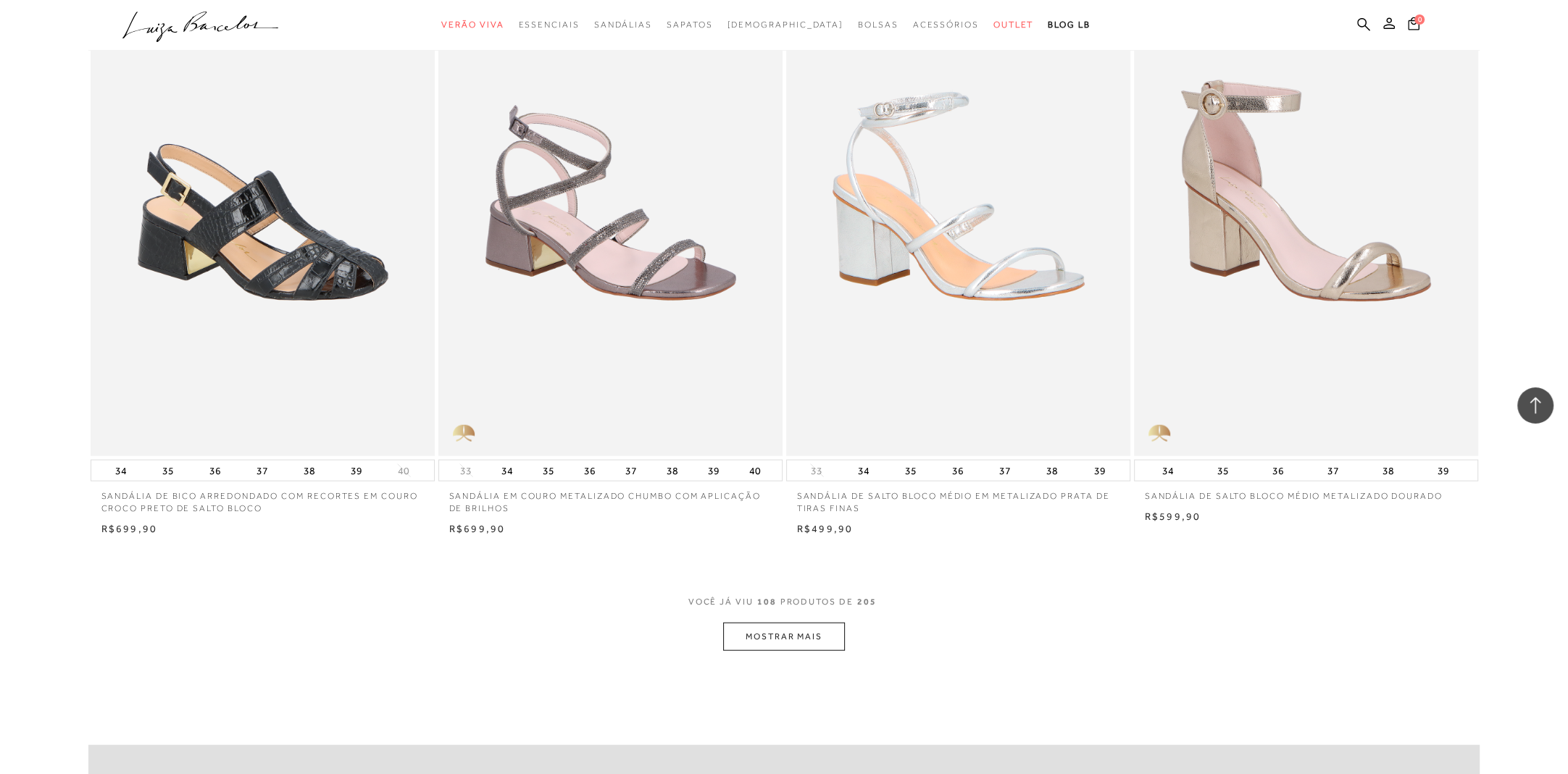
scroll to position [16352, 0]
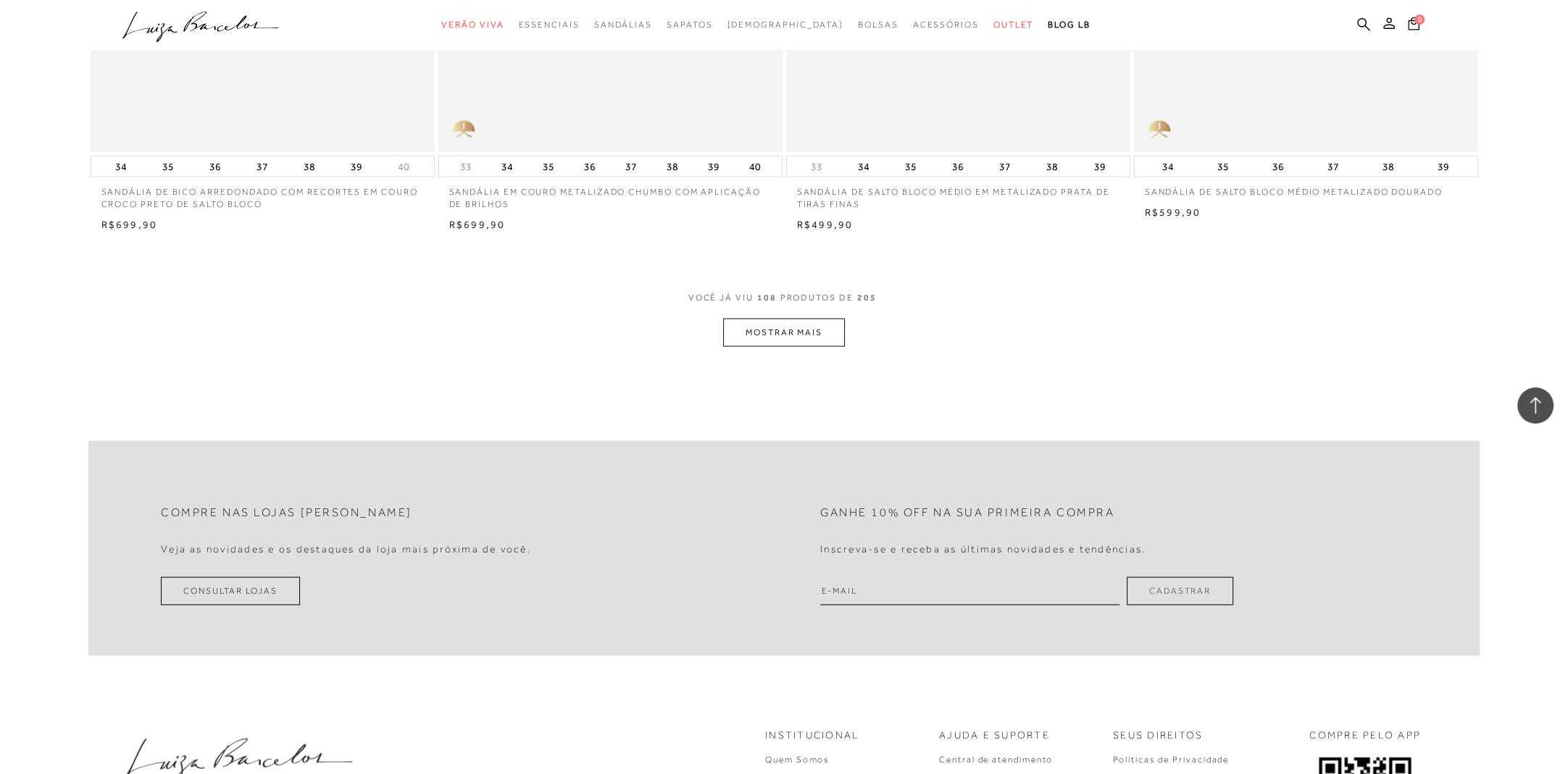
click at [794, 337] on button "MOSTRAR MAIS" at bounding box center [784, 333] width 121 height 28
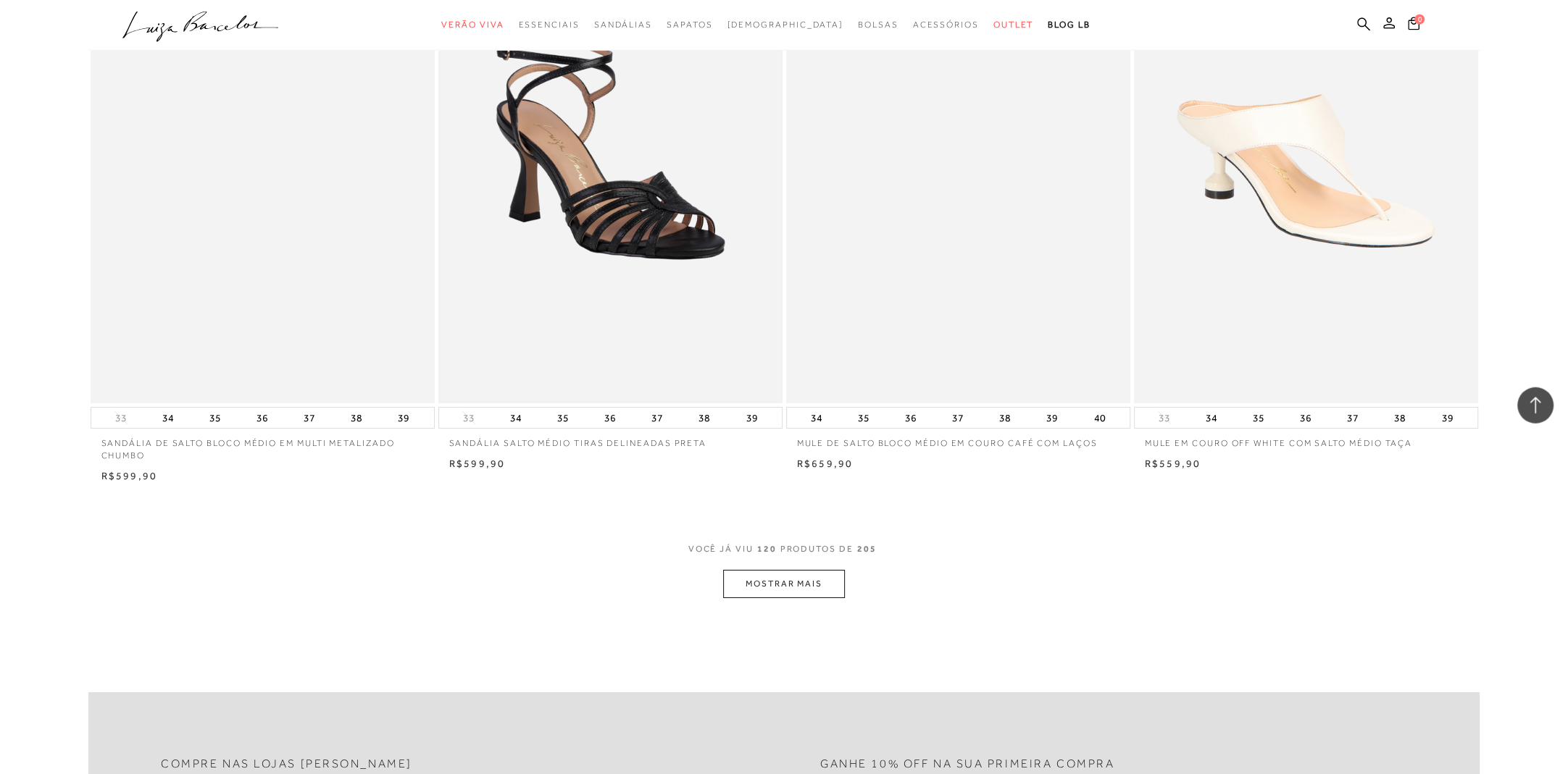
scroll to position [17949, 0]
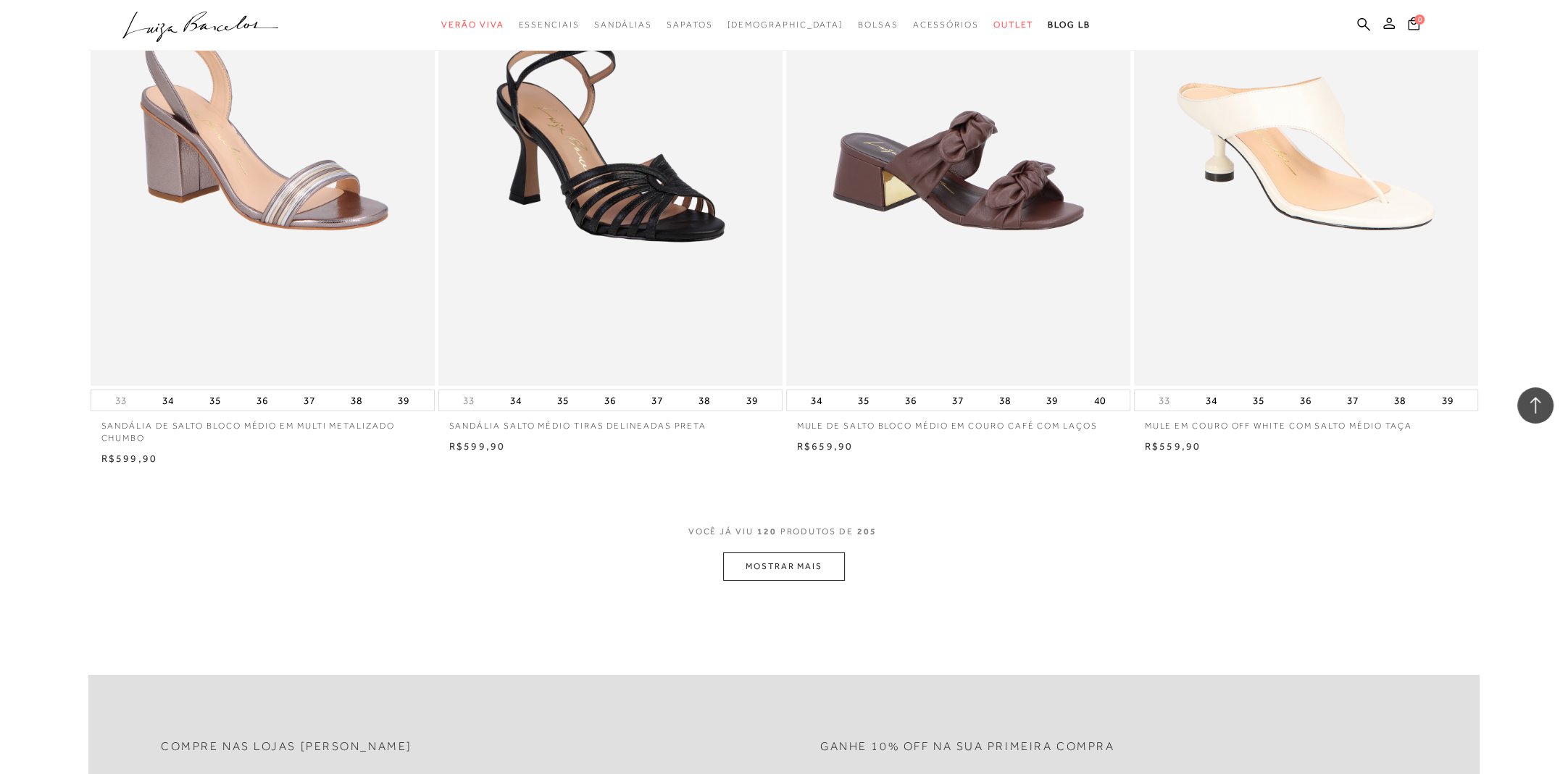
click at [796, 562] on button "MOSTRAR MAIS" at bounding box center [784, 567] width 121 height 28
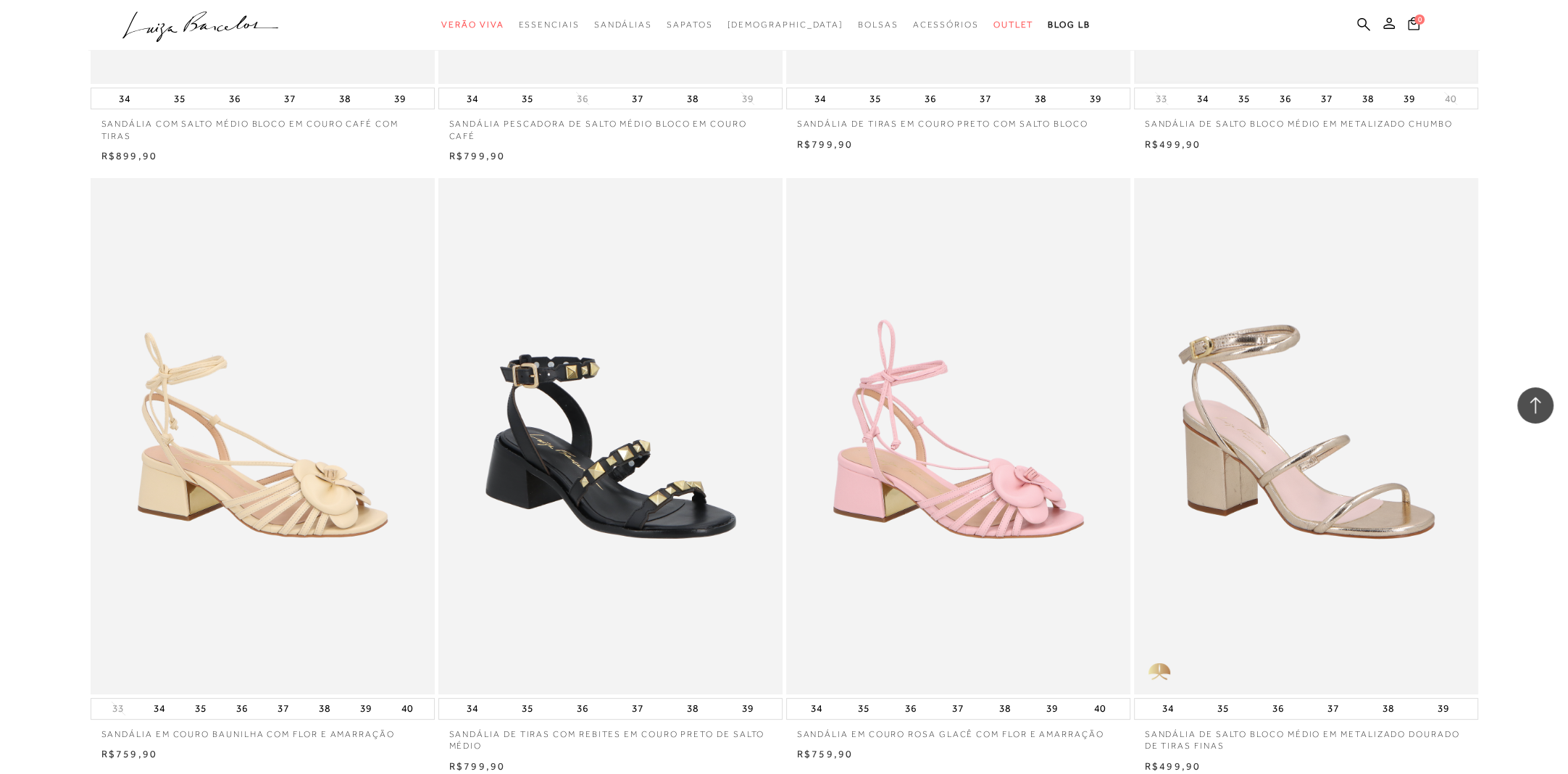
scroll to position [18938, 0]
